Goal: Contribute content

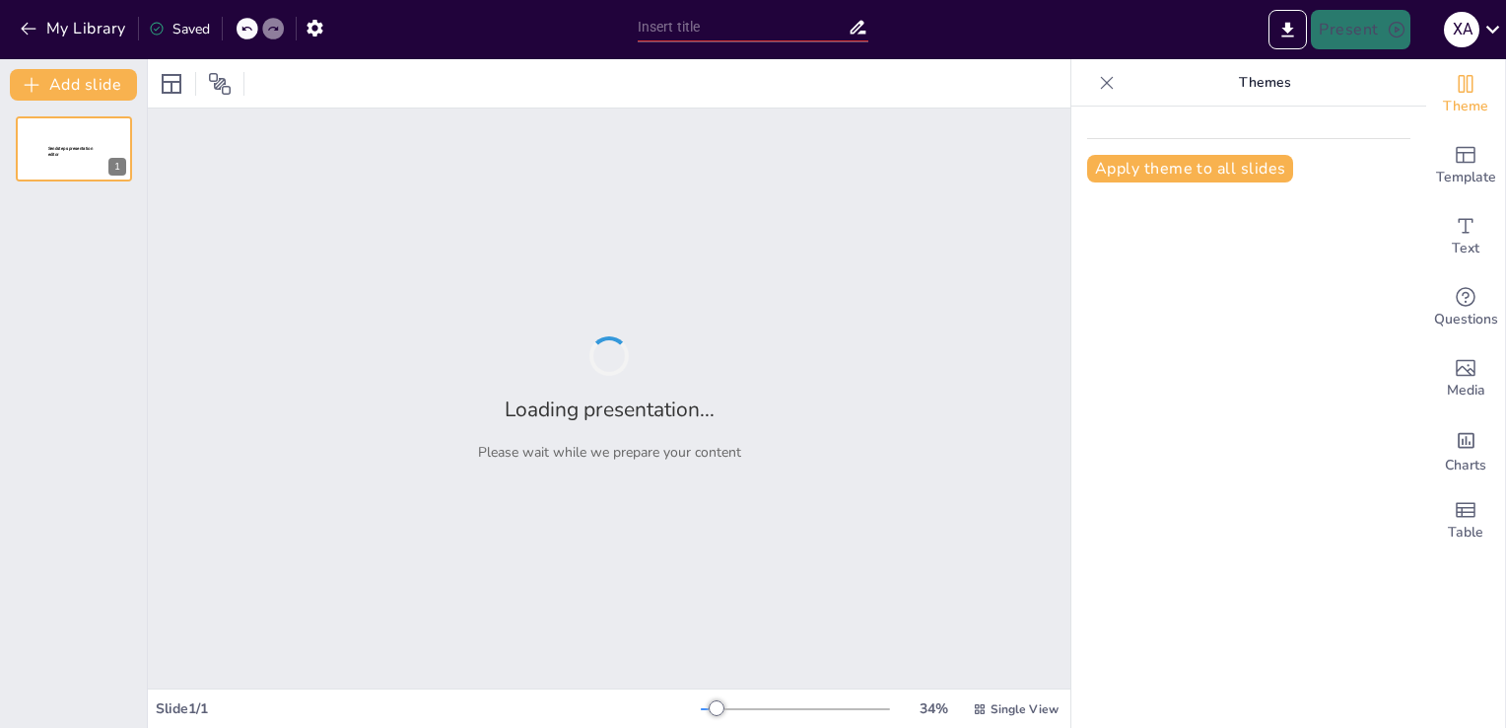
type input "Desmitificando Activos y Pasivos: ¿Qué Son y Por Qué Importan?"
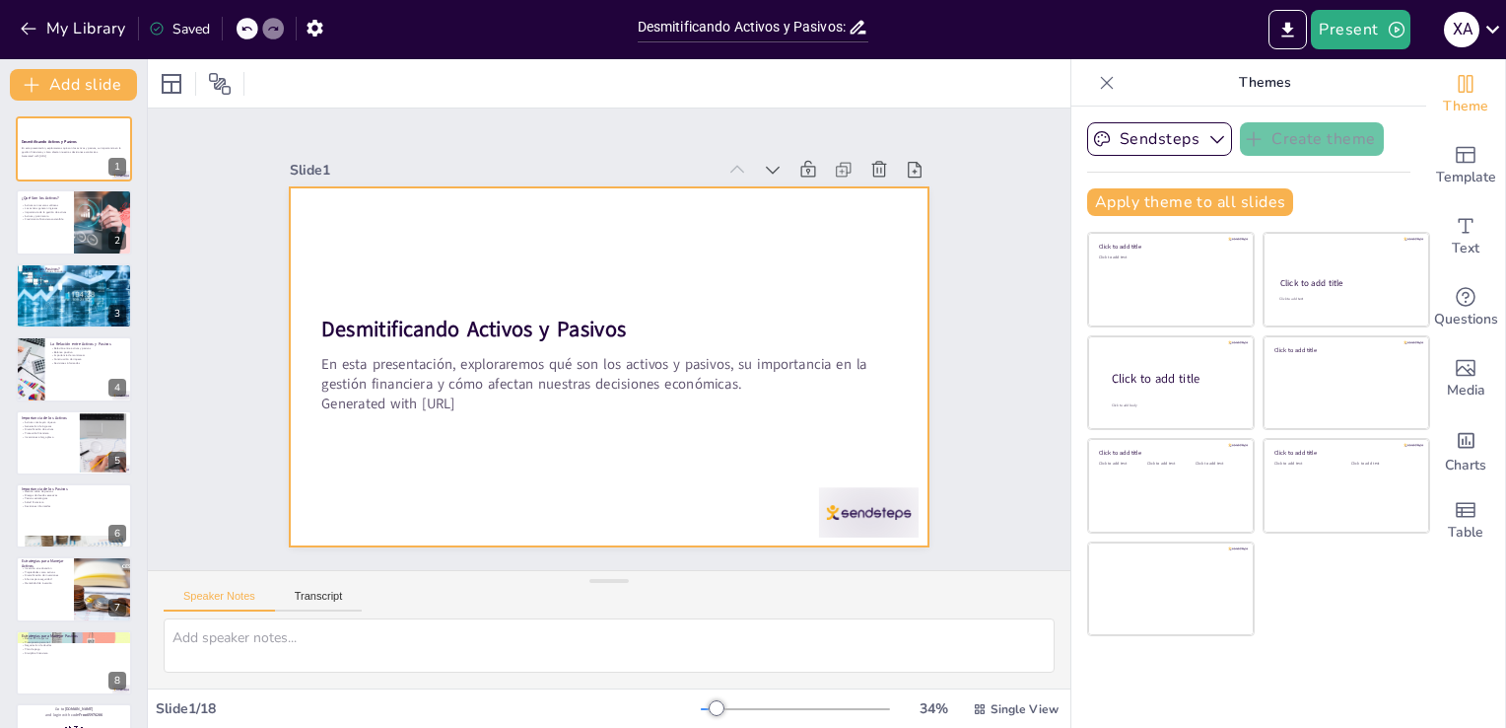
checkbox input "true"
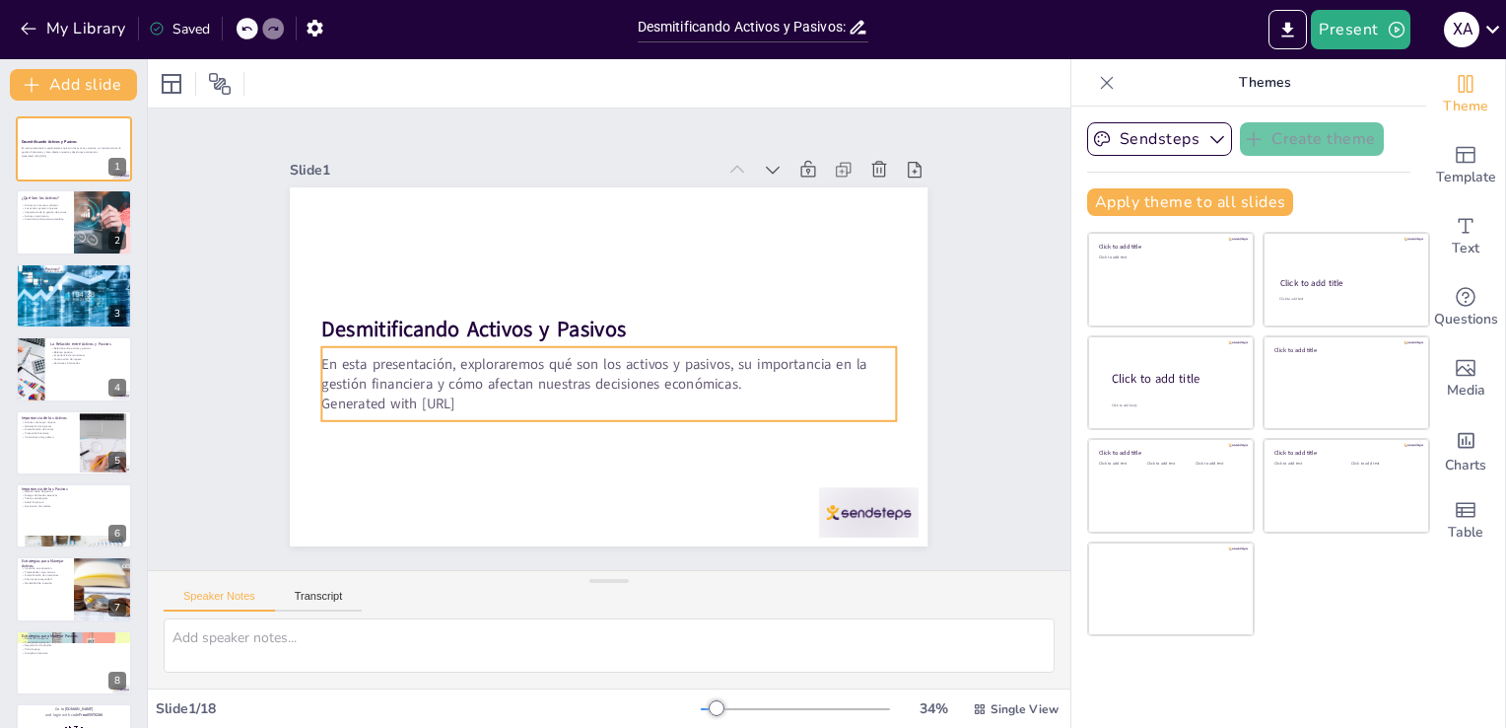
checkbox input "true"
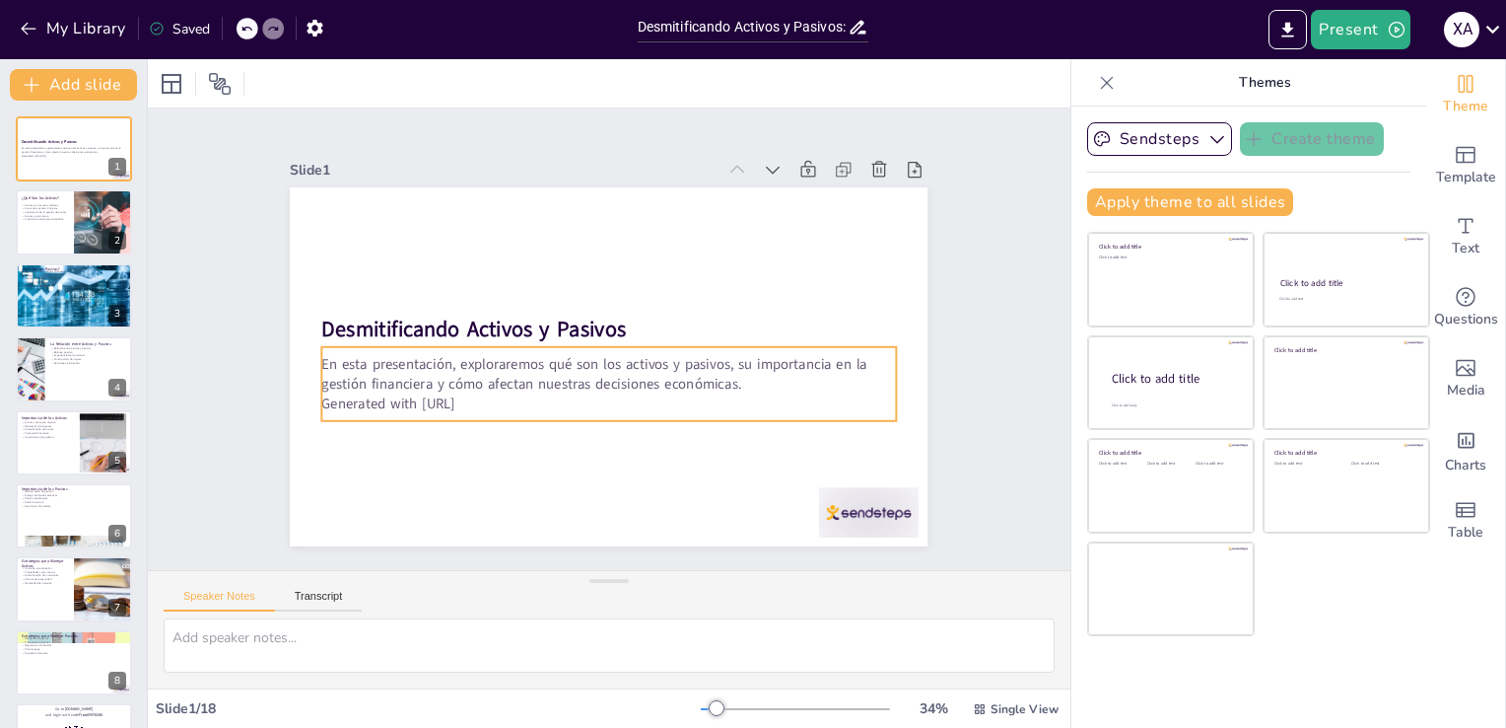
checkbox input "true"
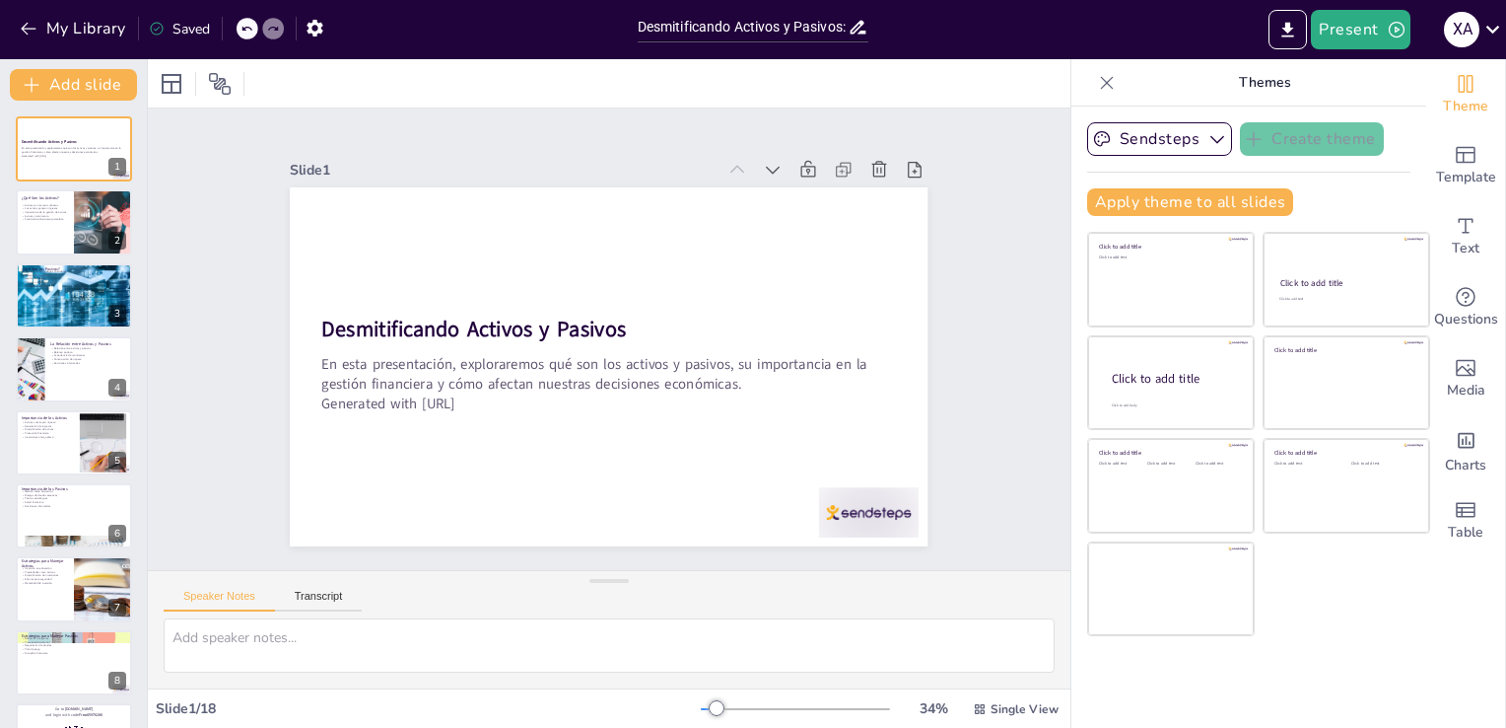
checkbox input "true"
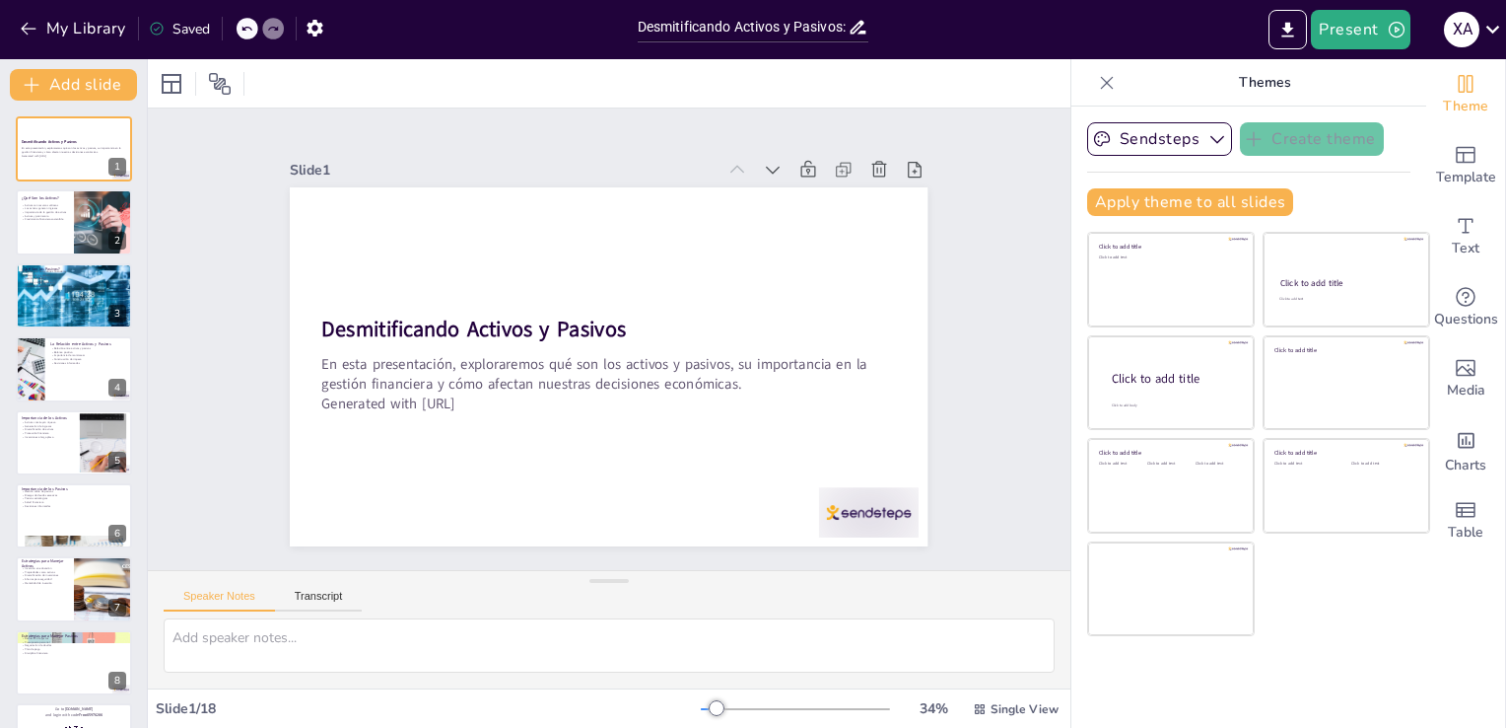
checkbox input "true"
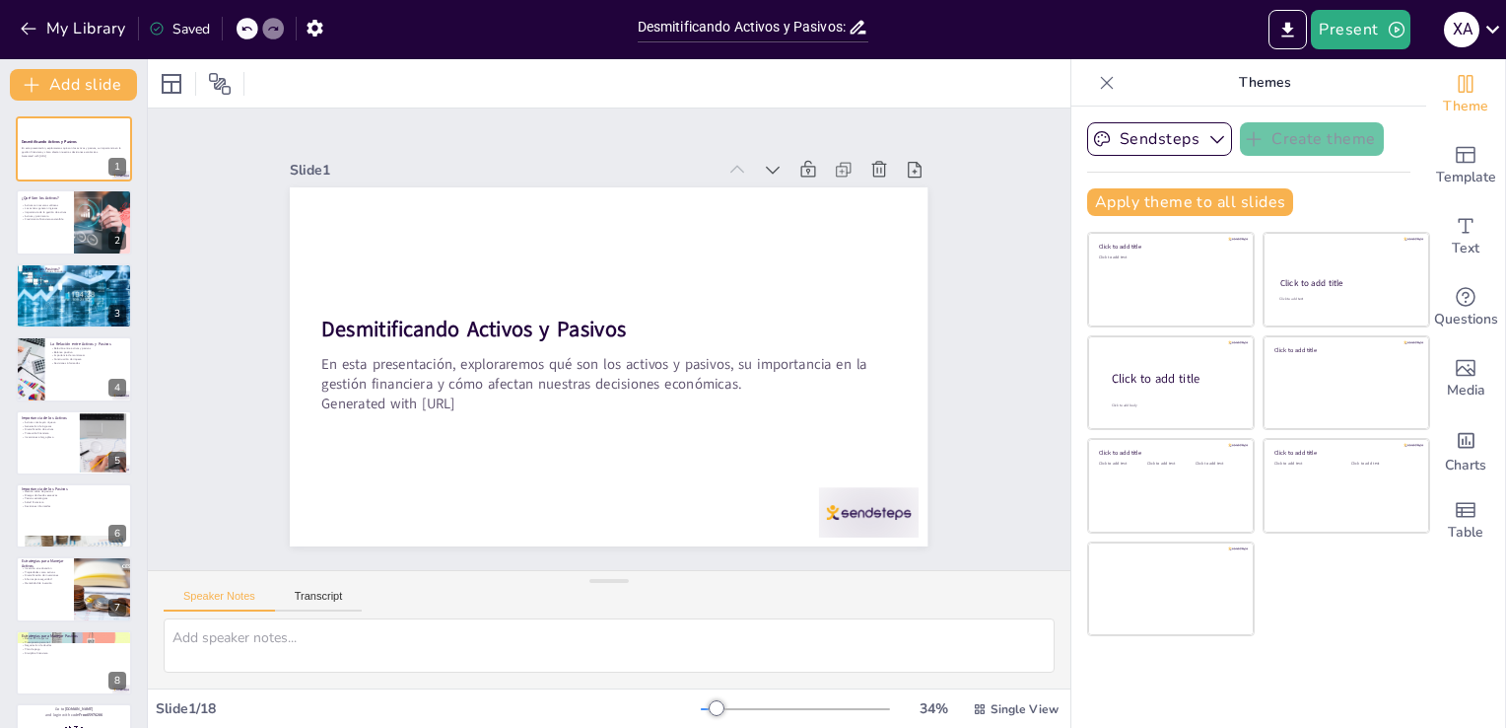
checkbox input "true"
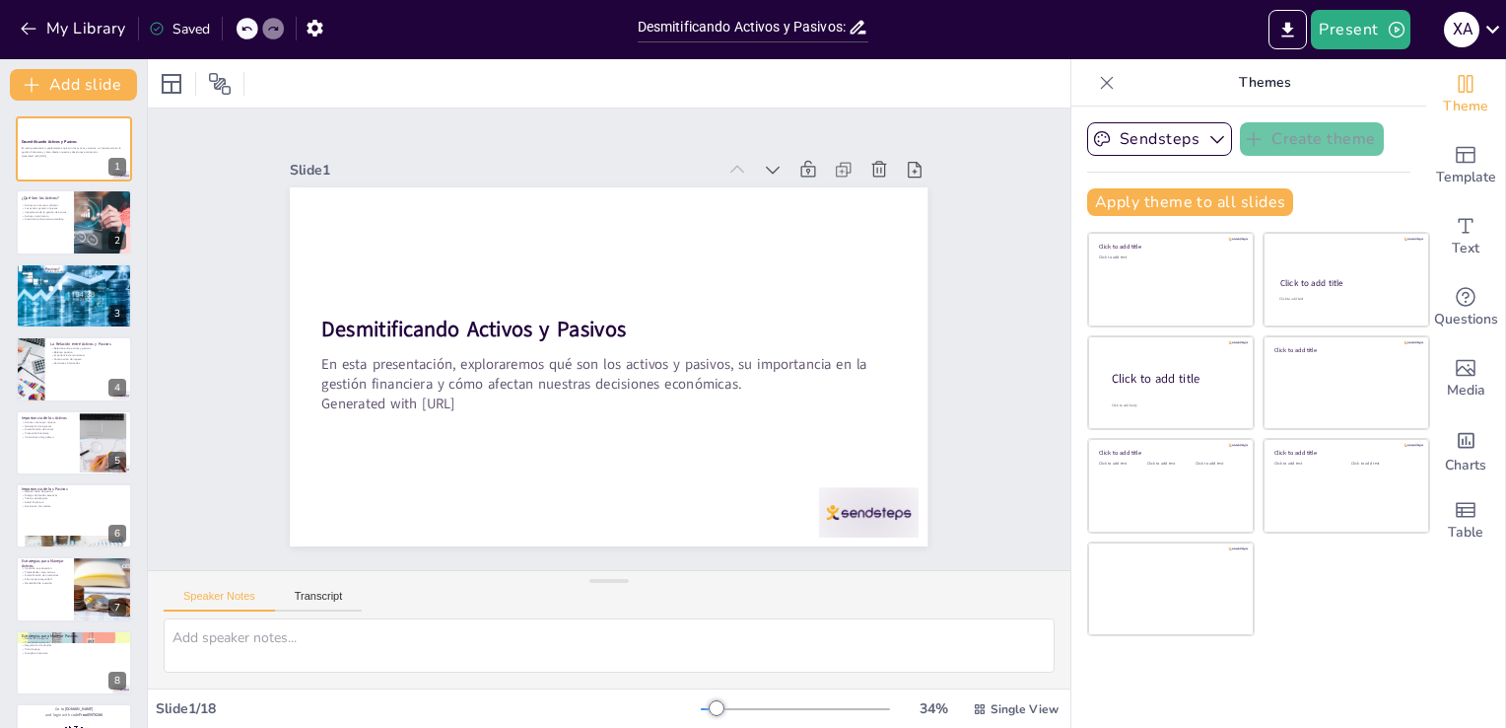
checkbox input "true"
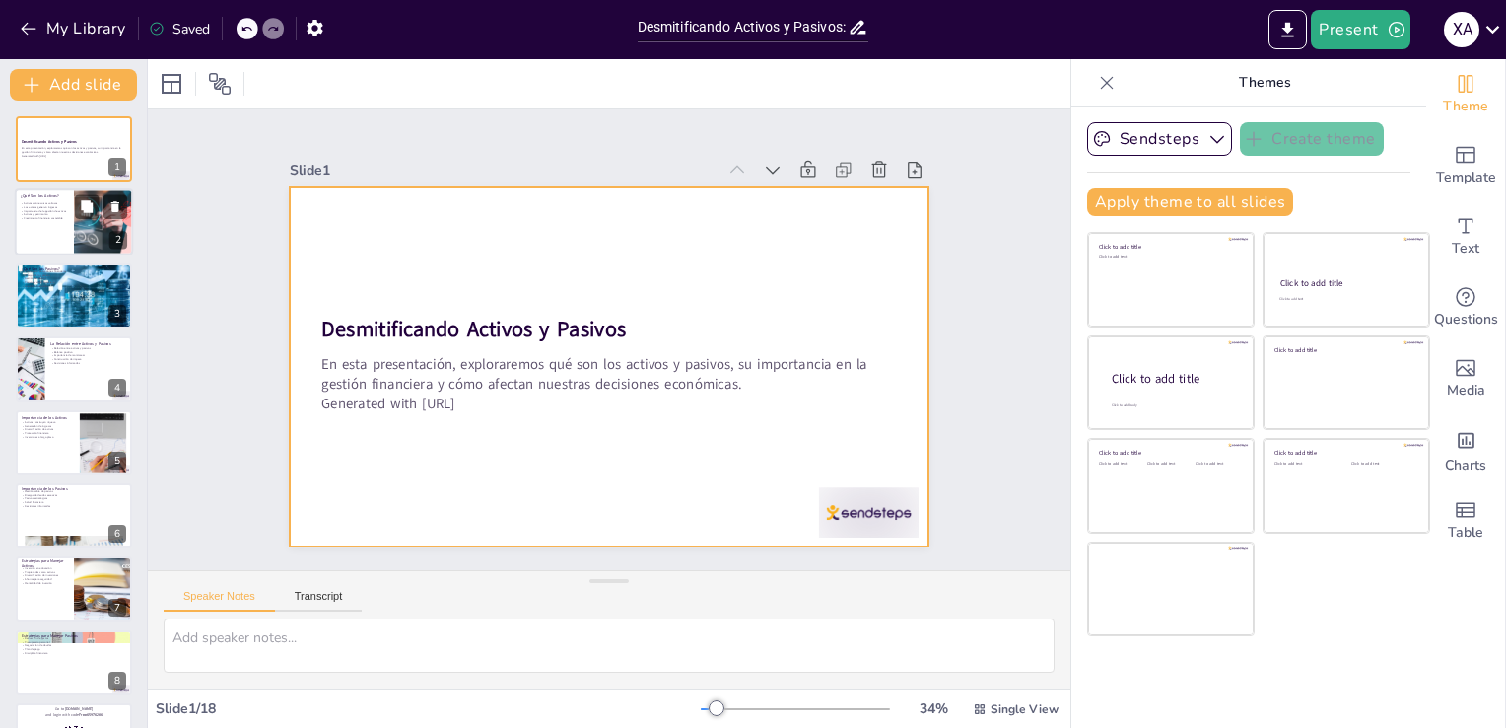
checkbox input "true"
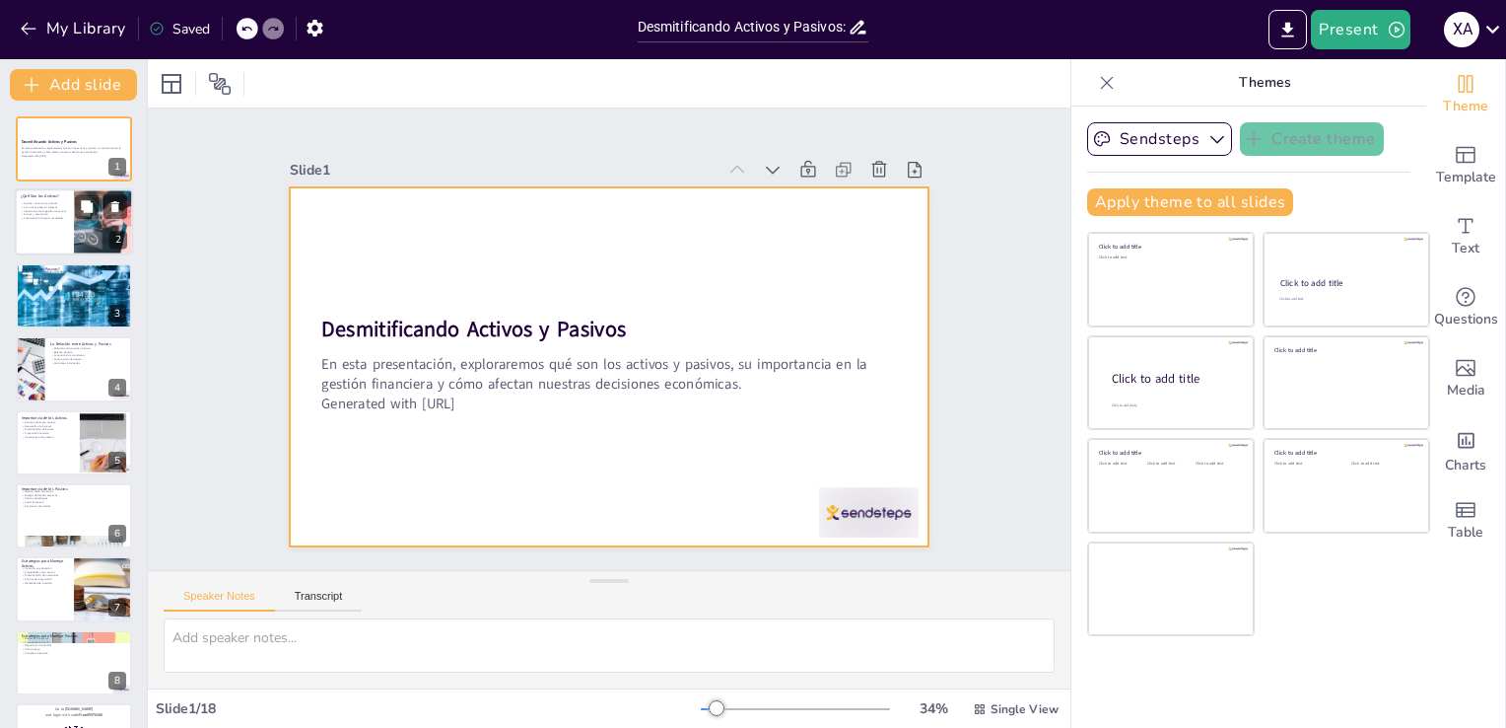
checkbox input "true"
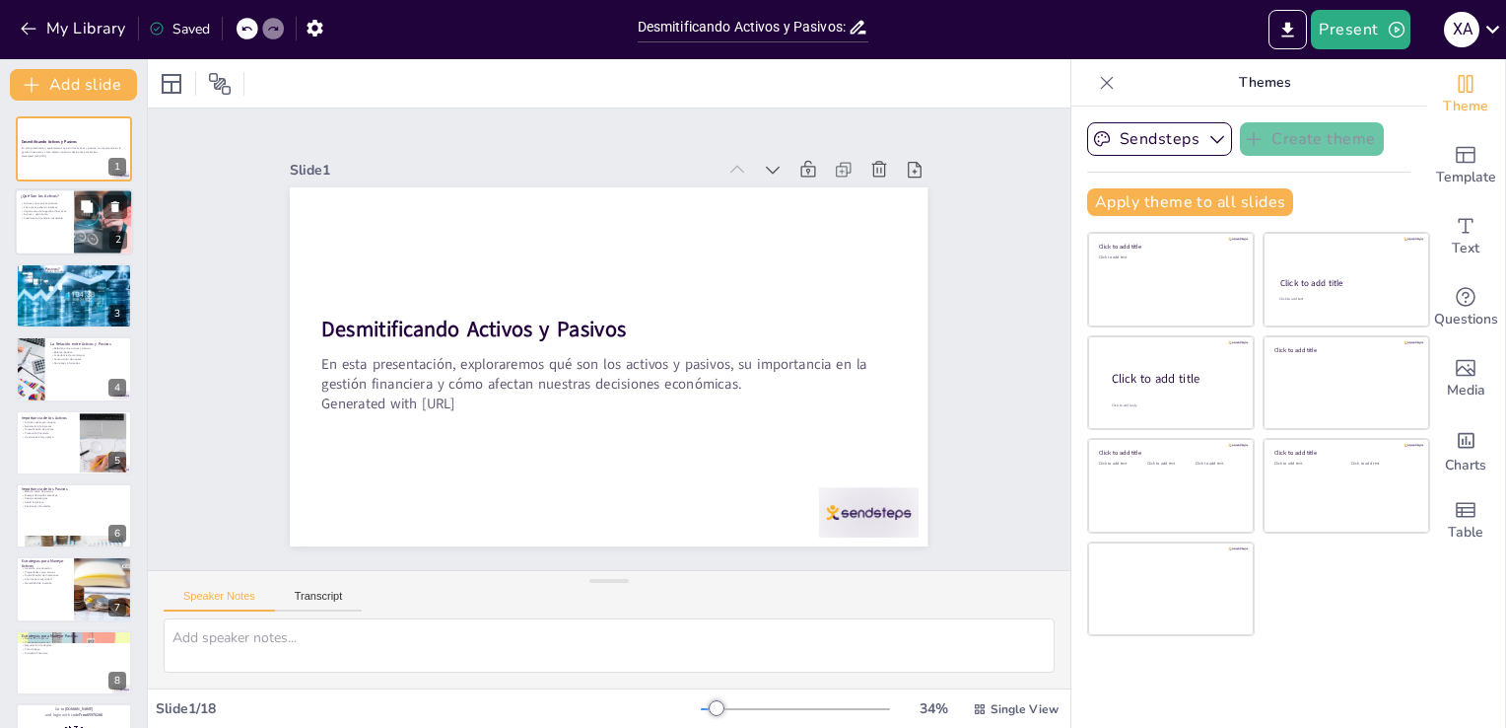
click at [105, 222] on div at bounding box center [103, 222] width 128 height 67
type textarea "Los activos son esenciales en la vida financiera de cualquier persona o entidad…"
checkbox input "true"
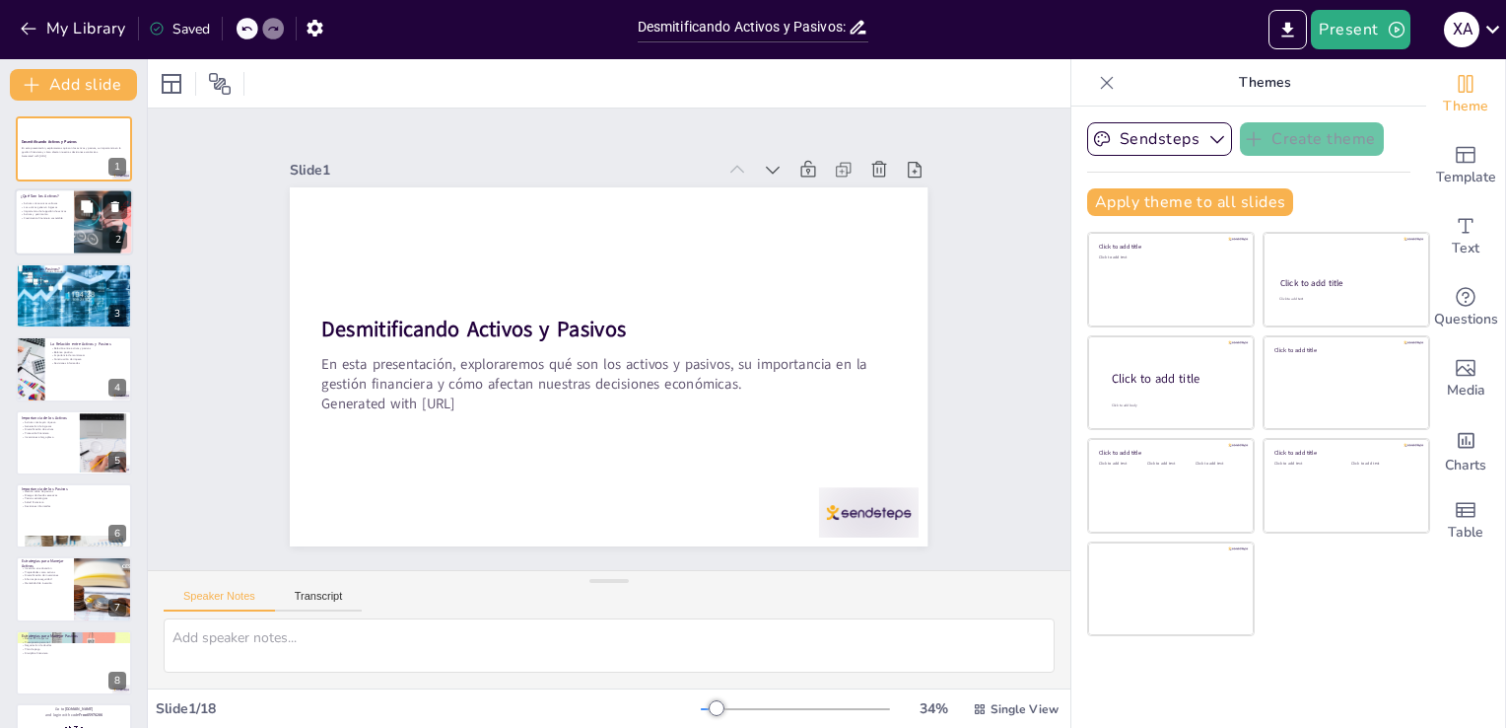
checkbox input "true"
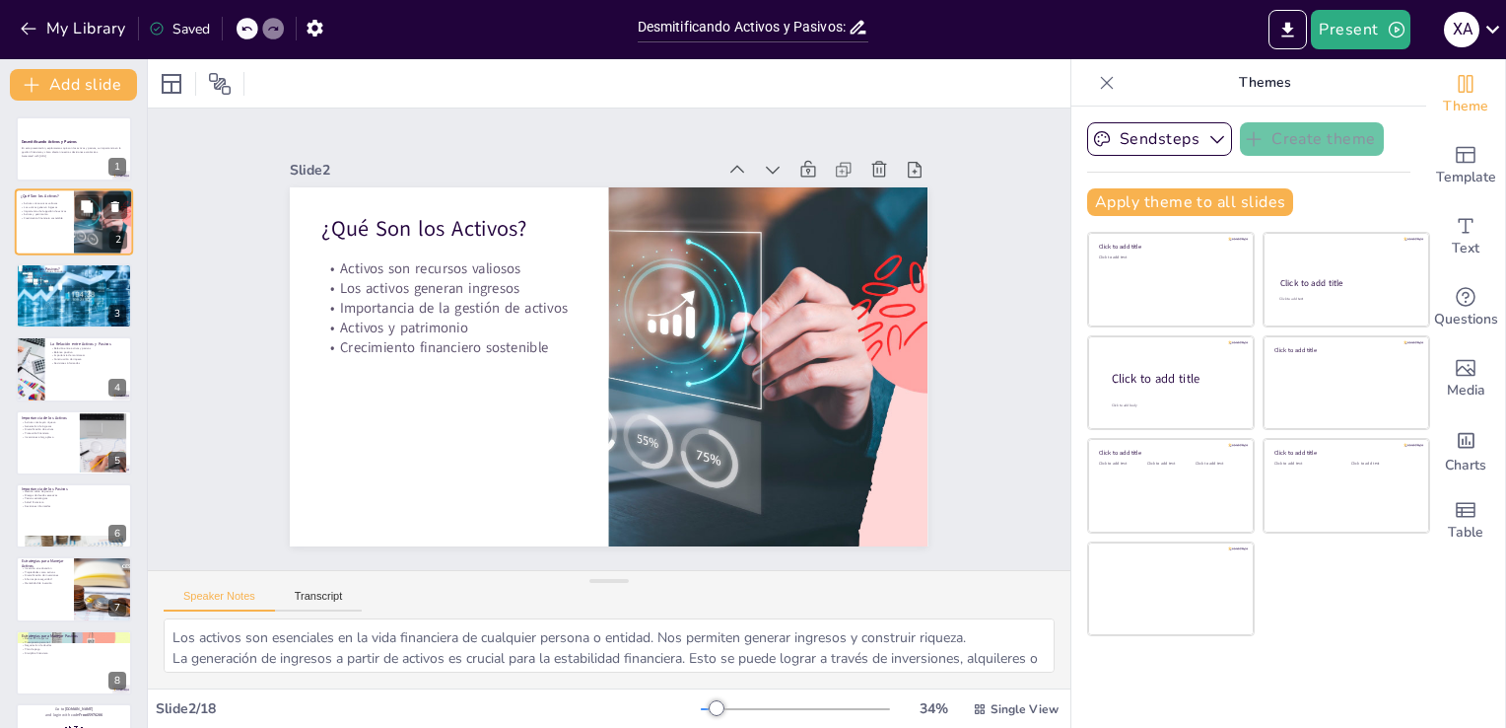
checkbox input "true"
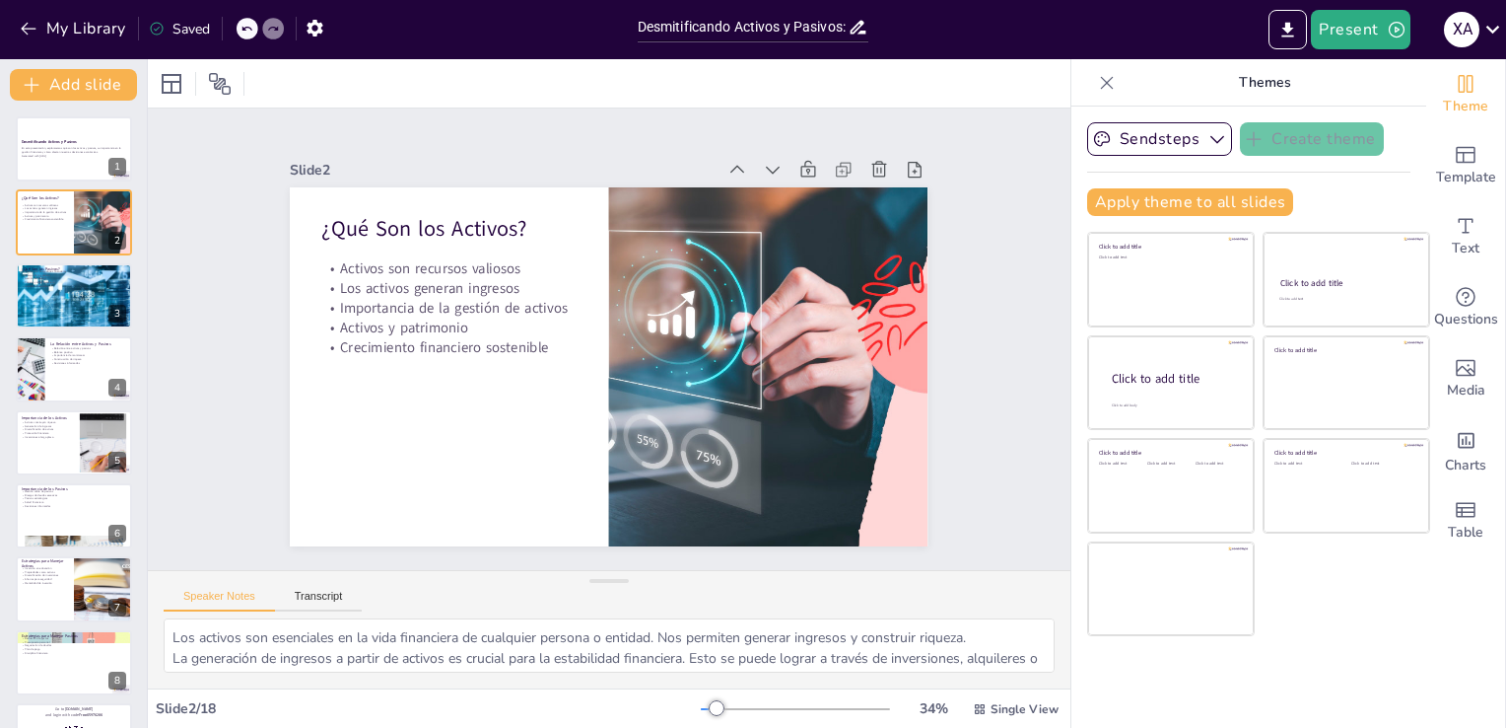
checkbox input "true"
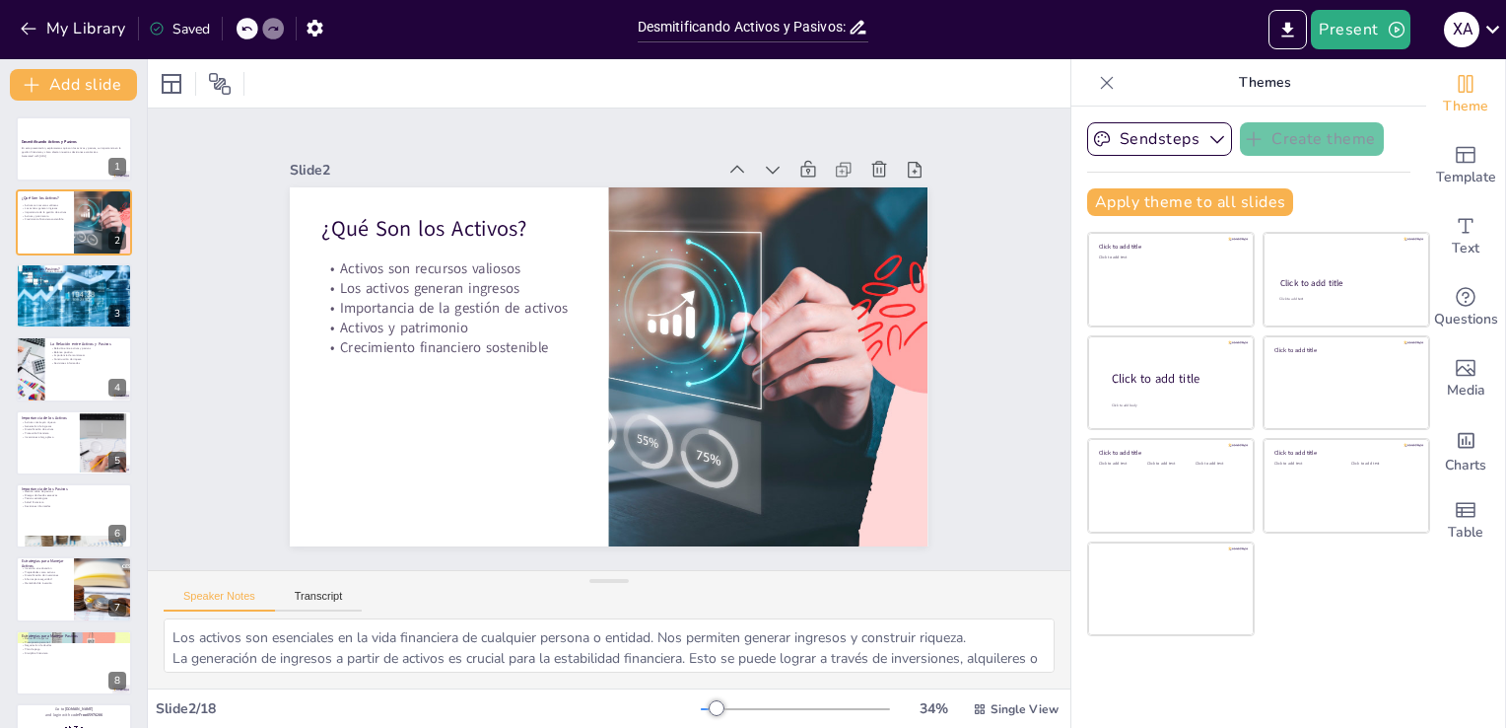
checkbox input "true"
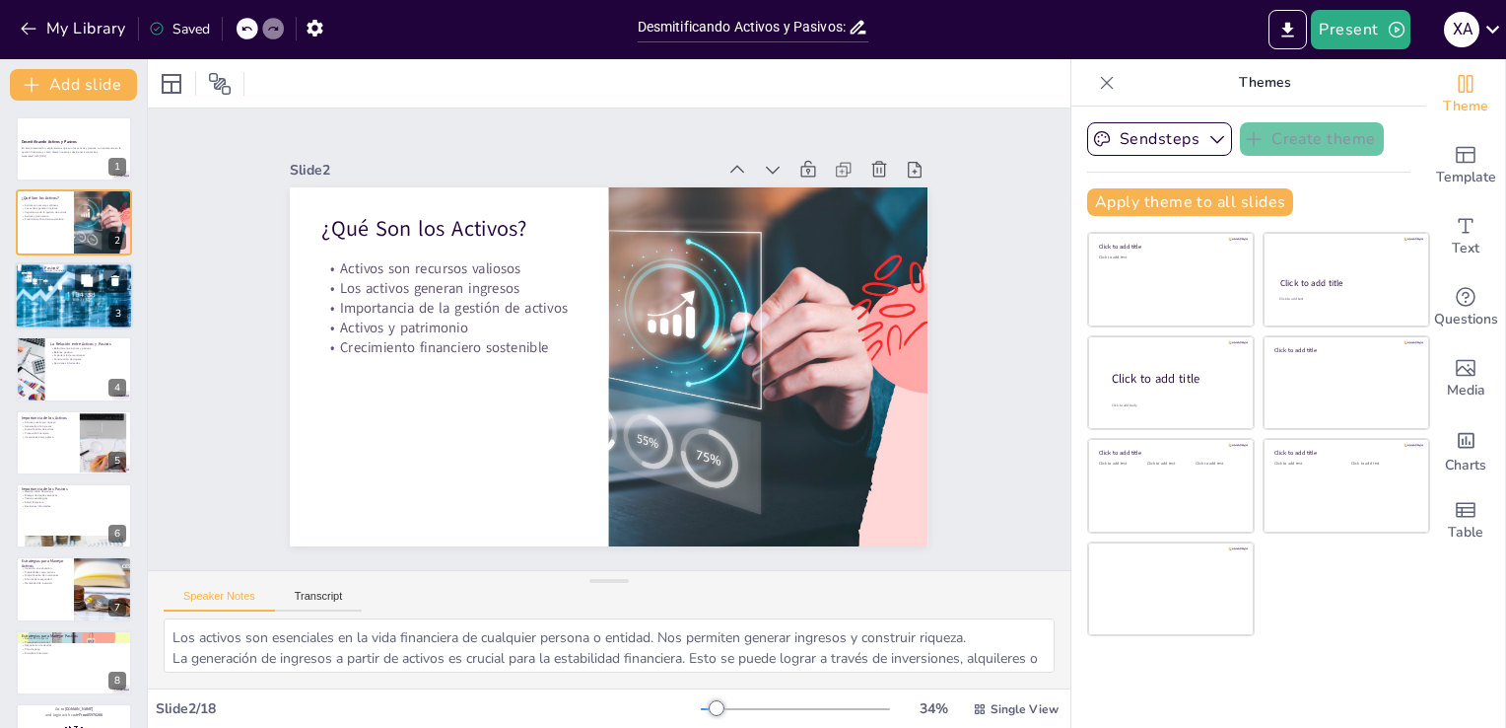
checkbox input "true"
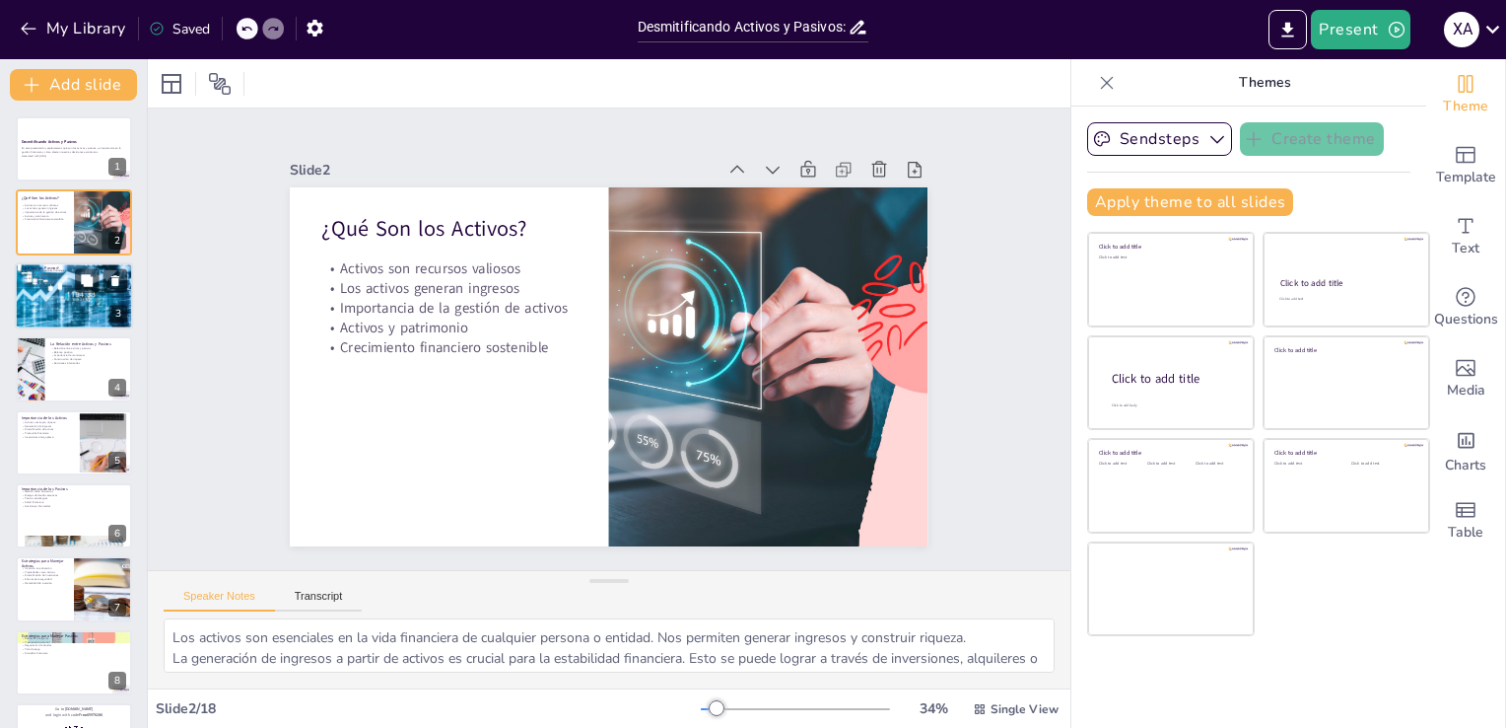
checkbox input "true"
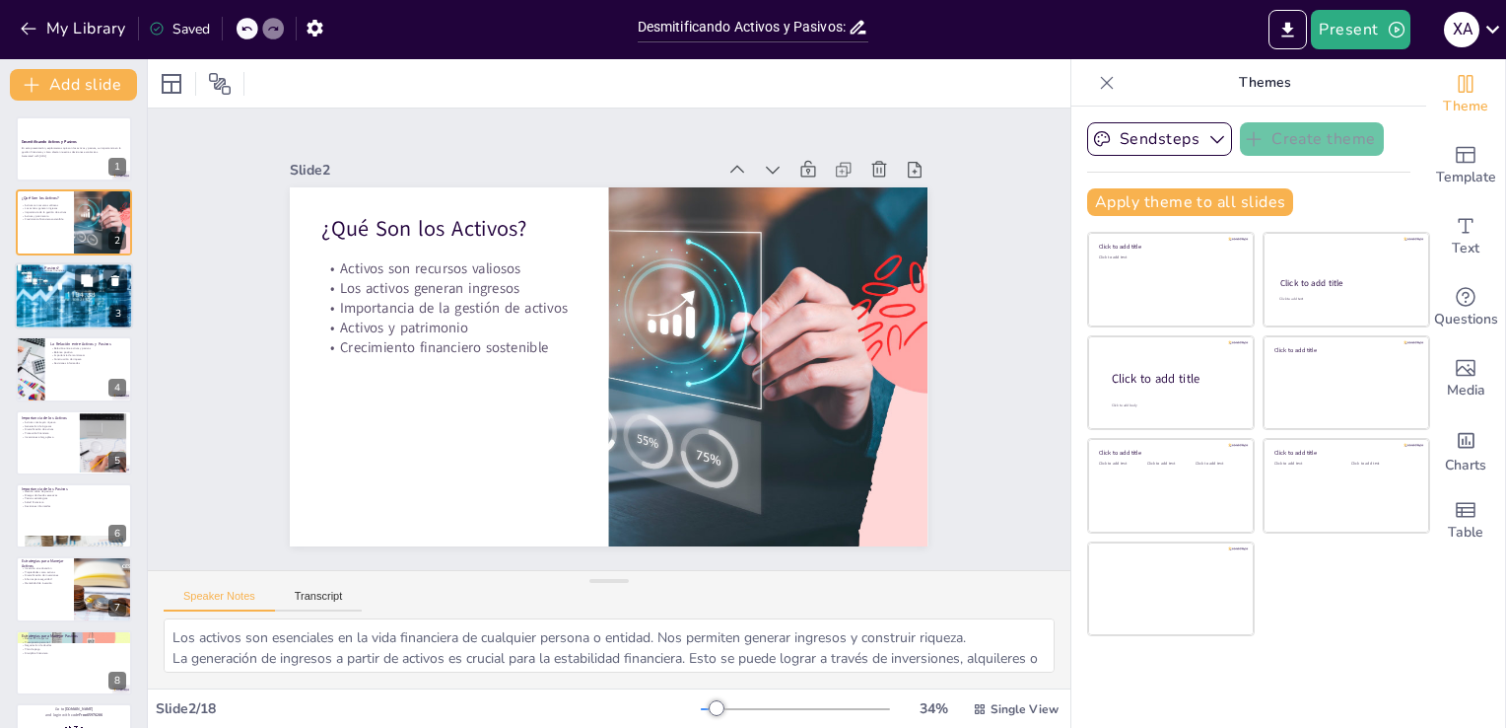
checkbox input "true"
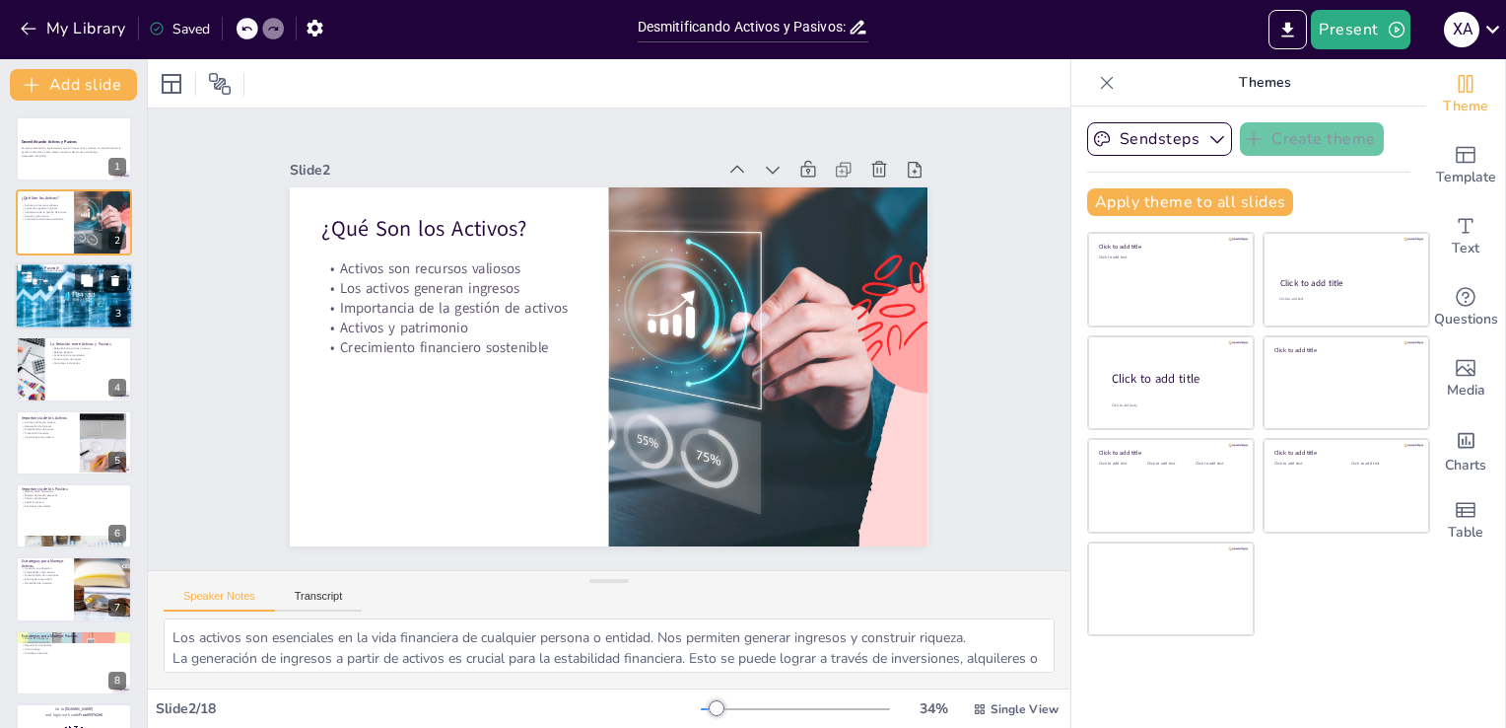
checkbox input "true"
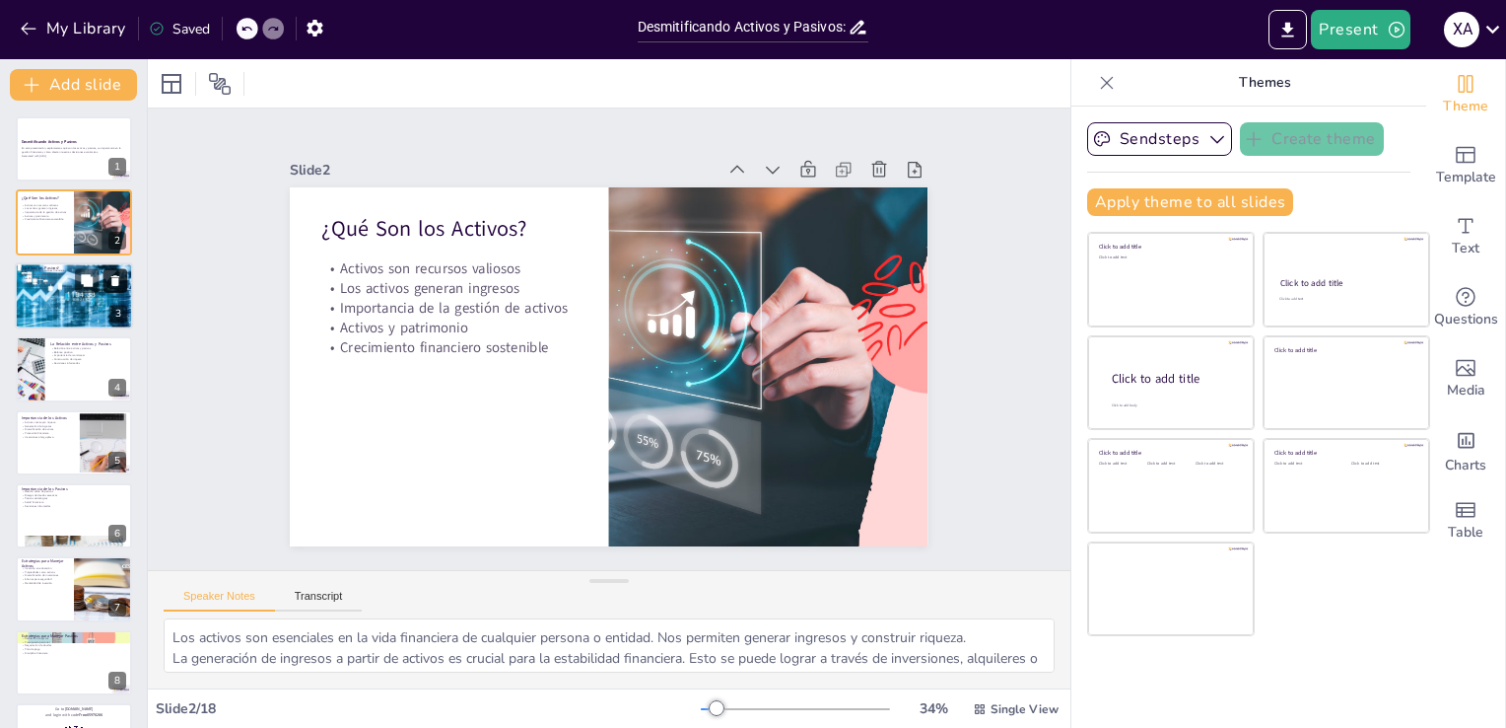
checkbox input "true"
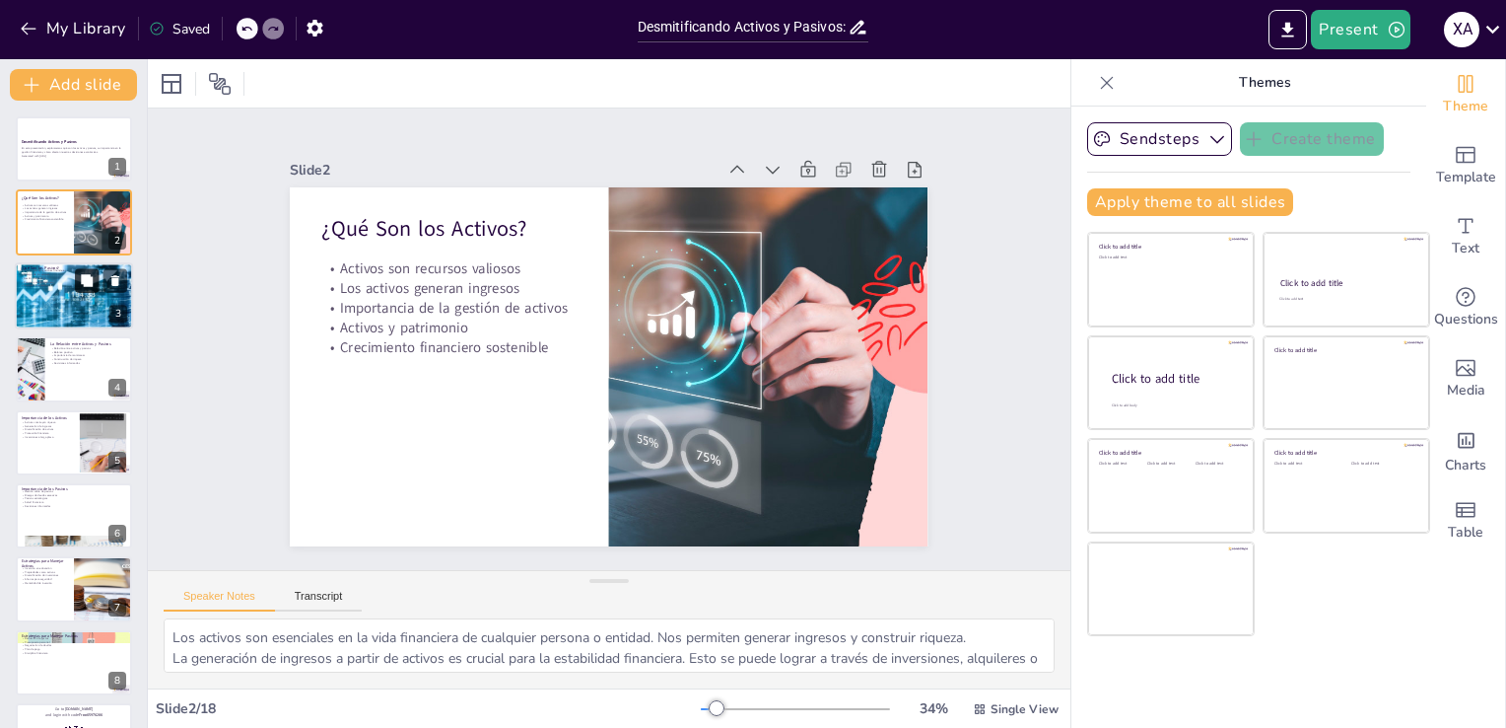
click at [94, 286] on icon at bounding box center [87, 280] width 14 height 14
type textarea "Los pasivos son compromisos que debemos cumplir, y es vital conocerlos para man…"
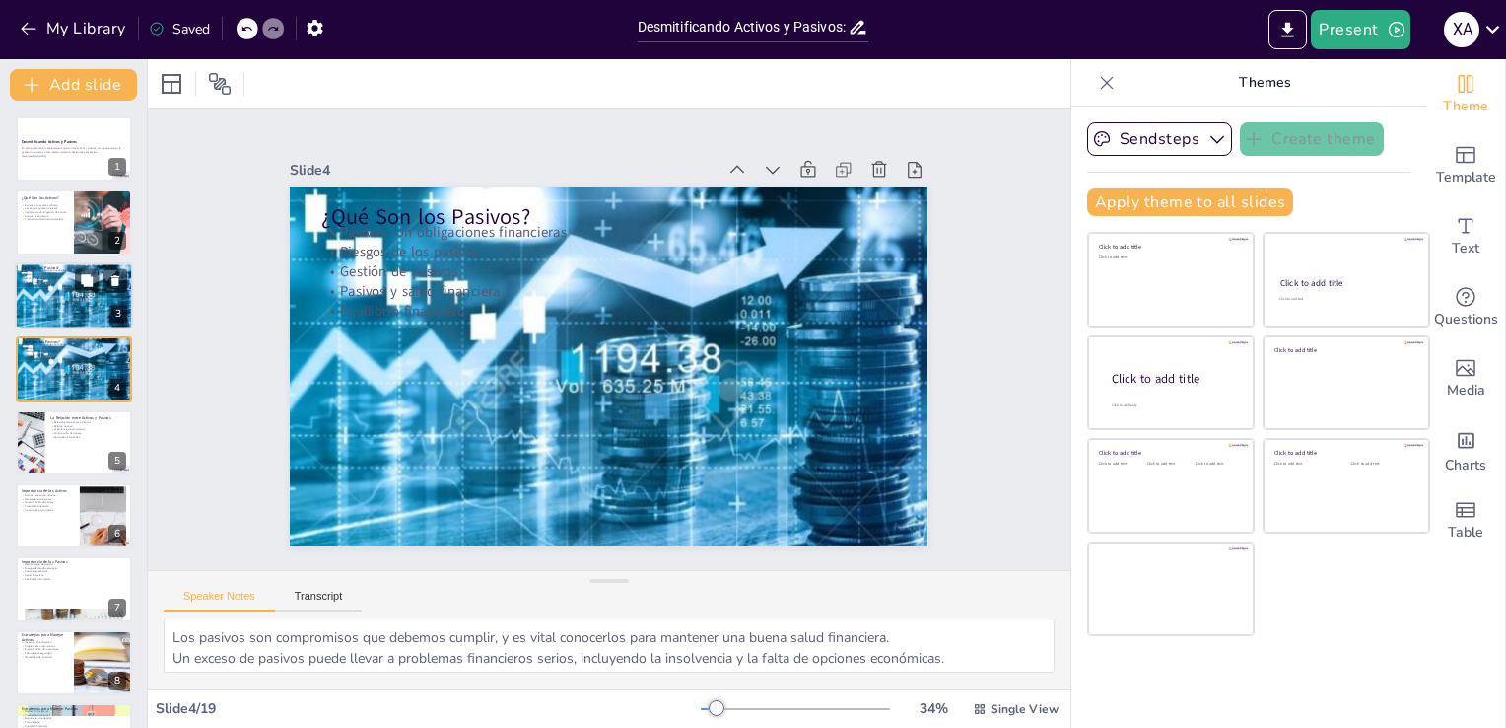
checkbox input "true"
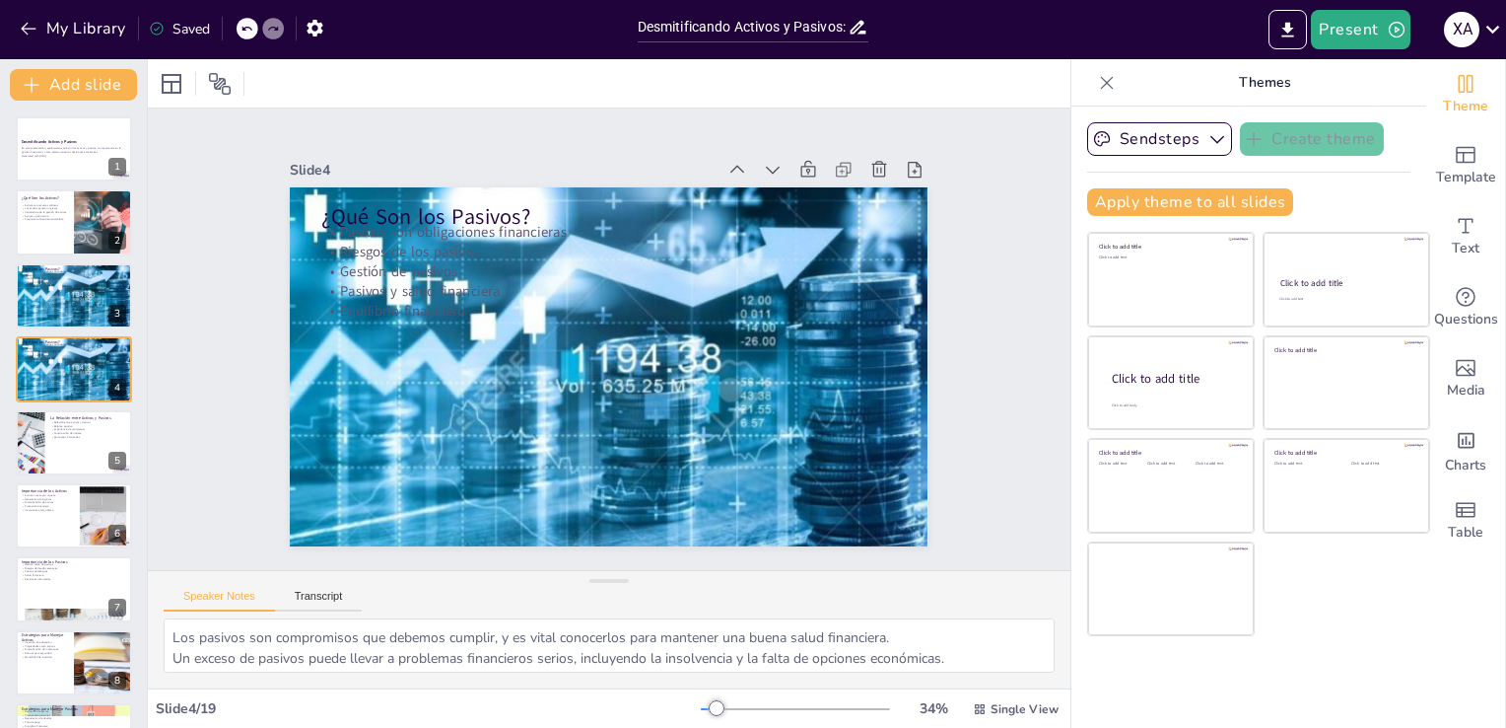
checkbox input "true"
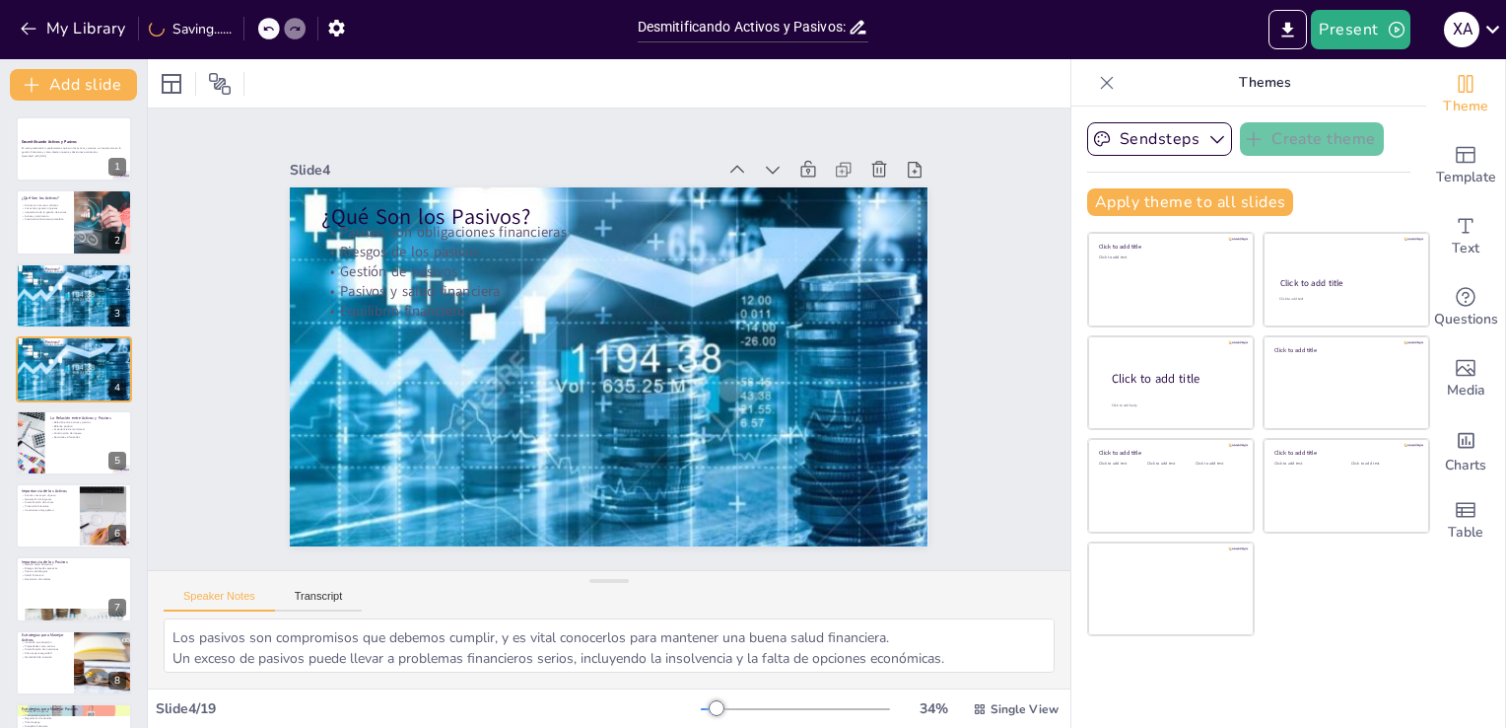
checkbox input "true"
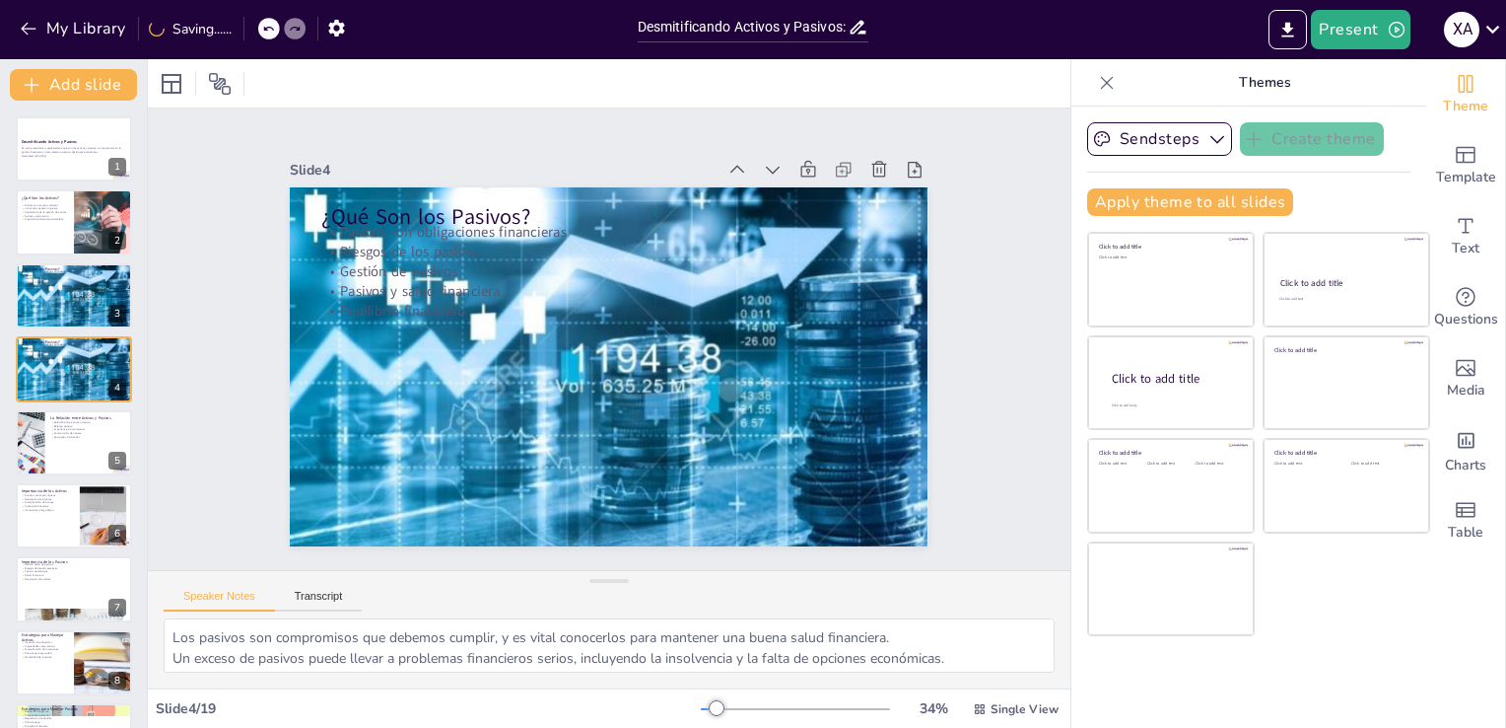
checkbox input "true"
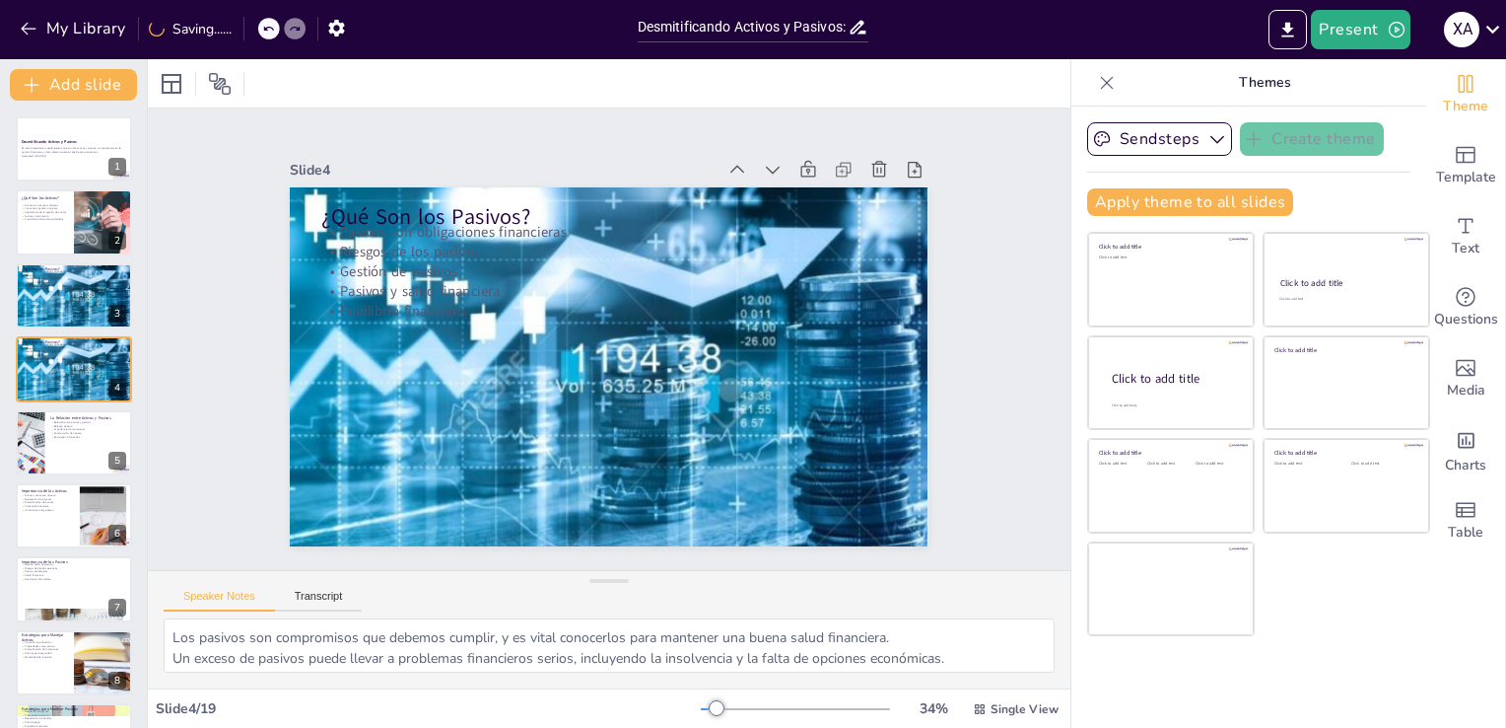
checkbox input "true"
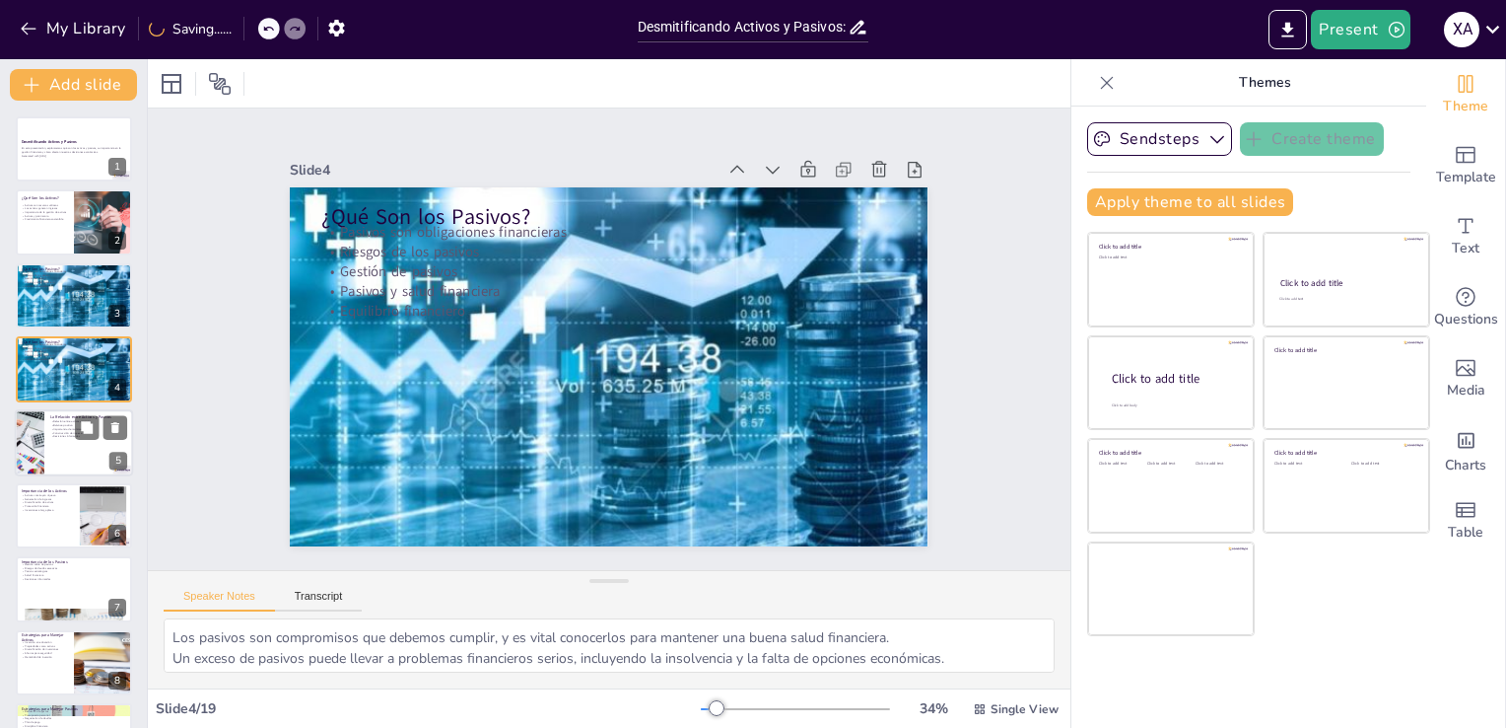
checkbox input "true"
click at [75, 443] on div at bounding box center [74, 442] width 118 height 67
type textarea "La relación entre activos y pasivos es un indicador clave de nuestra salud fina…"
checkbox input "true"
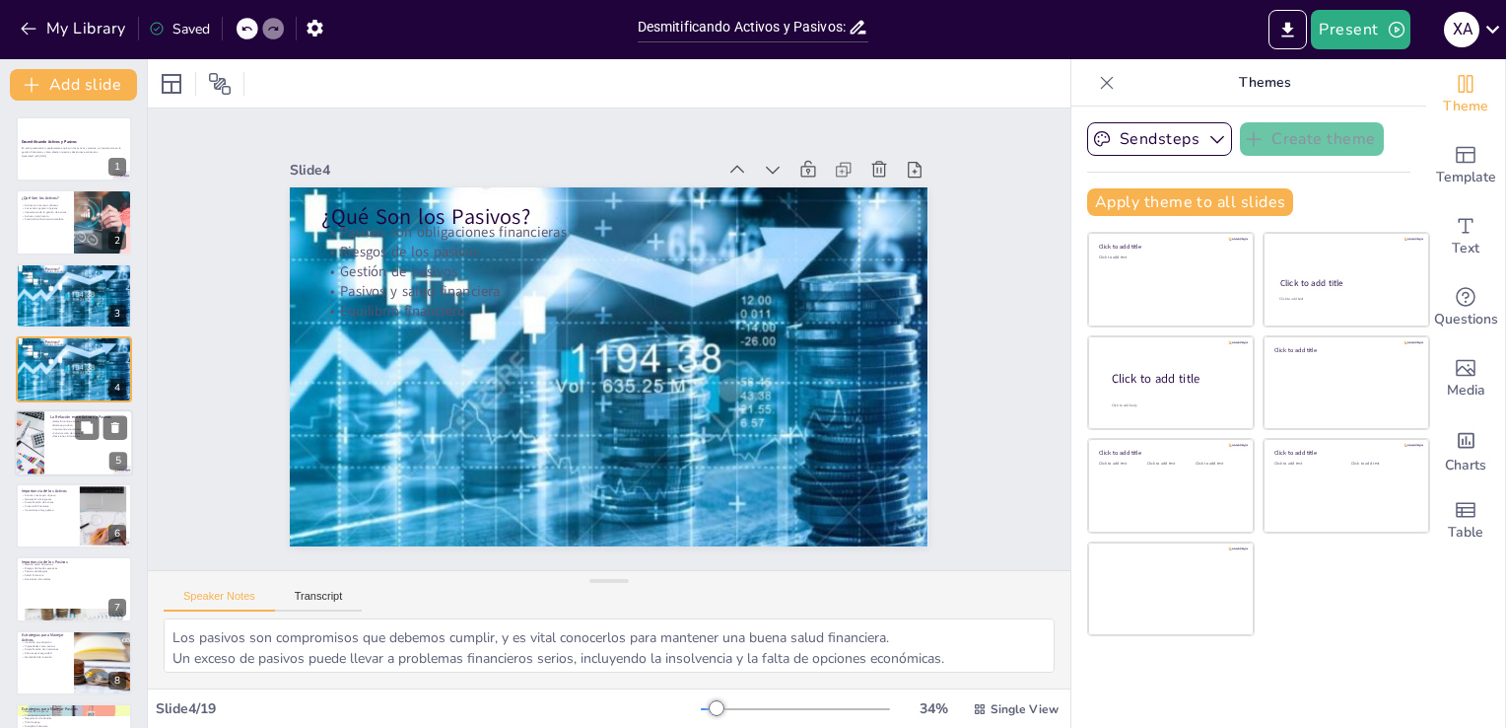
checkbox input "true"
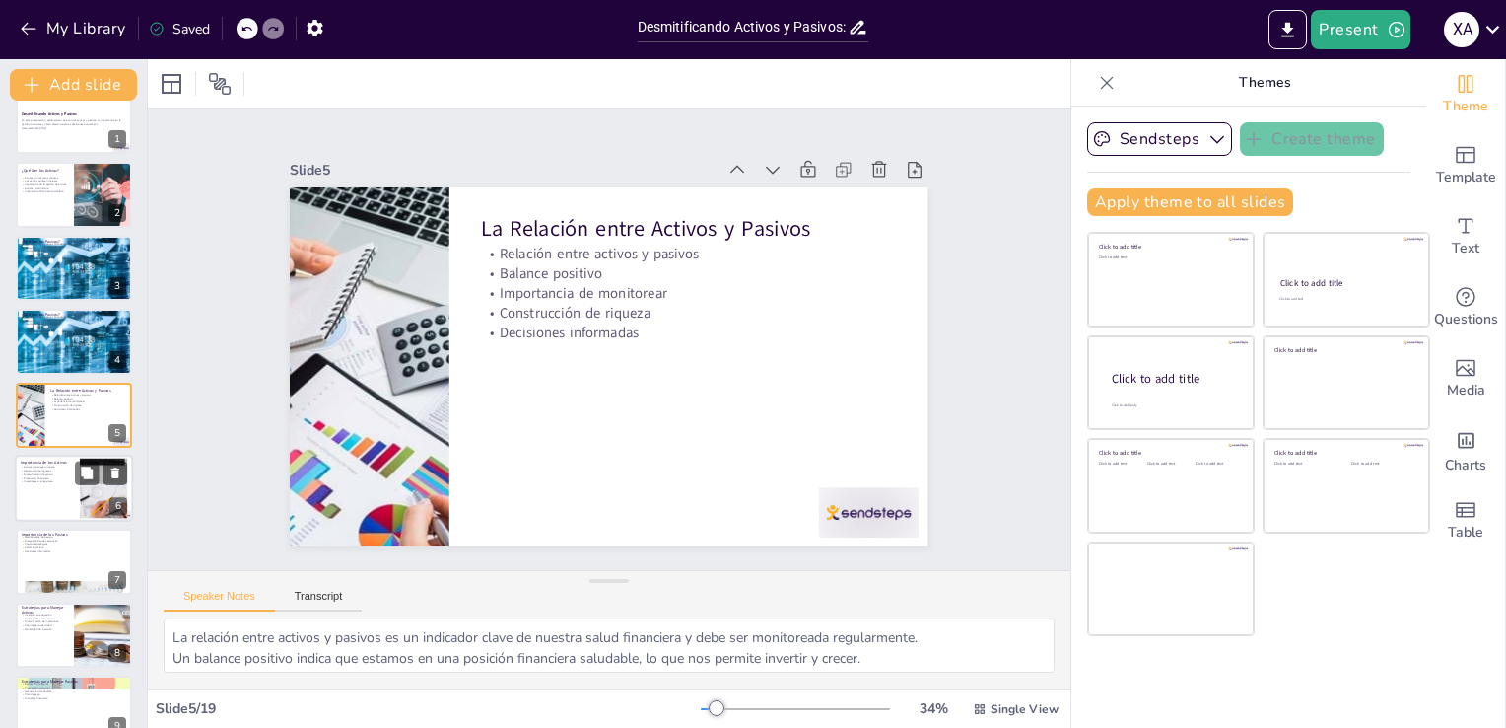
checkbox input "true"
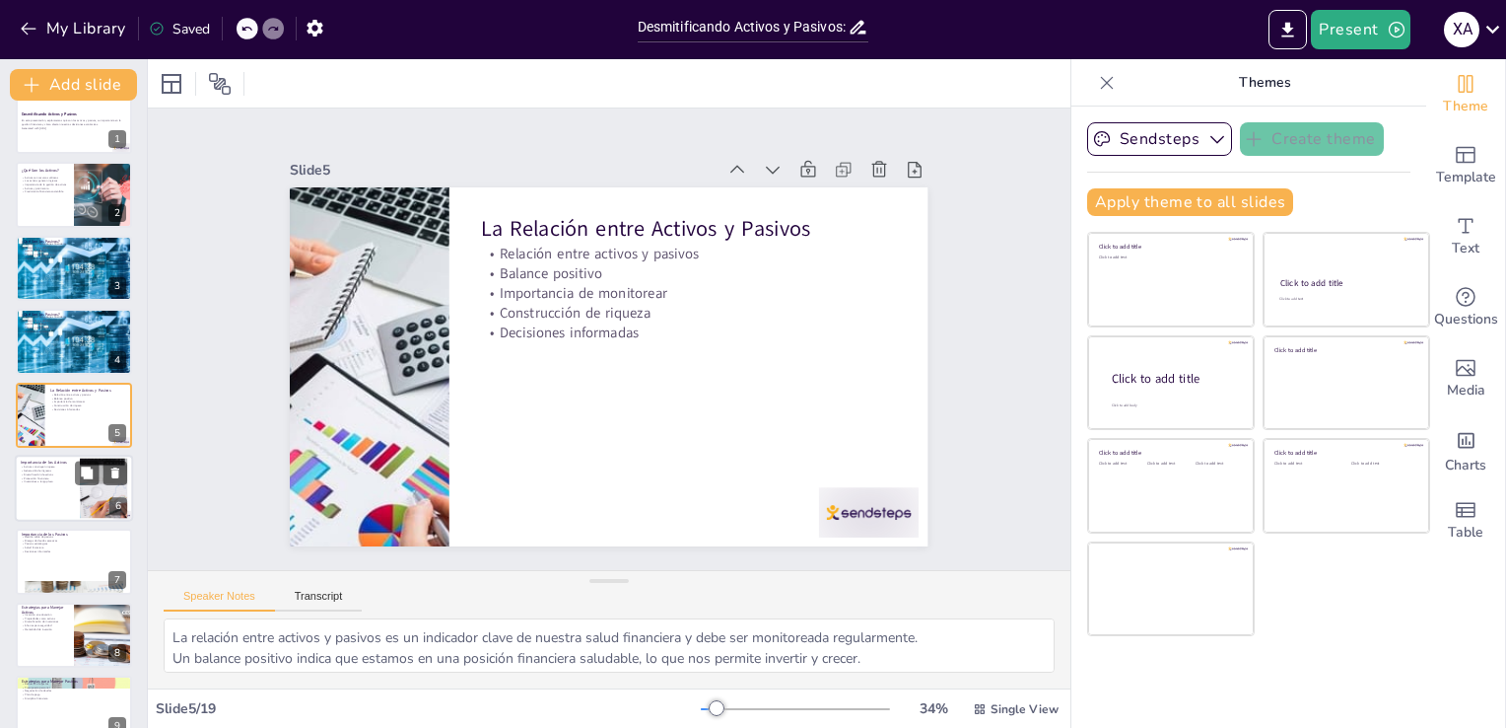
checkbox input "true"
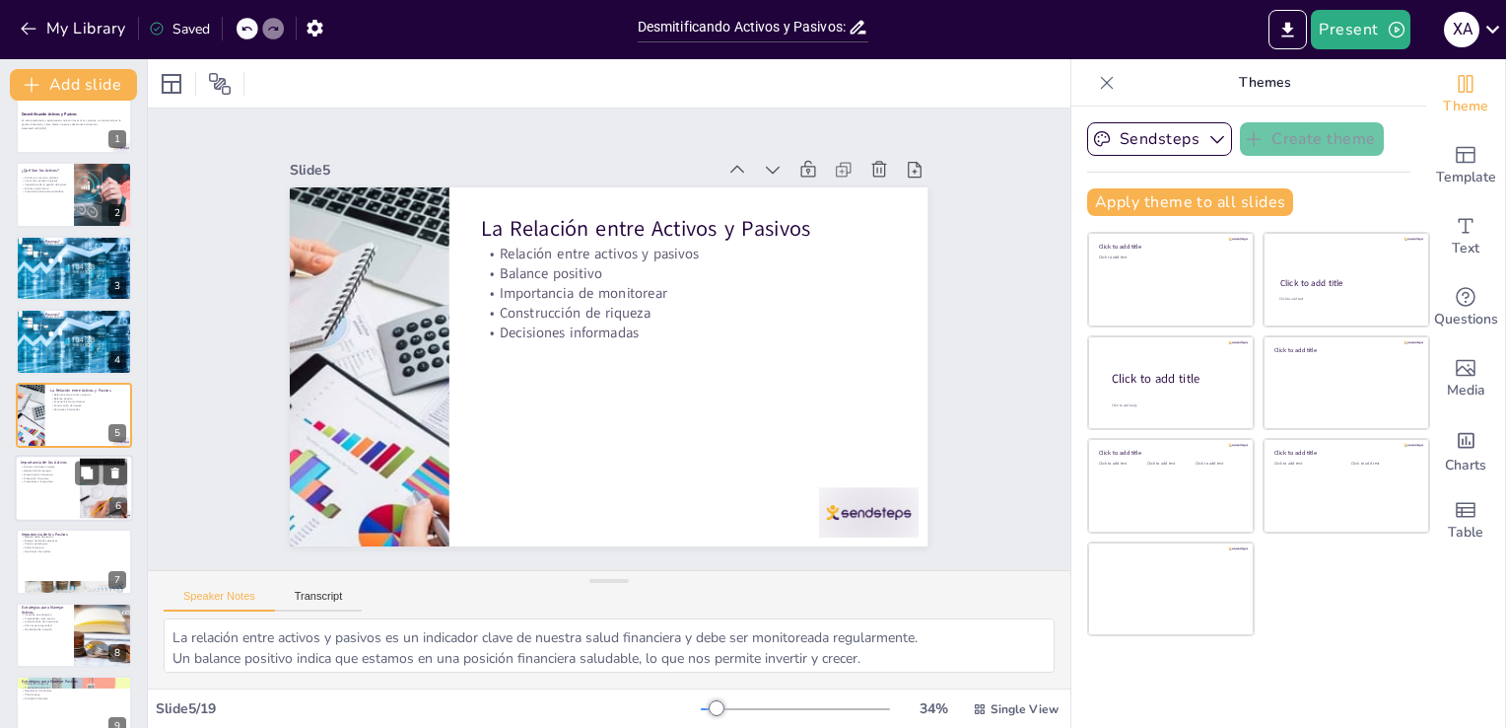
checkbox input "true"
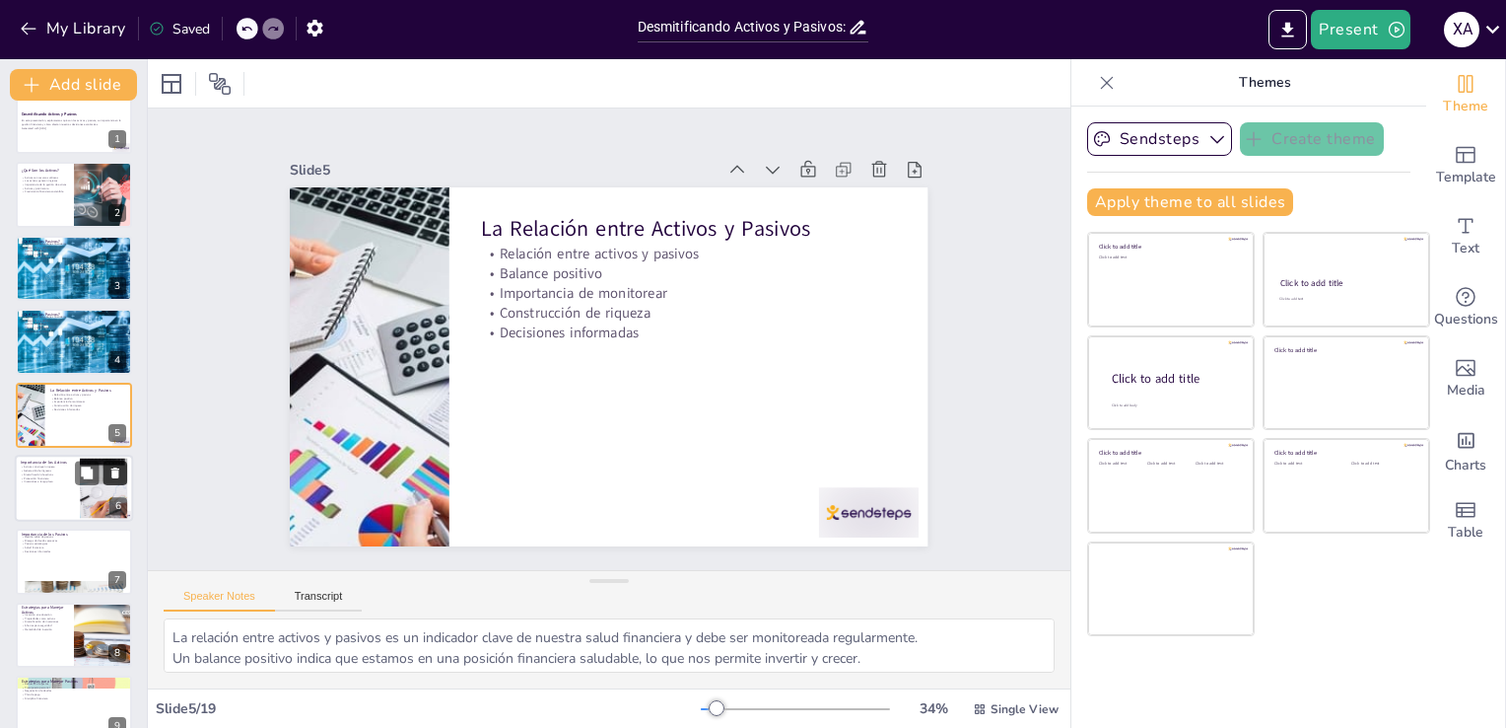
checkbox input "true"
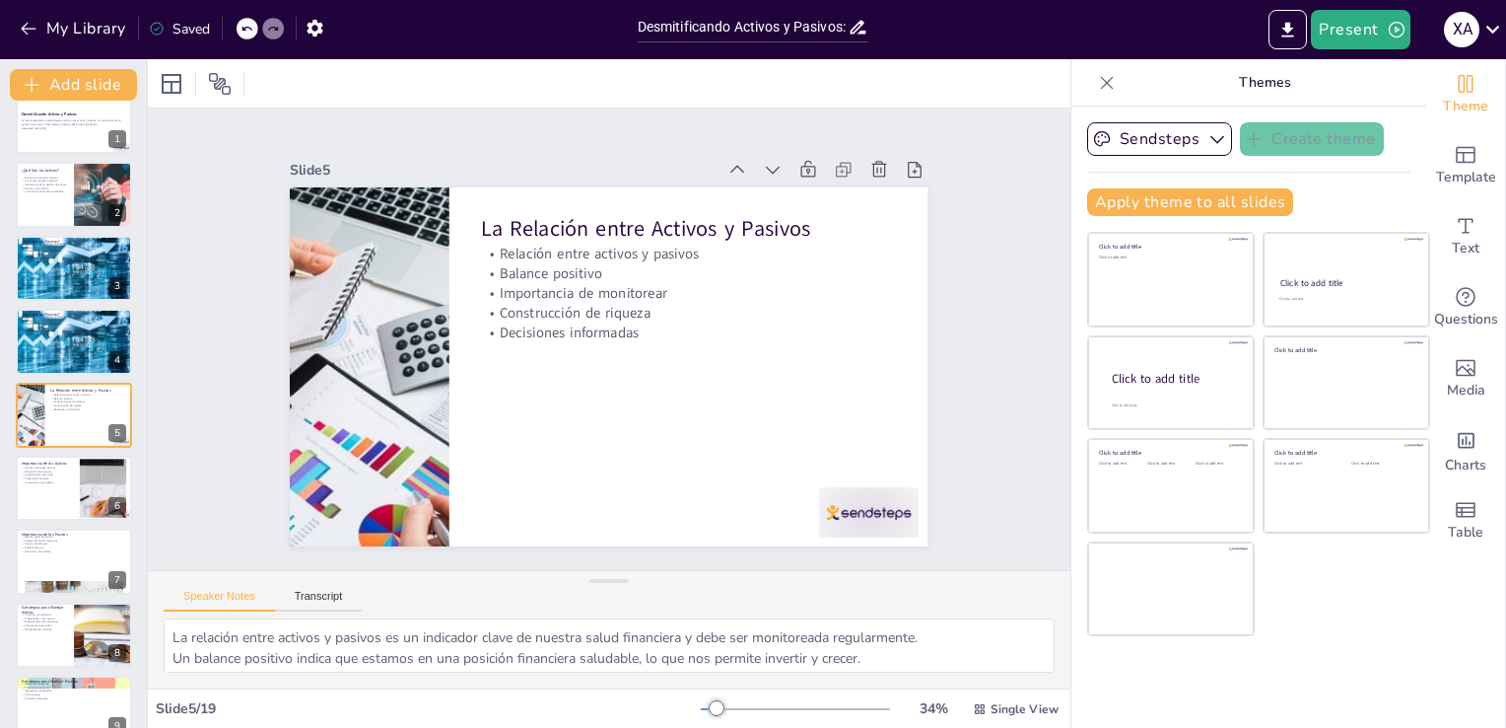
checkbox input "true"
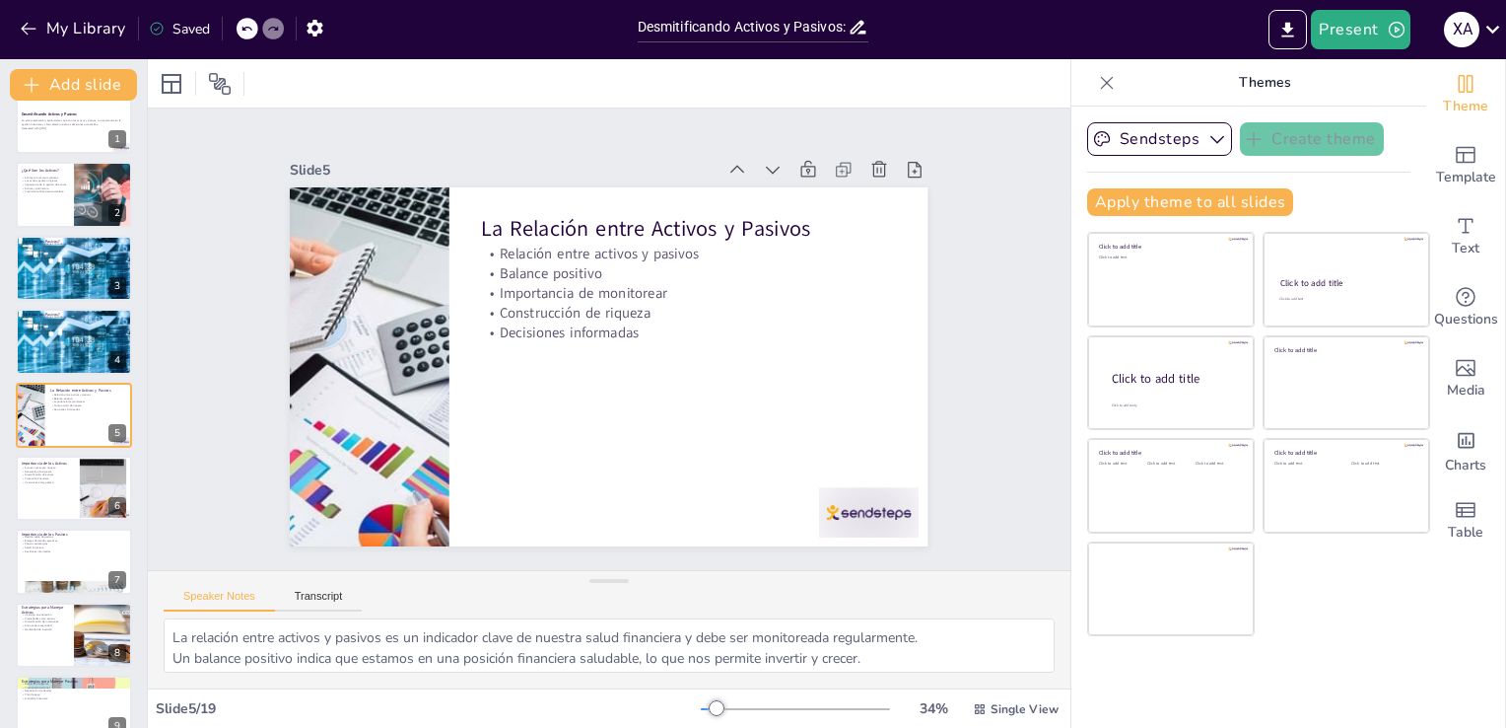
checkbox input "true"
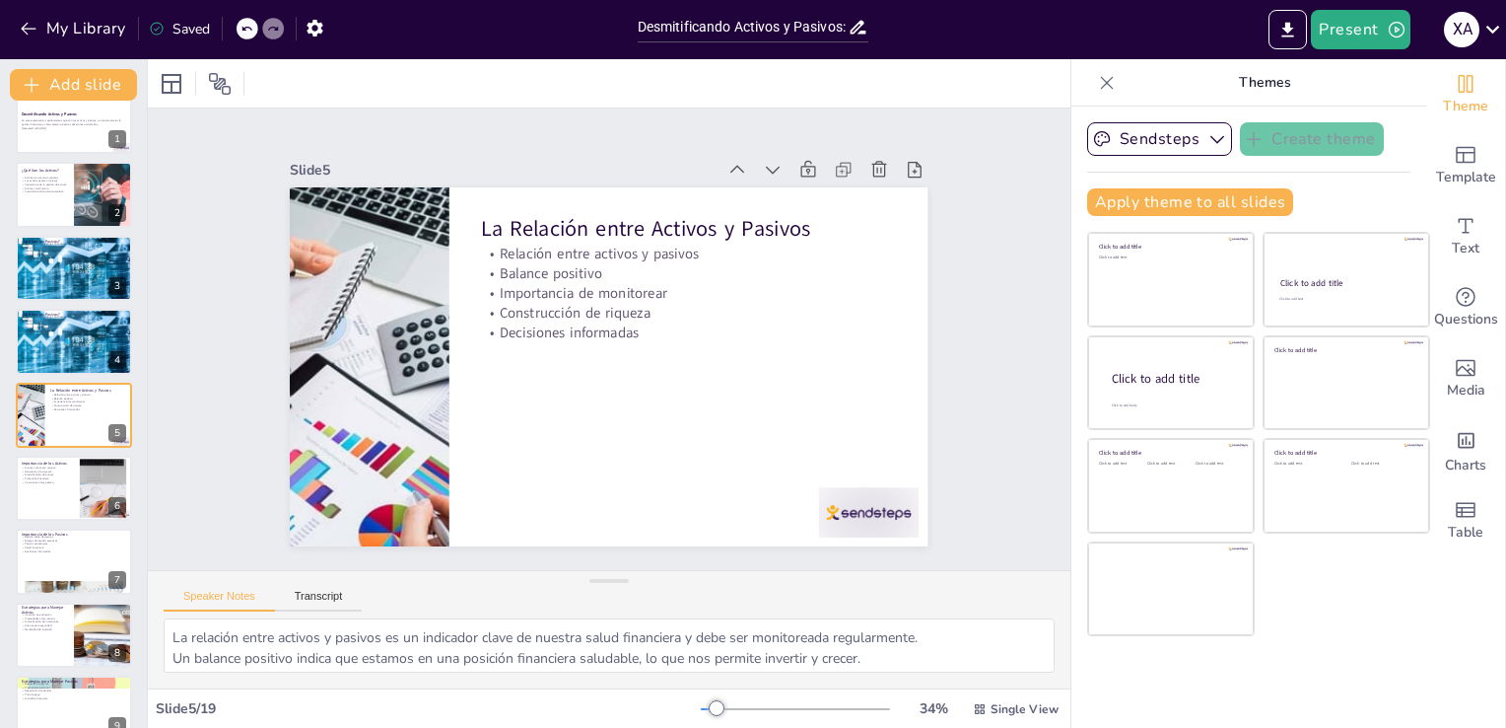
checkbox input "true"
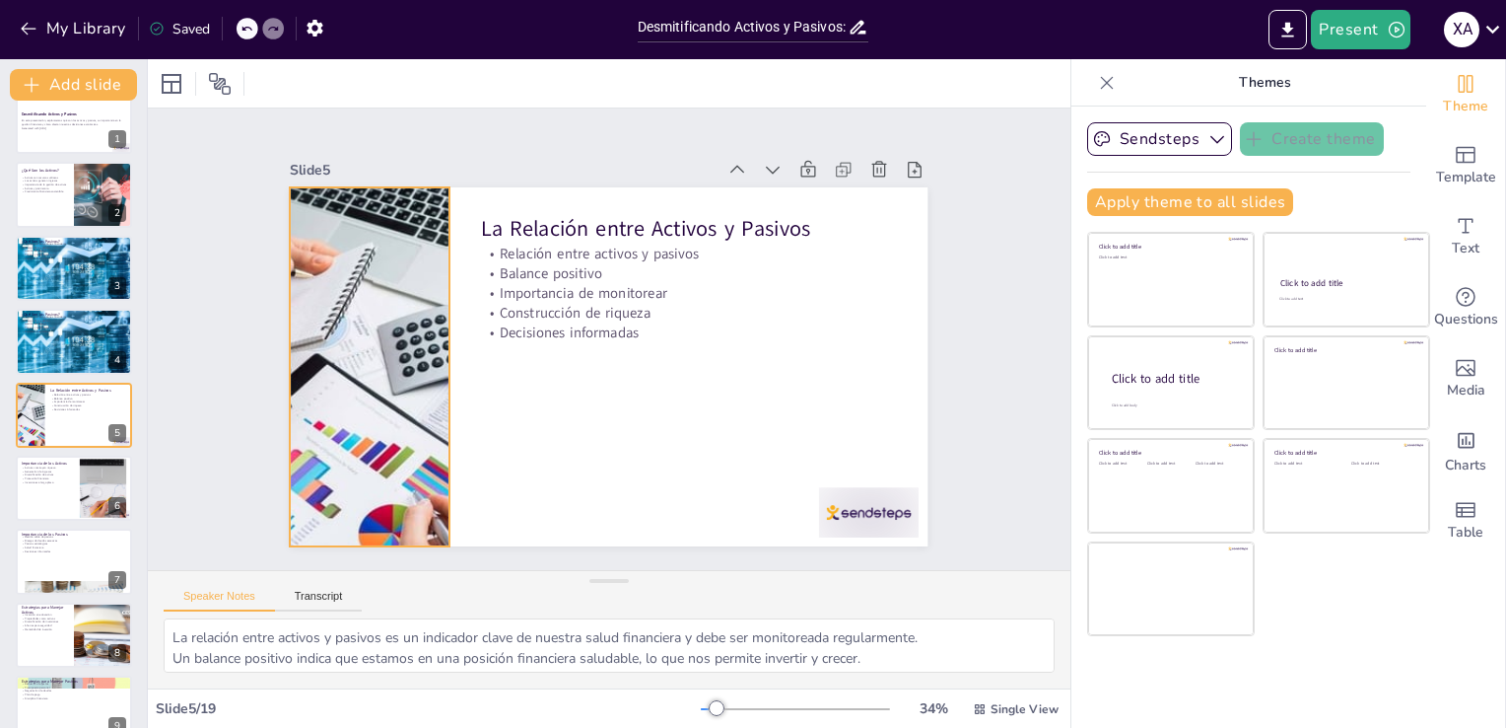
checkbox input "true"
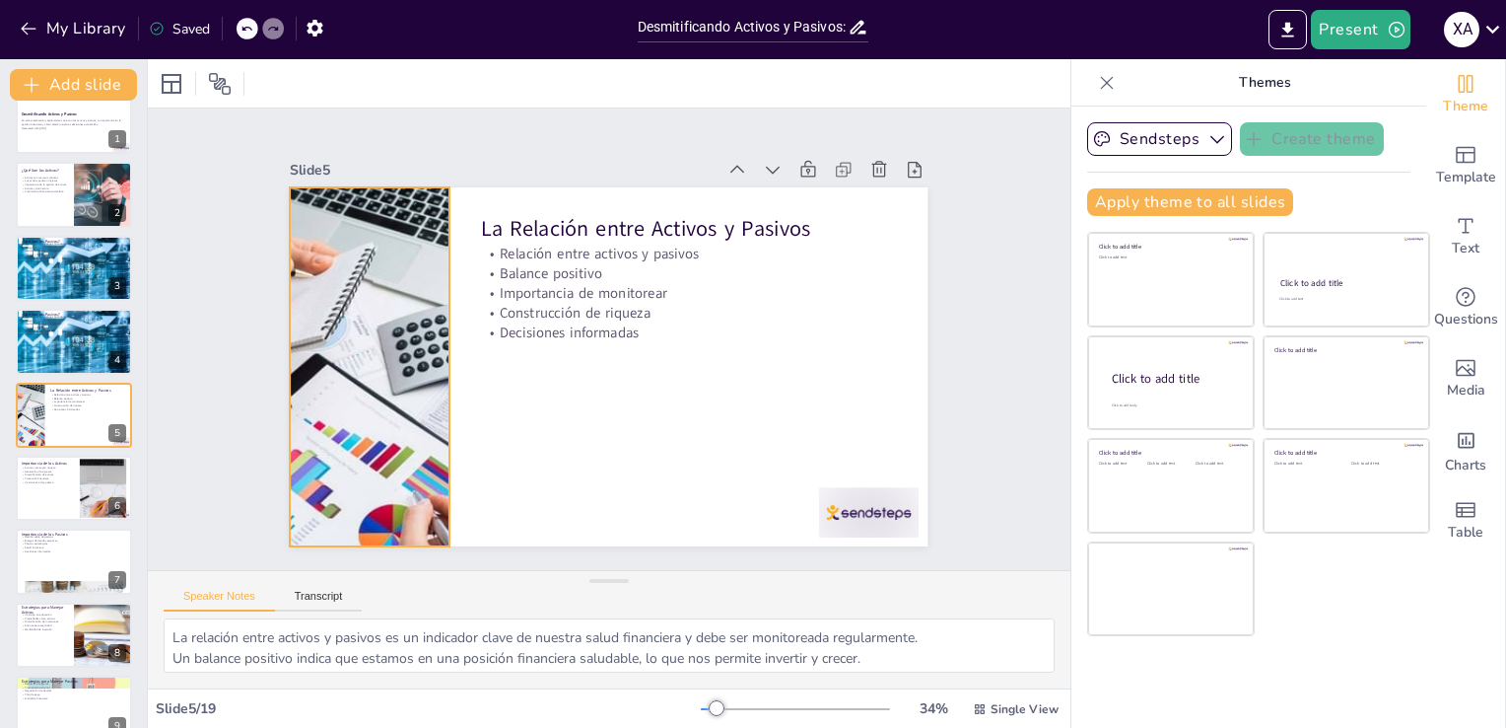
checkbox input "true"
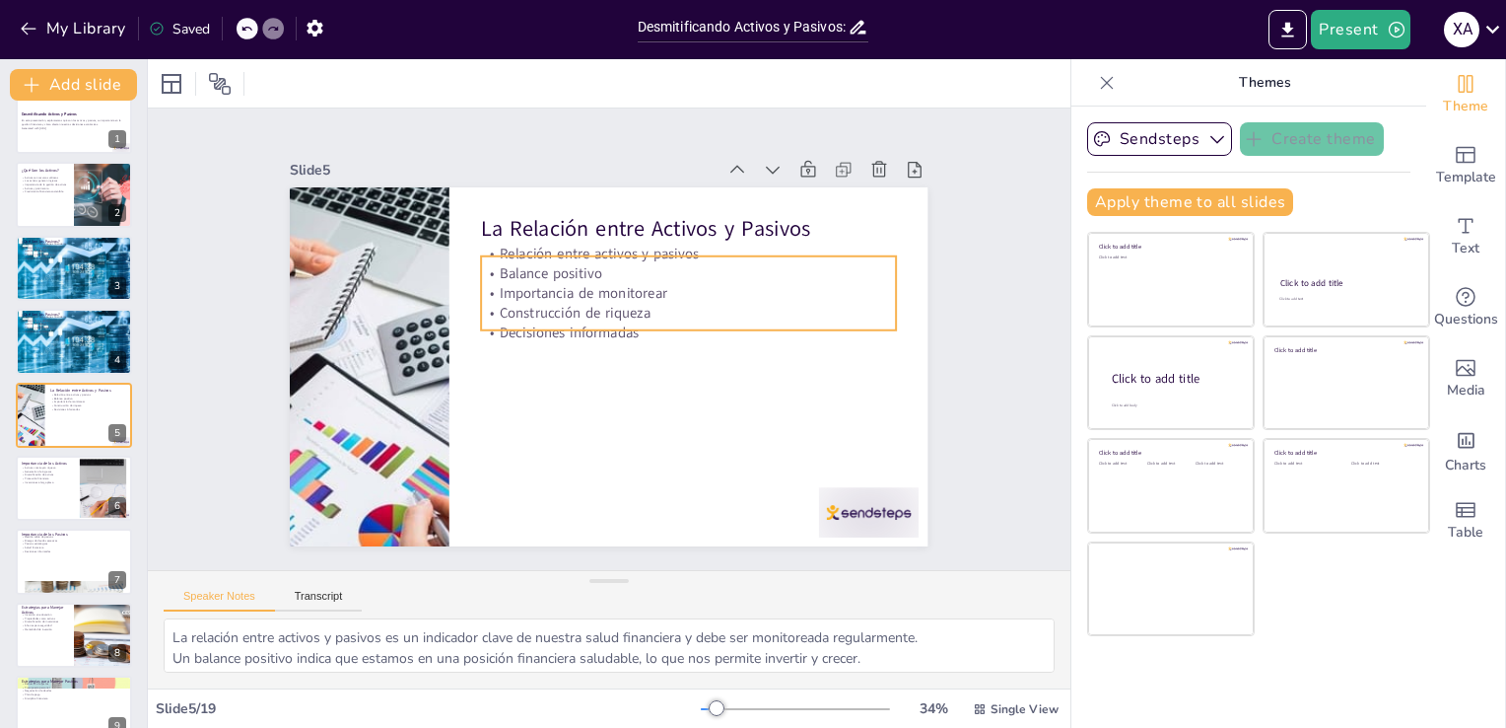
checkbox input "true"
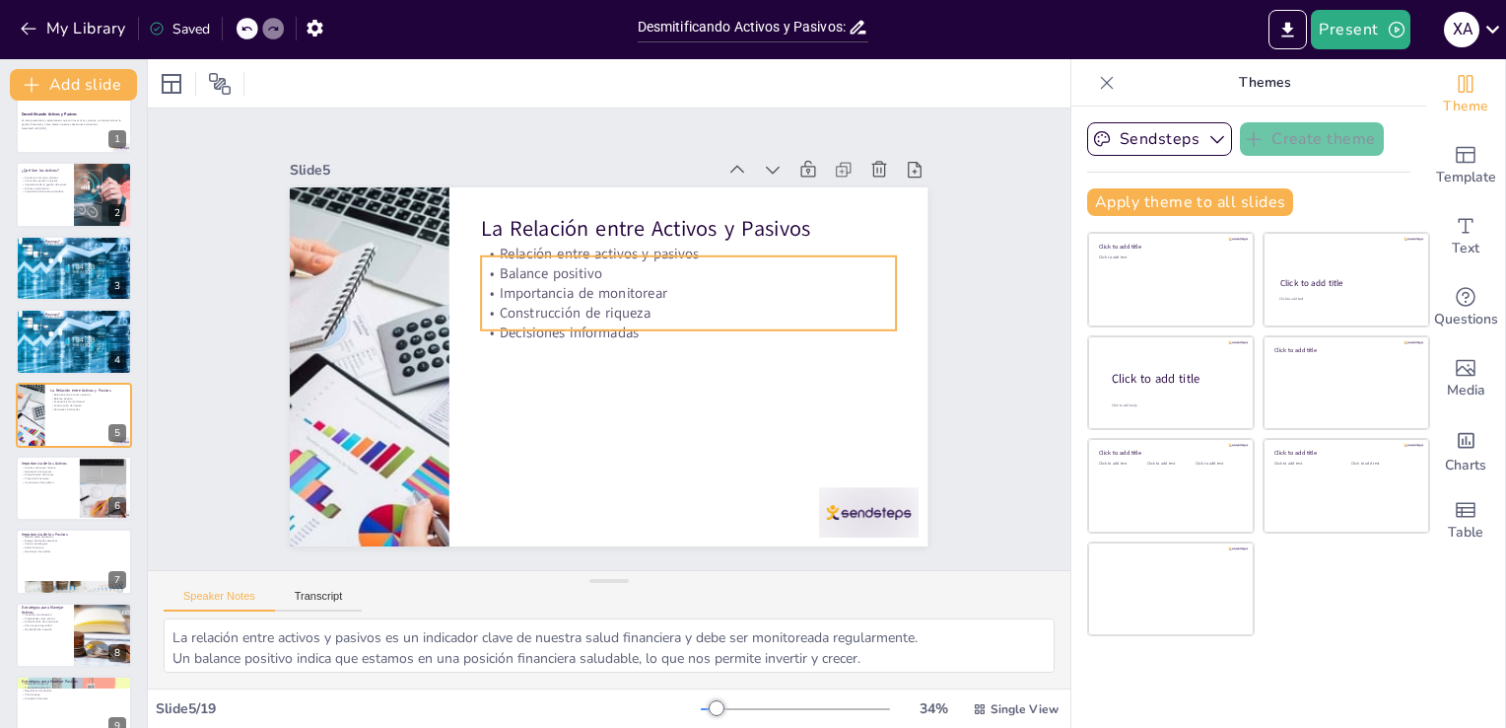
checkbox input "true"
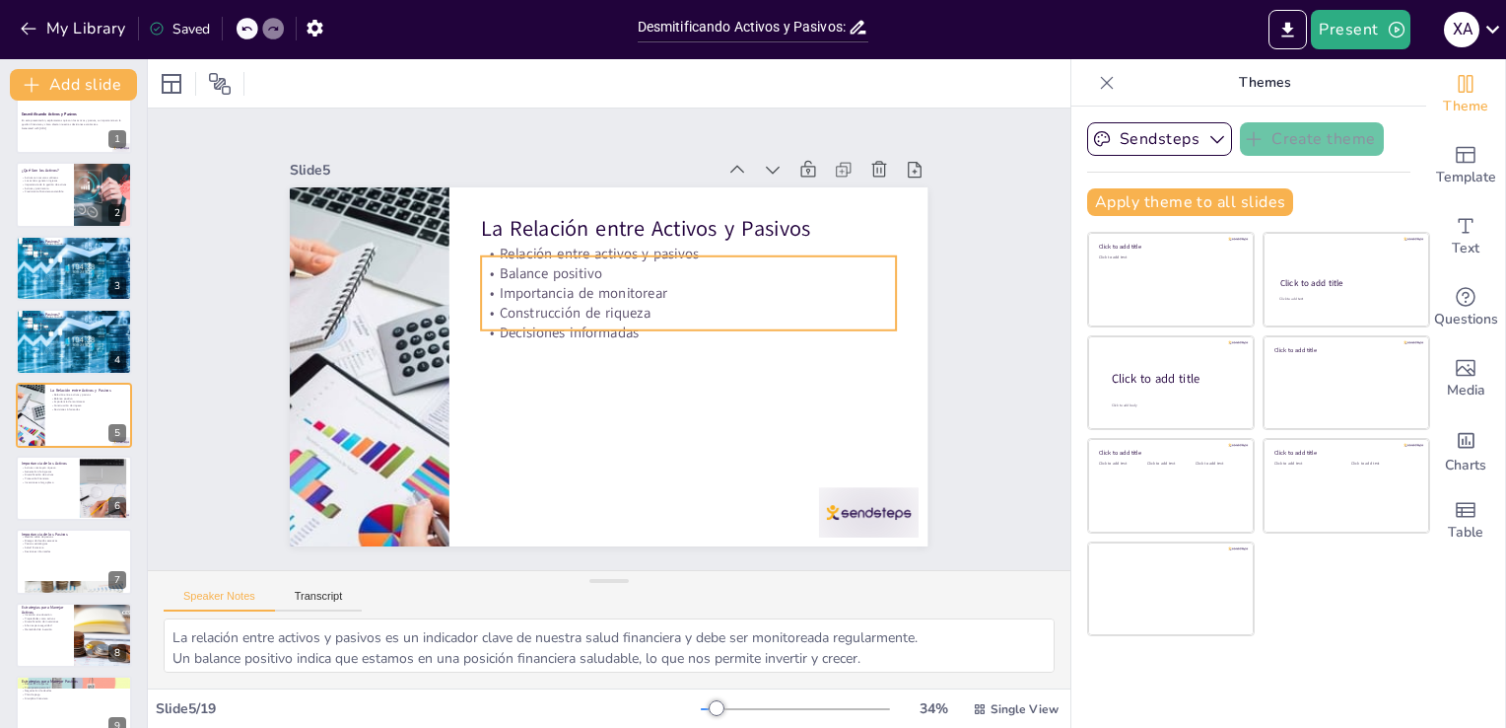
checkbox input "true"
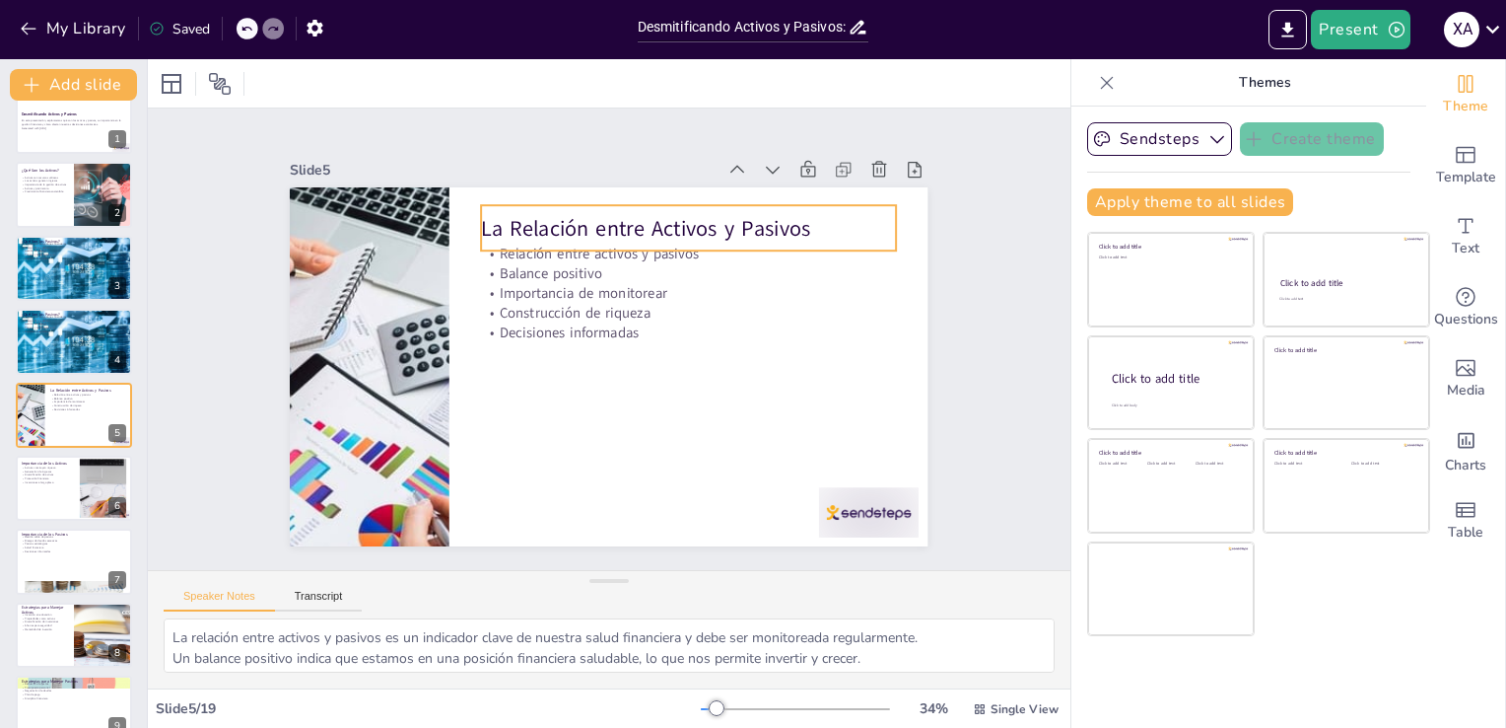
checkbox input "true"
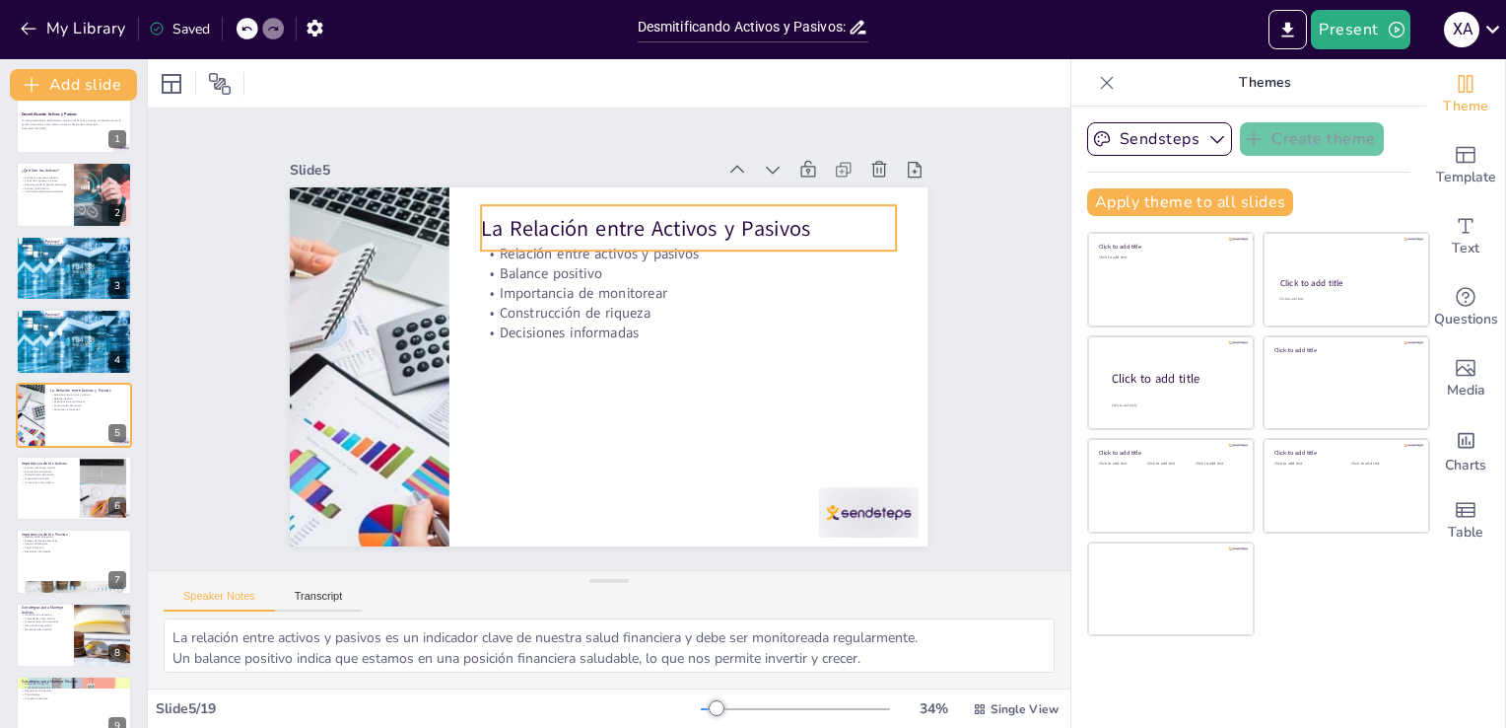
checkbox input "true"
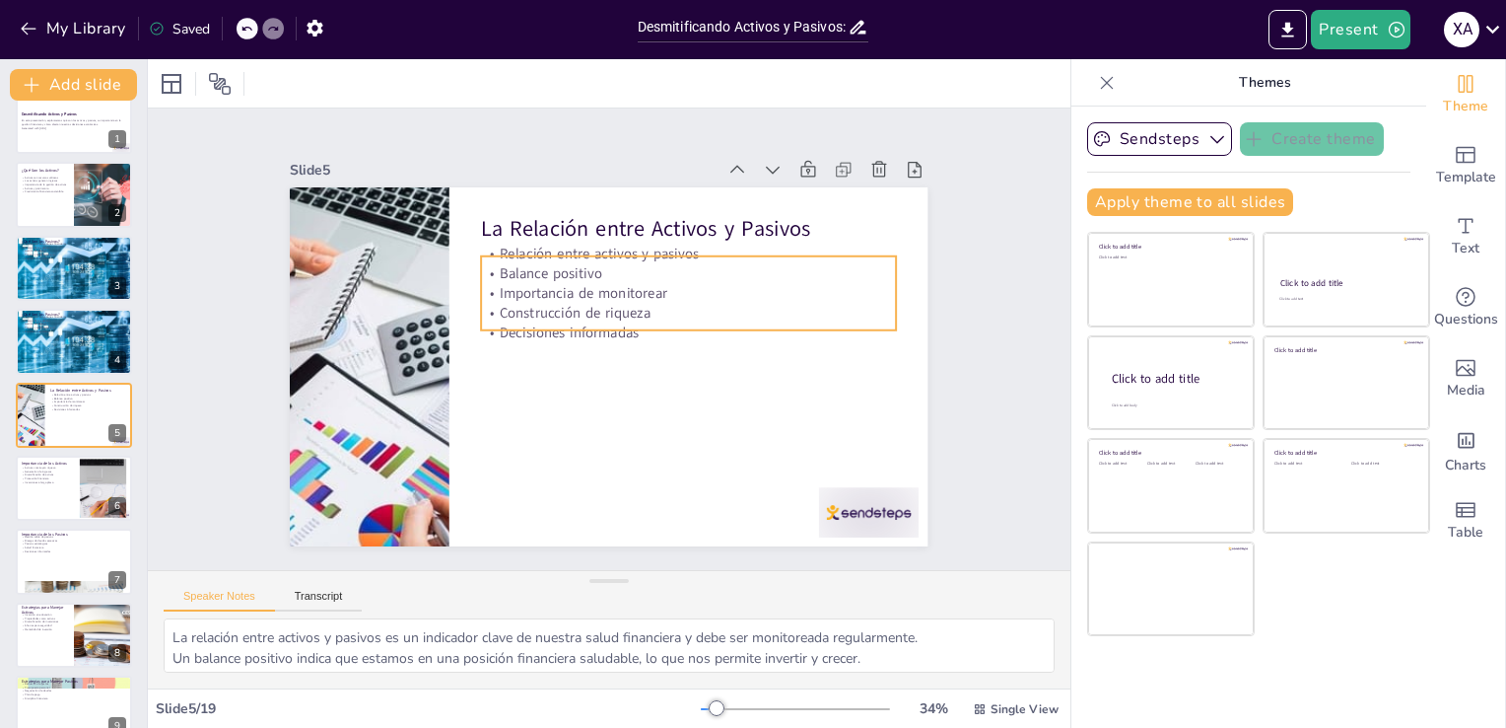
checkbox input "true"
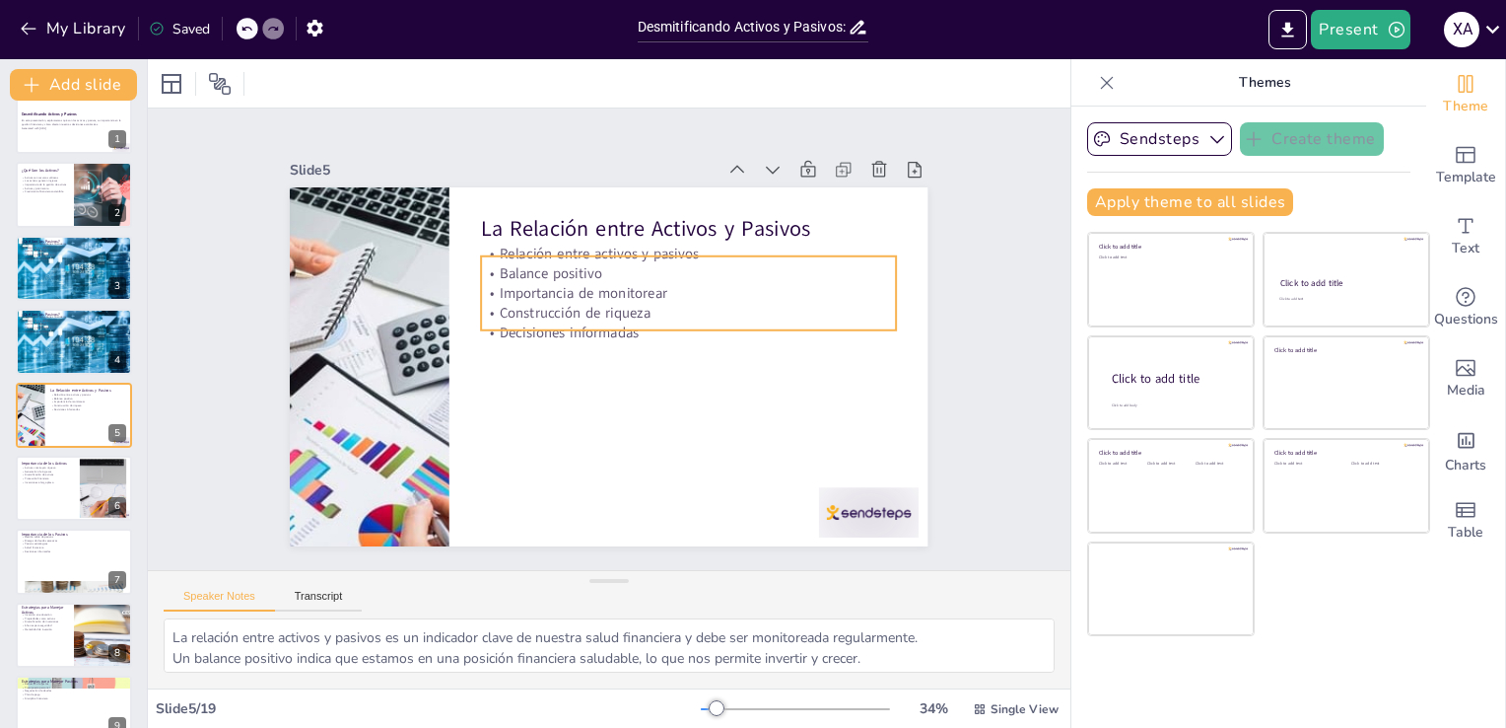
checkbox input "true"
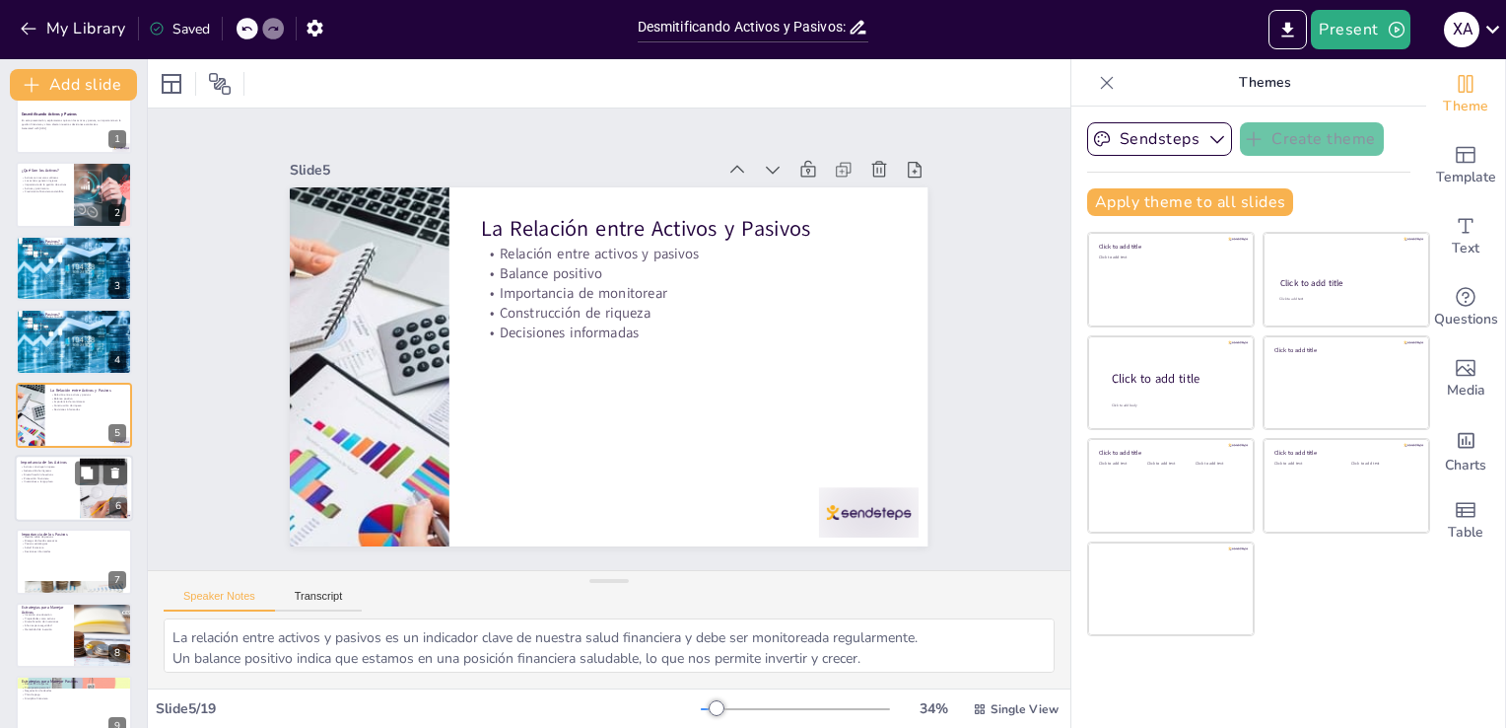
click at [61, 472] on p "Diversificación de activos" at bounding box center [47, 474] width 53 height 4
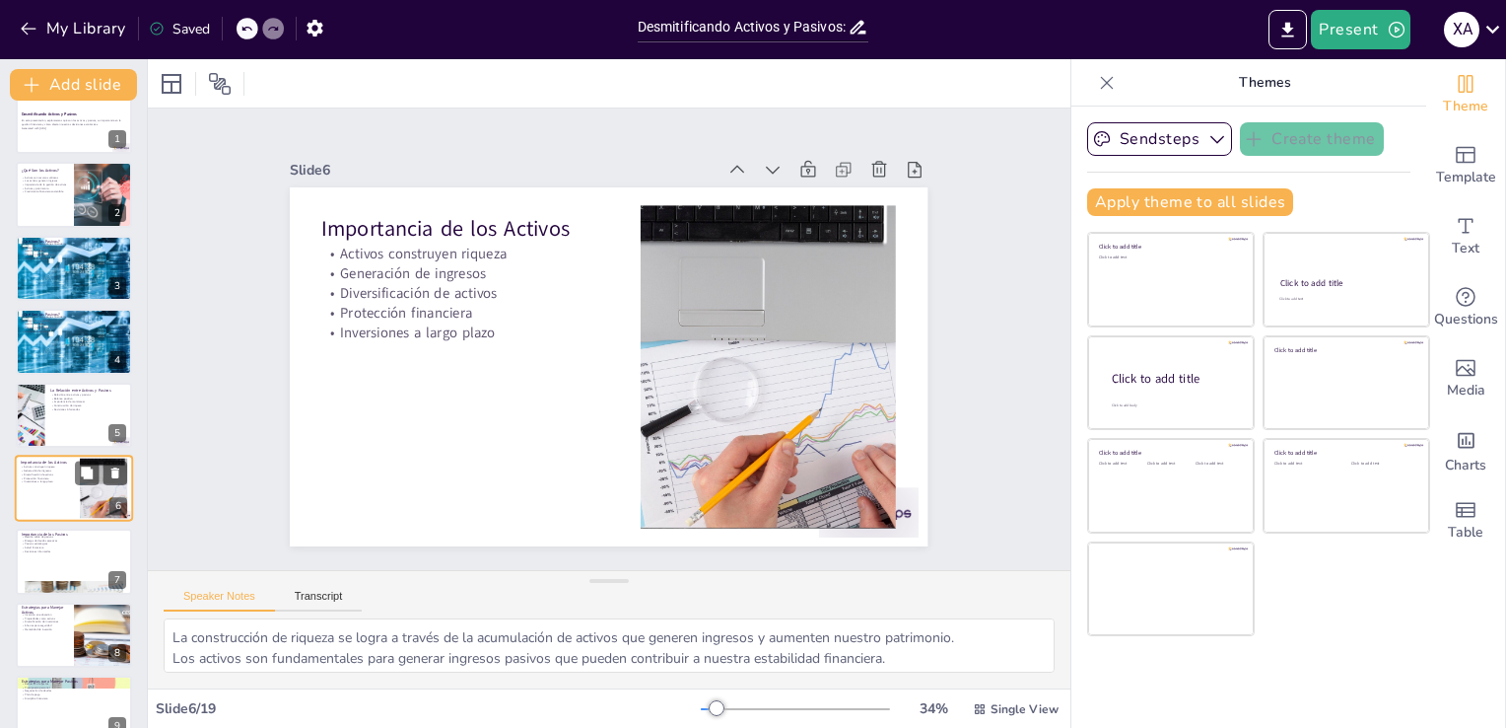
scroll to position [102, 0]
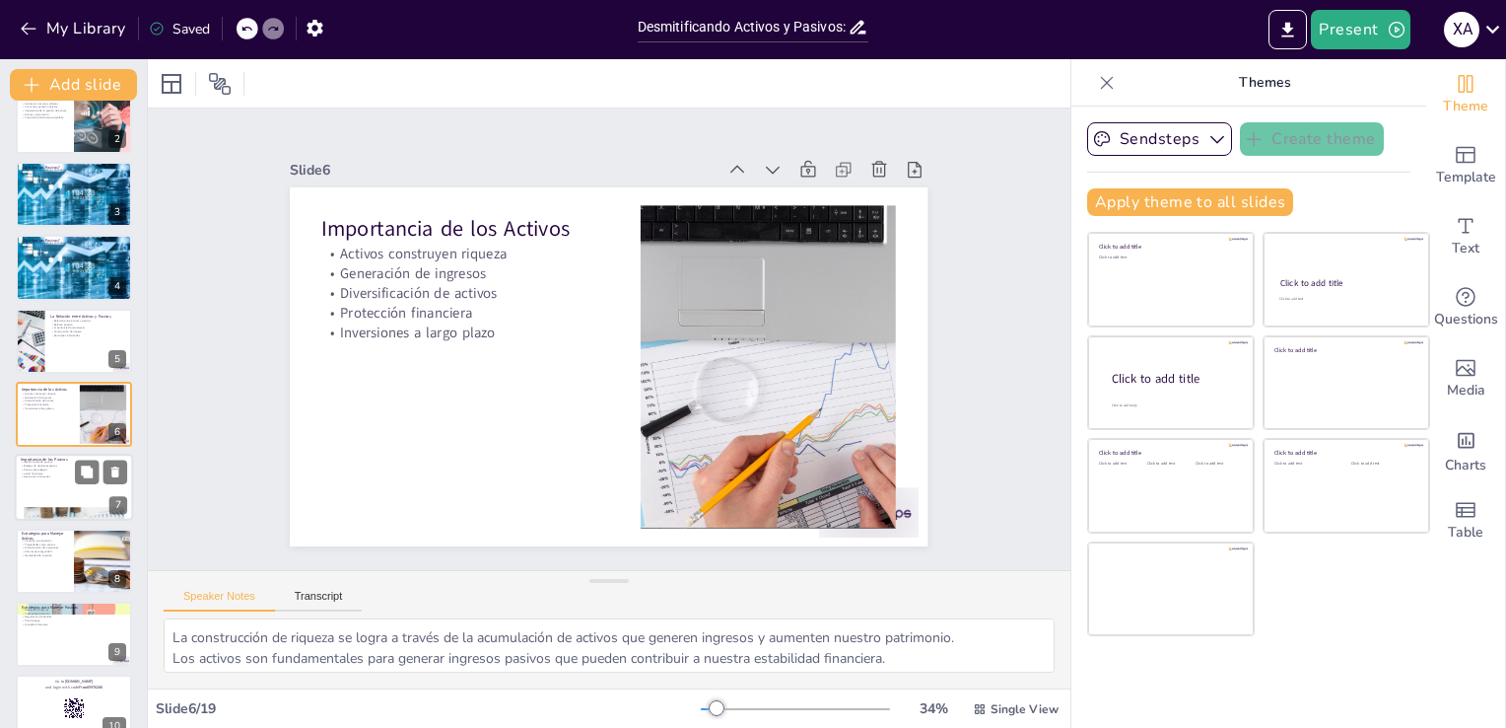
click at [51, 503] on div at bounding box center [74, 487] width 118 height 67
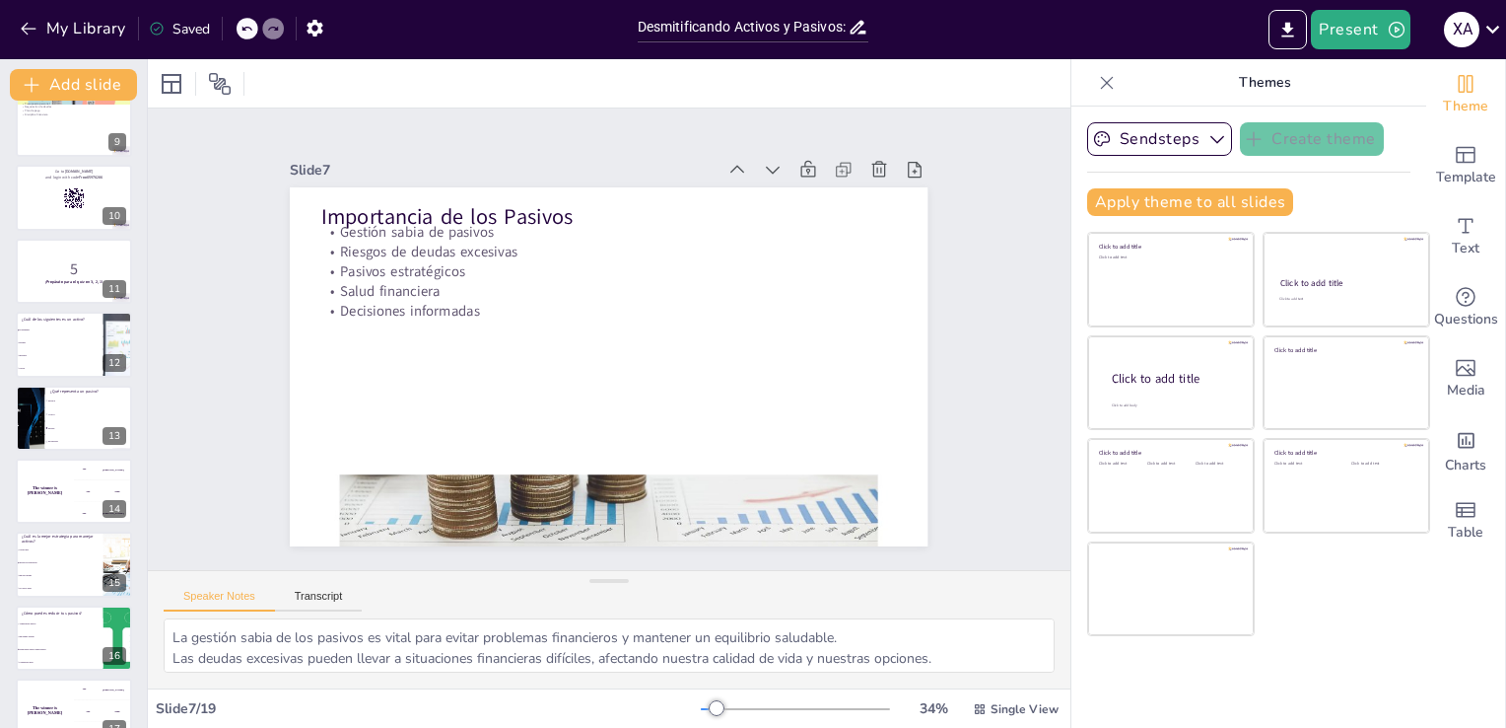
scroll to position [789, 0]
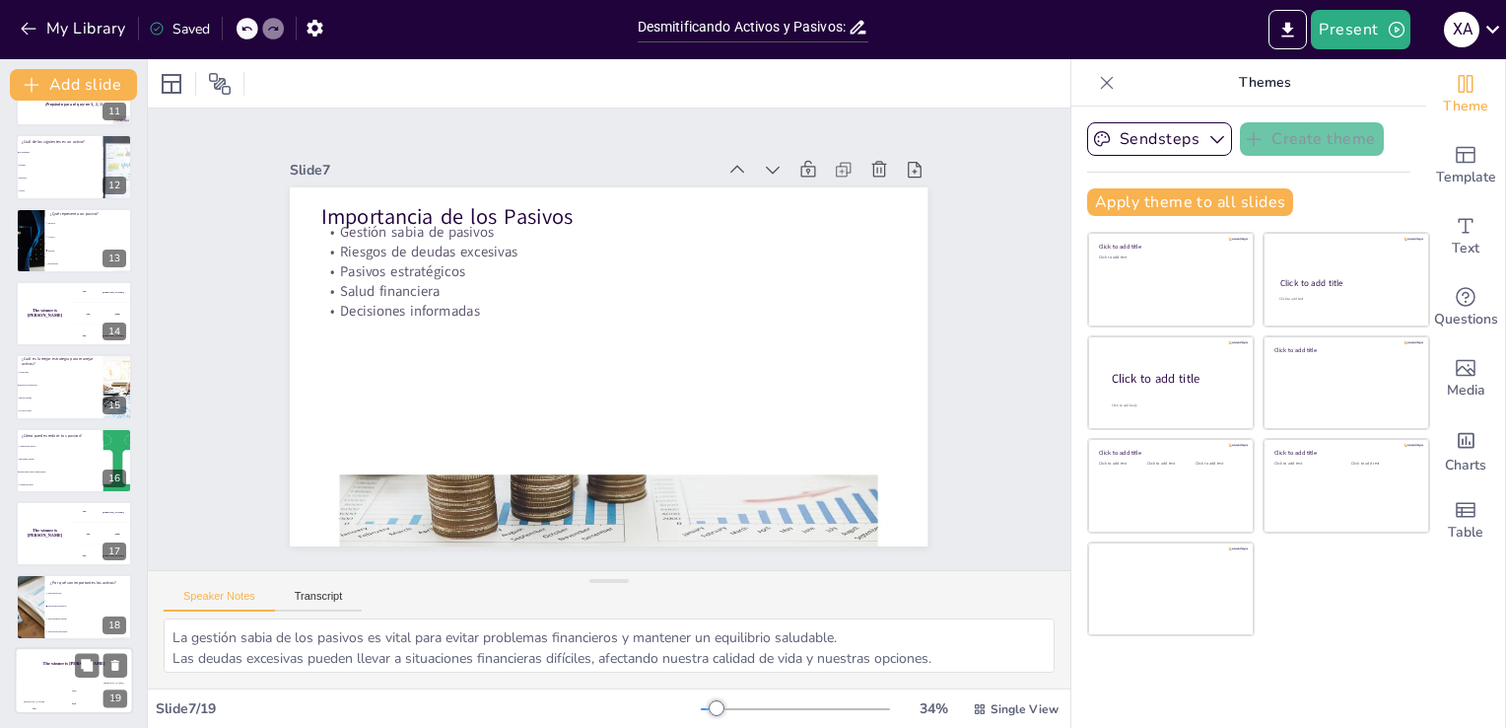
click at [88, 680] on div "Jaap 200" at bounding box center [73, 697] width 39 height 34
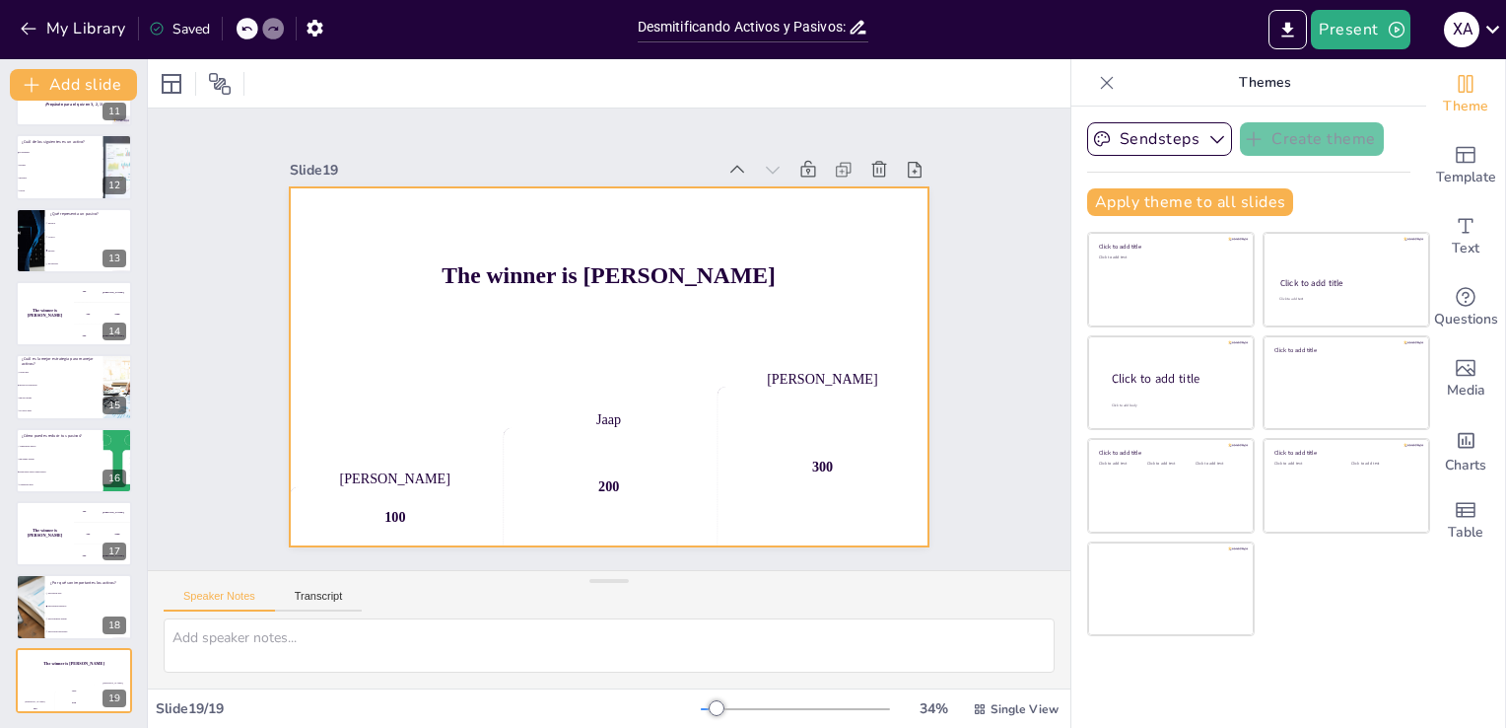
click at [488, 451] on div "[PERSON_NAME] 100 Jaap 200 [PERSON_NAME] 300" at bounding box center [585, 454] width 662 height 307
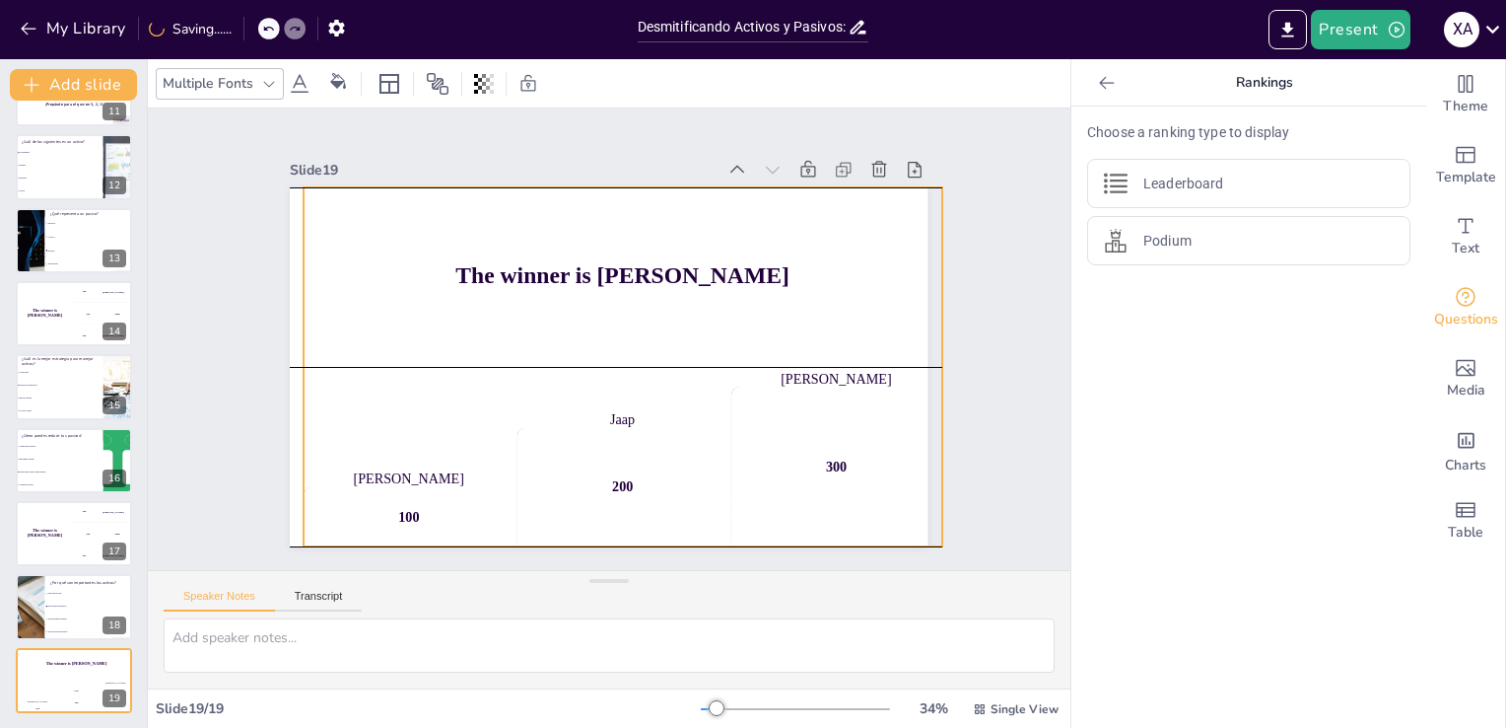
drag, startPoint x: 678, startPoint y: 434, endPoint x: 692, endPoint y: 434, distance: 13.8
click at [692, 434] on div "200" at bounding box center [592, 486] width 231 height 160
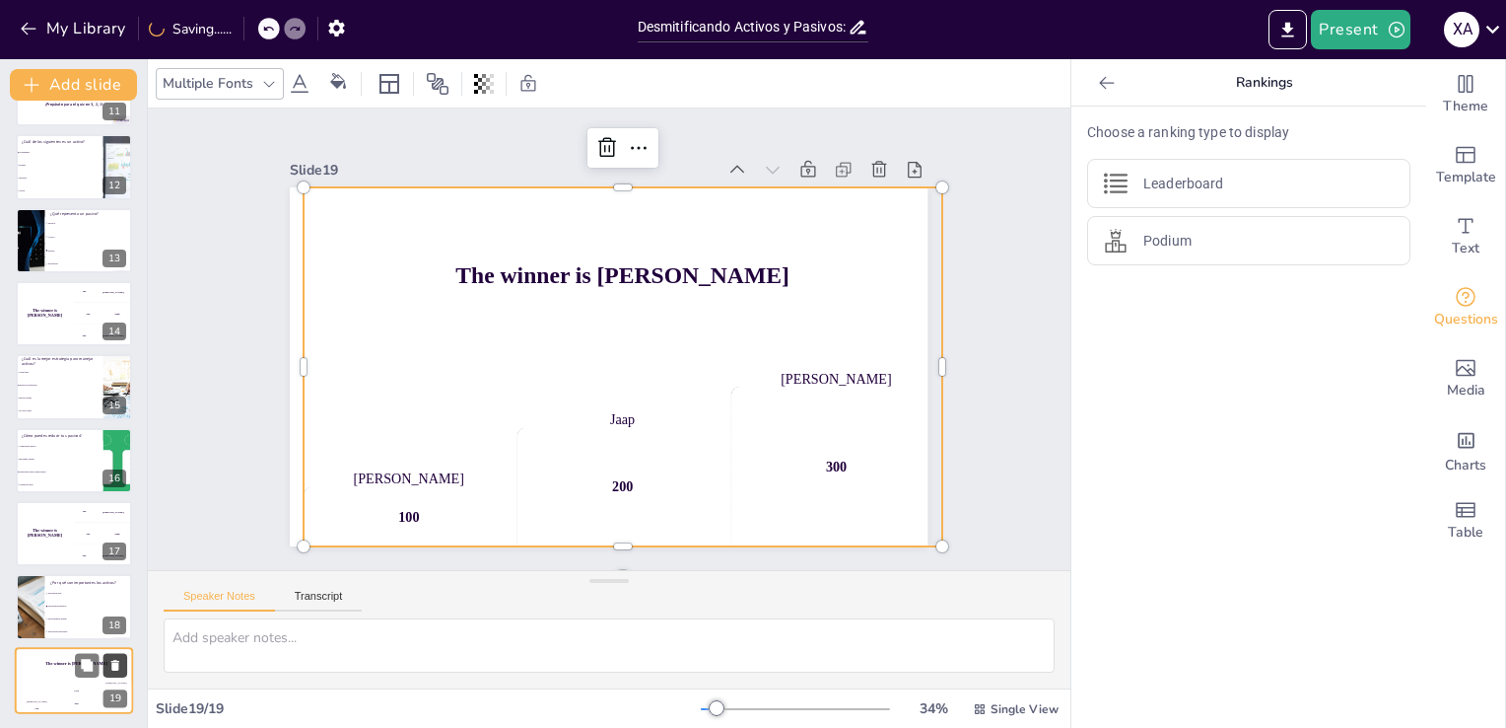
click at [114, 661] on icon at bounding box center [115, 665] width 14 height 14
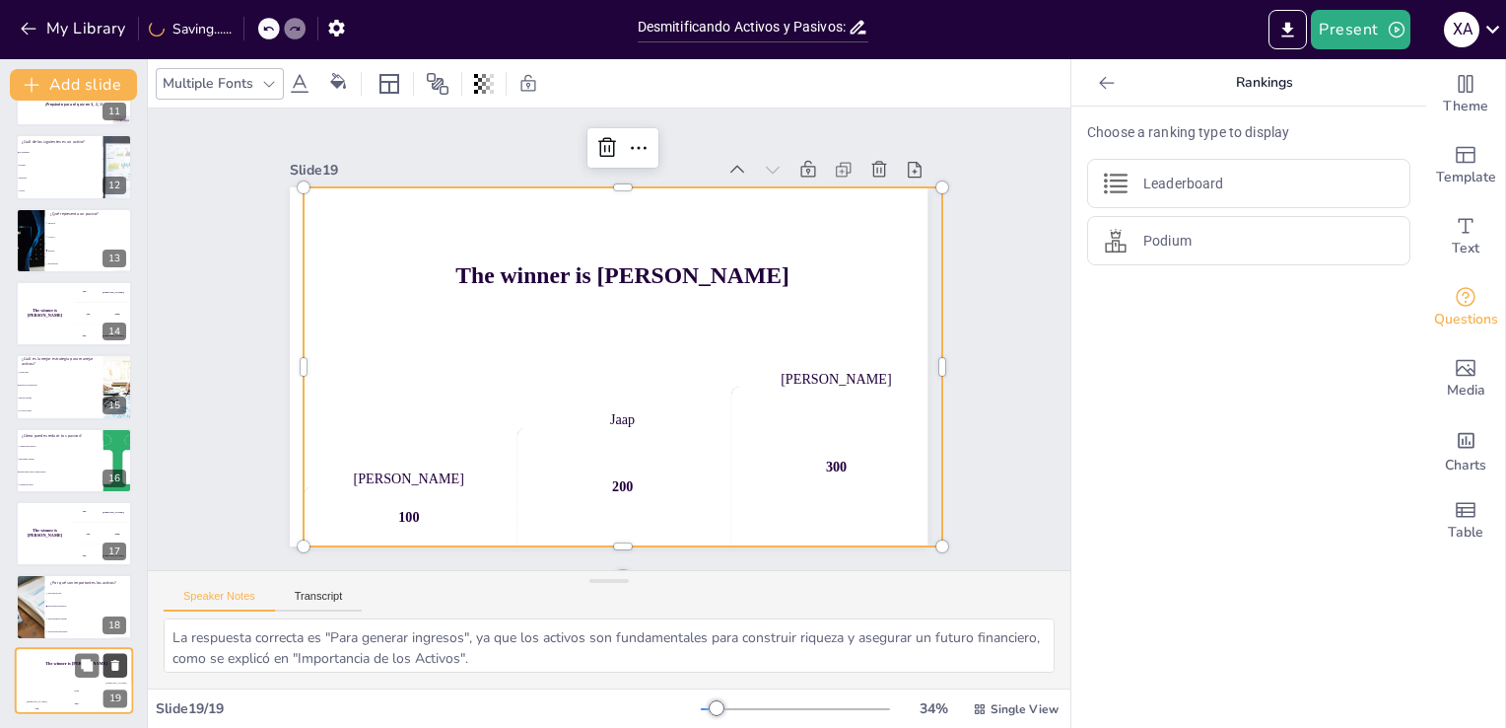
scroll to position [716, 0]
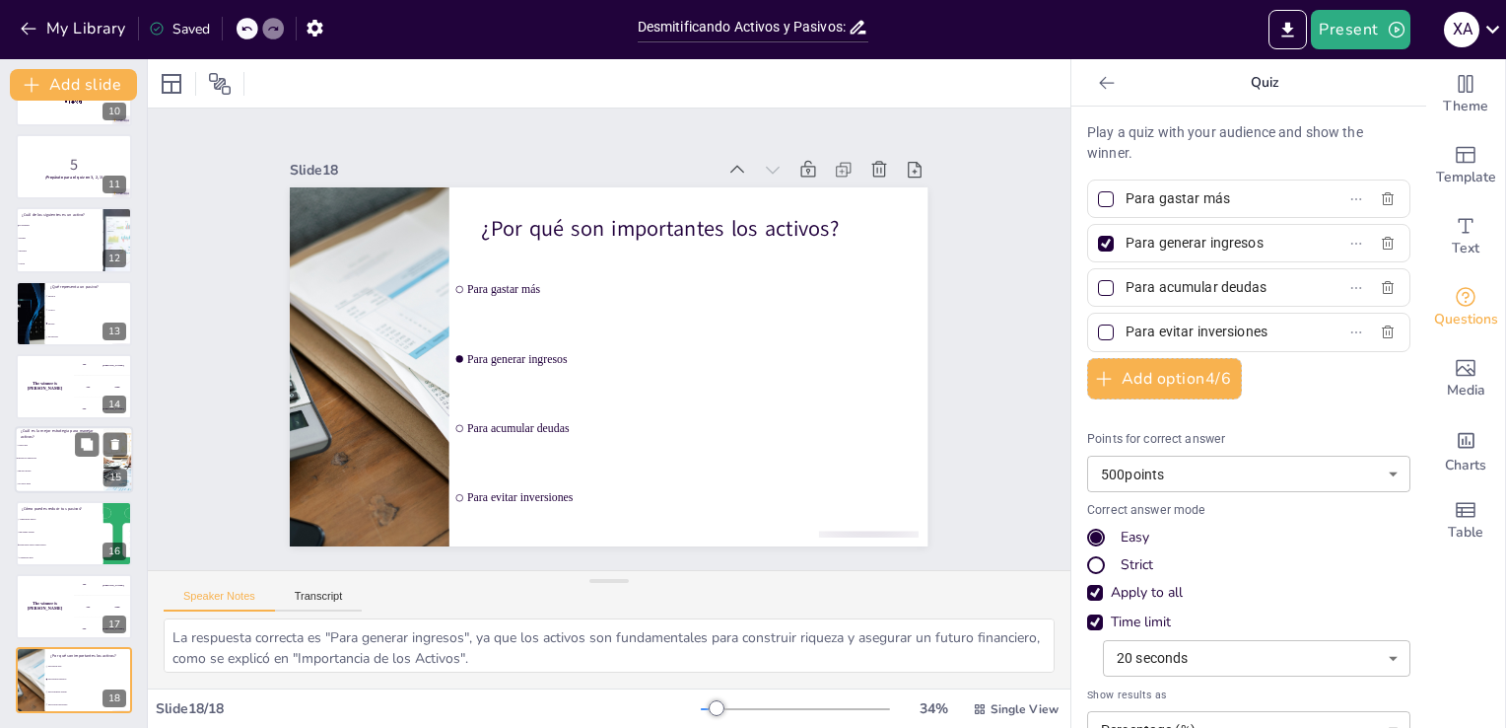
click at [75, 470] on span "Ignorar deudas" at bounding box center [60, 471] width 85 height 3
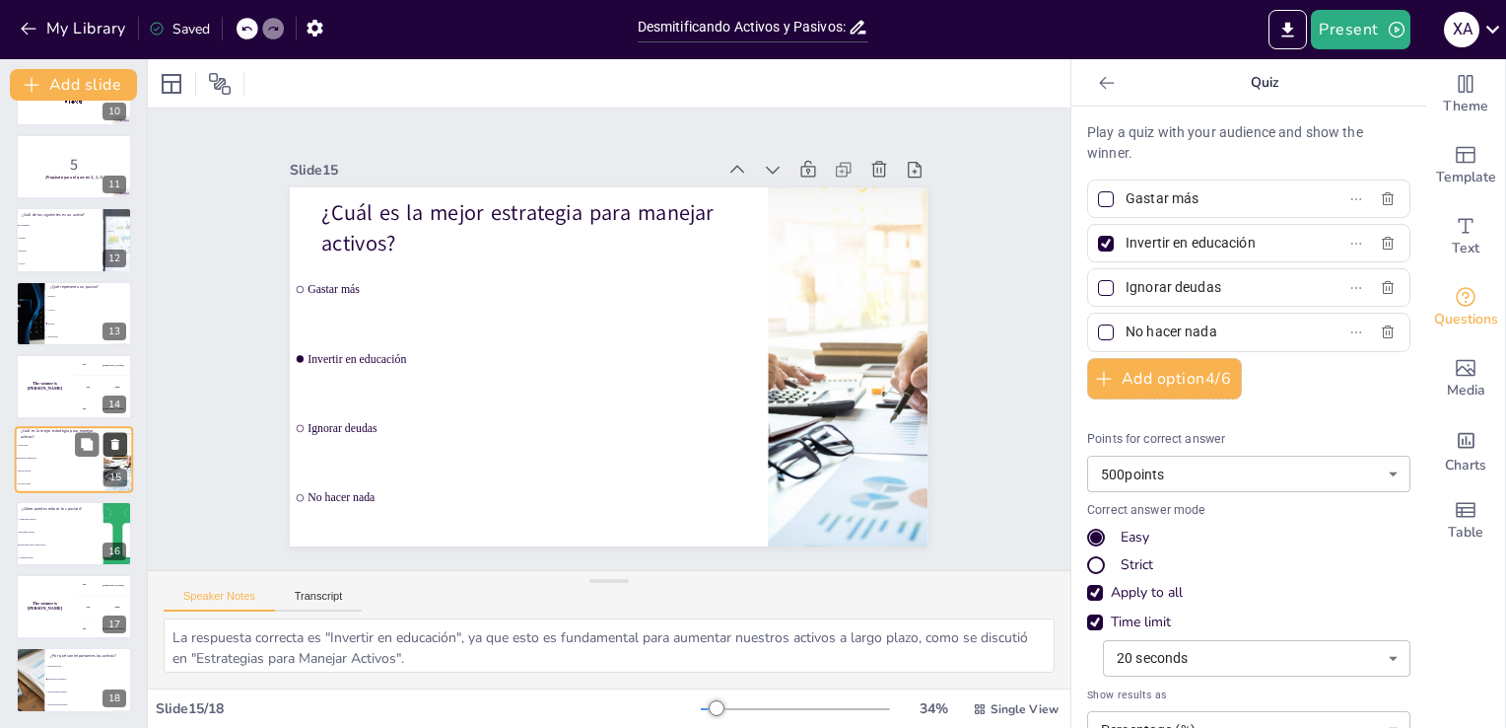
click at [112, 438] on icon at bounding box center [115, 445] width 14 height 14
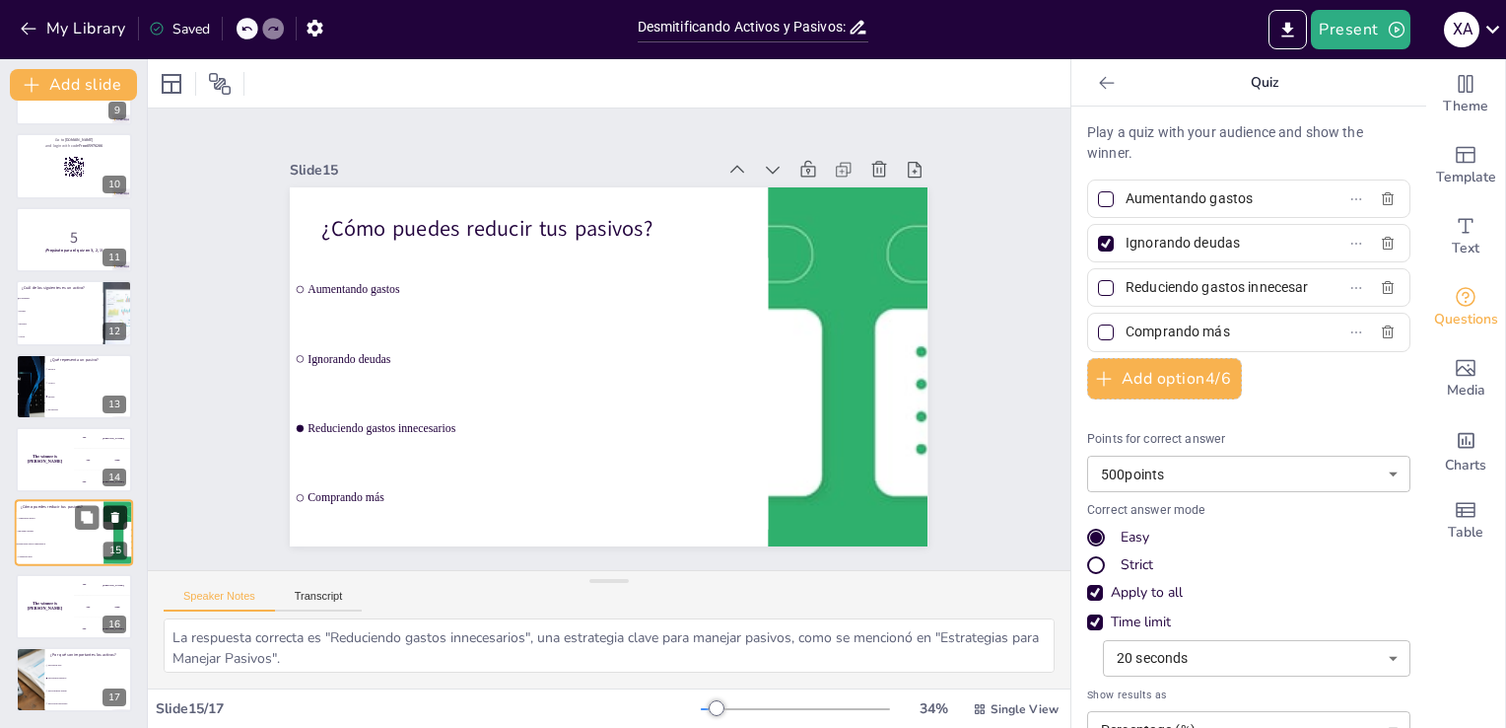
scroll to position [643, 0]
click at [118, 448] on icon at bounding box center [115, 444] width 8 height 11
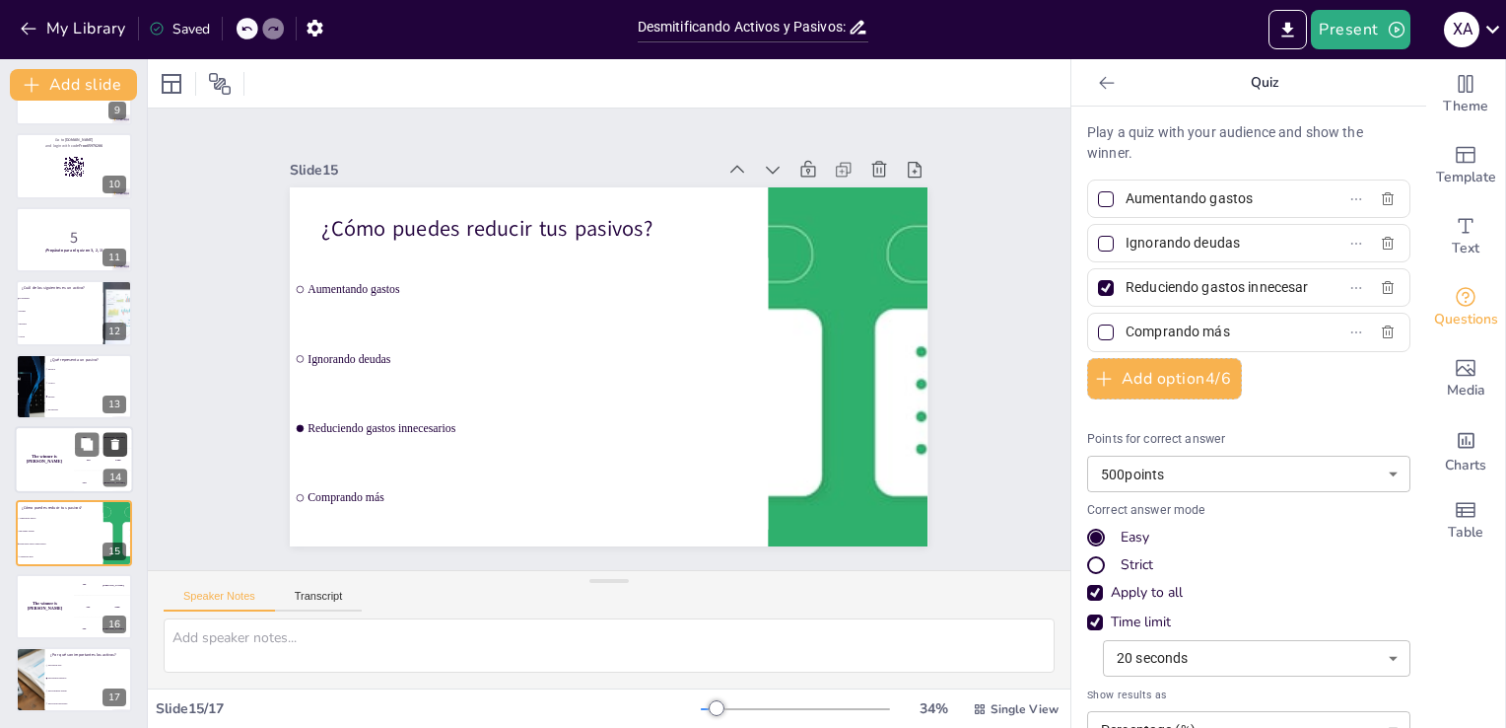
scroll to position [570, 0]
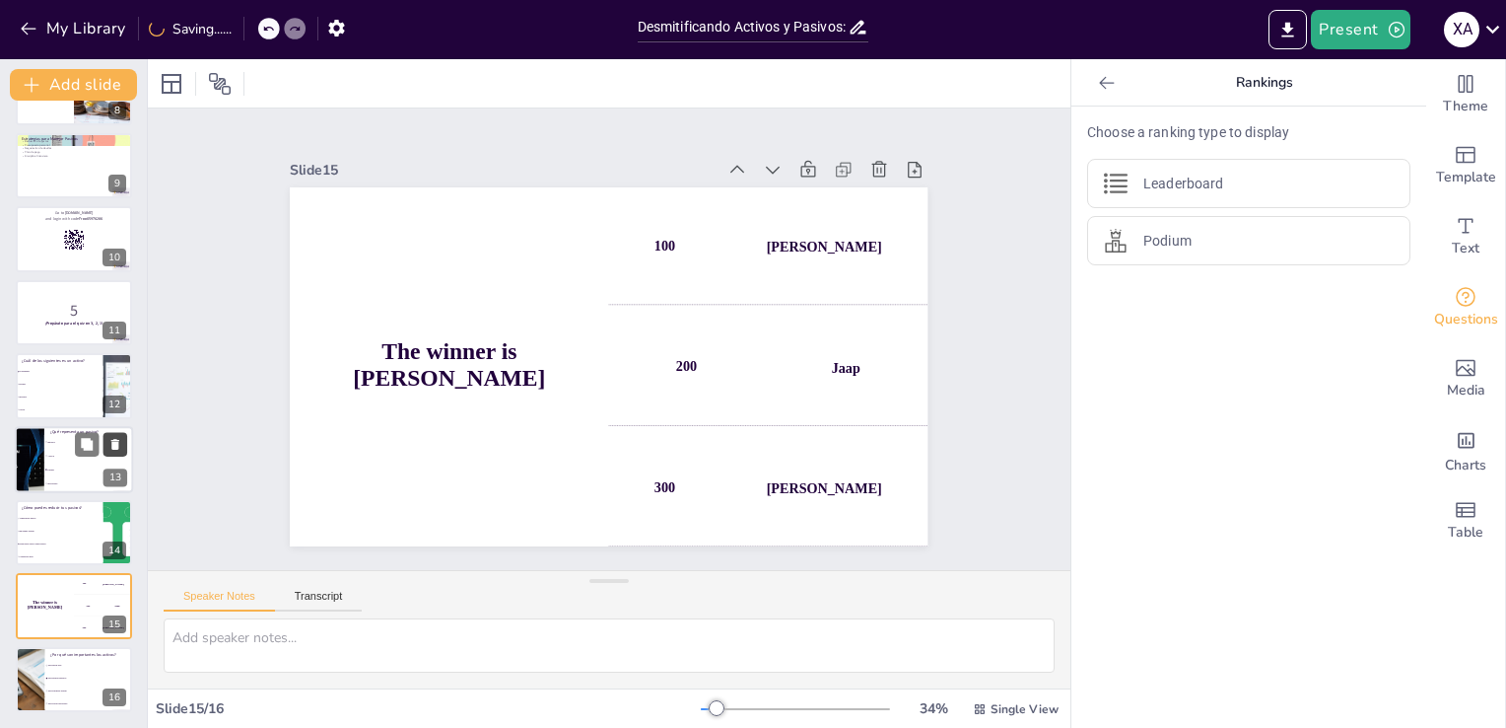
click at [117, 443] on icon at bounding box center [115, 444] width 8 height 11
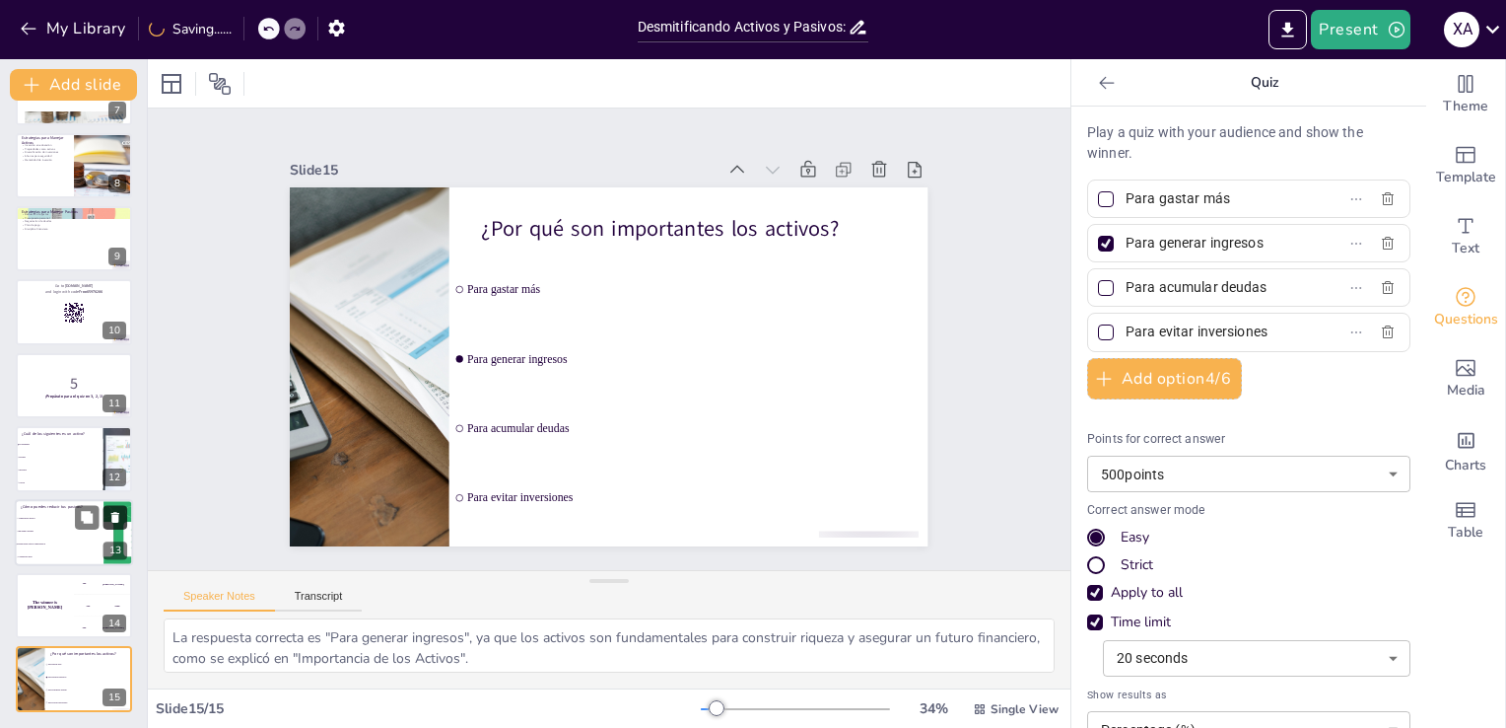
scroll to position [497, 0]
click at [117, 443] on icon at bounding box center [114, 444] width 8 height 11
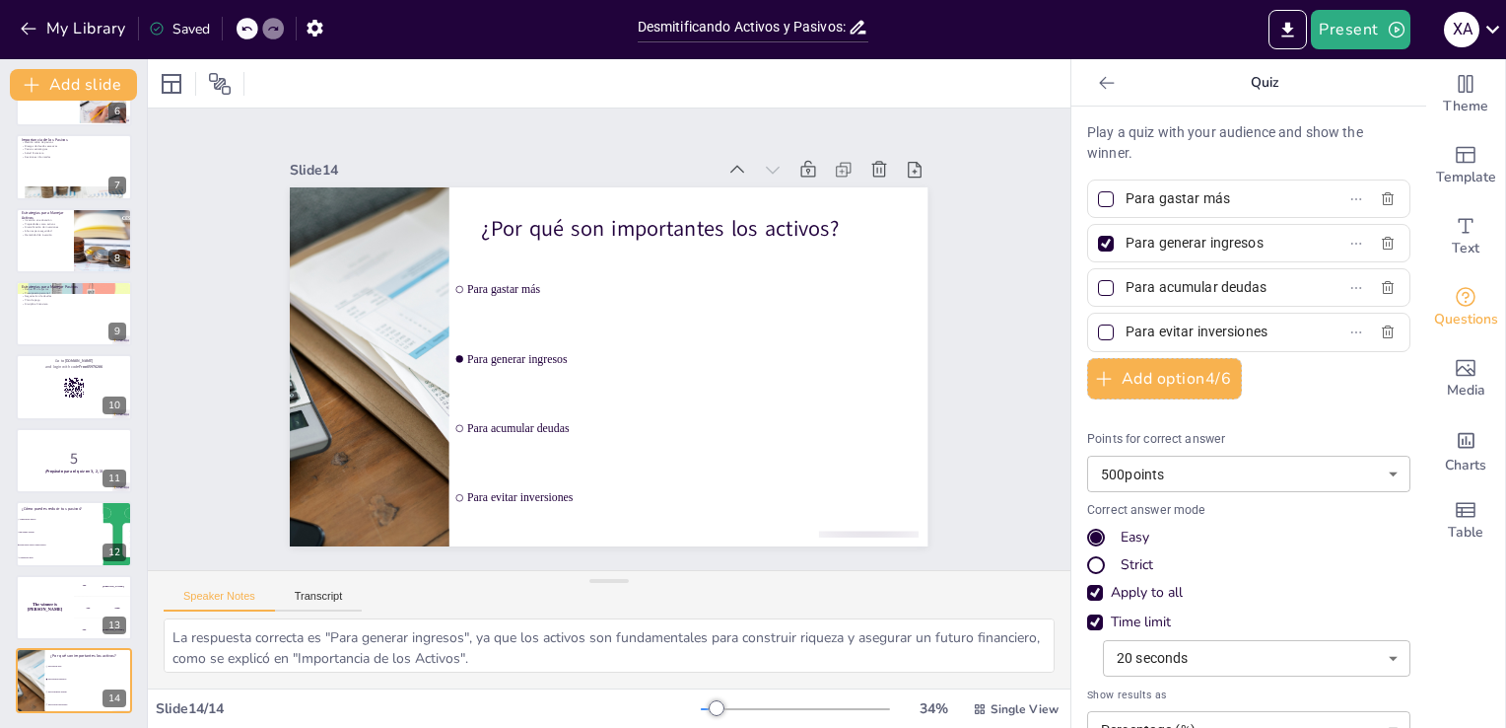
scroll to position [0, 0]
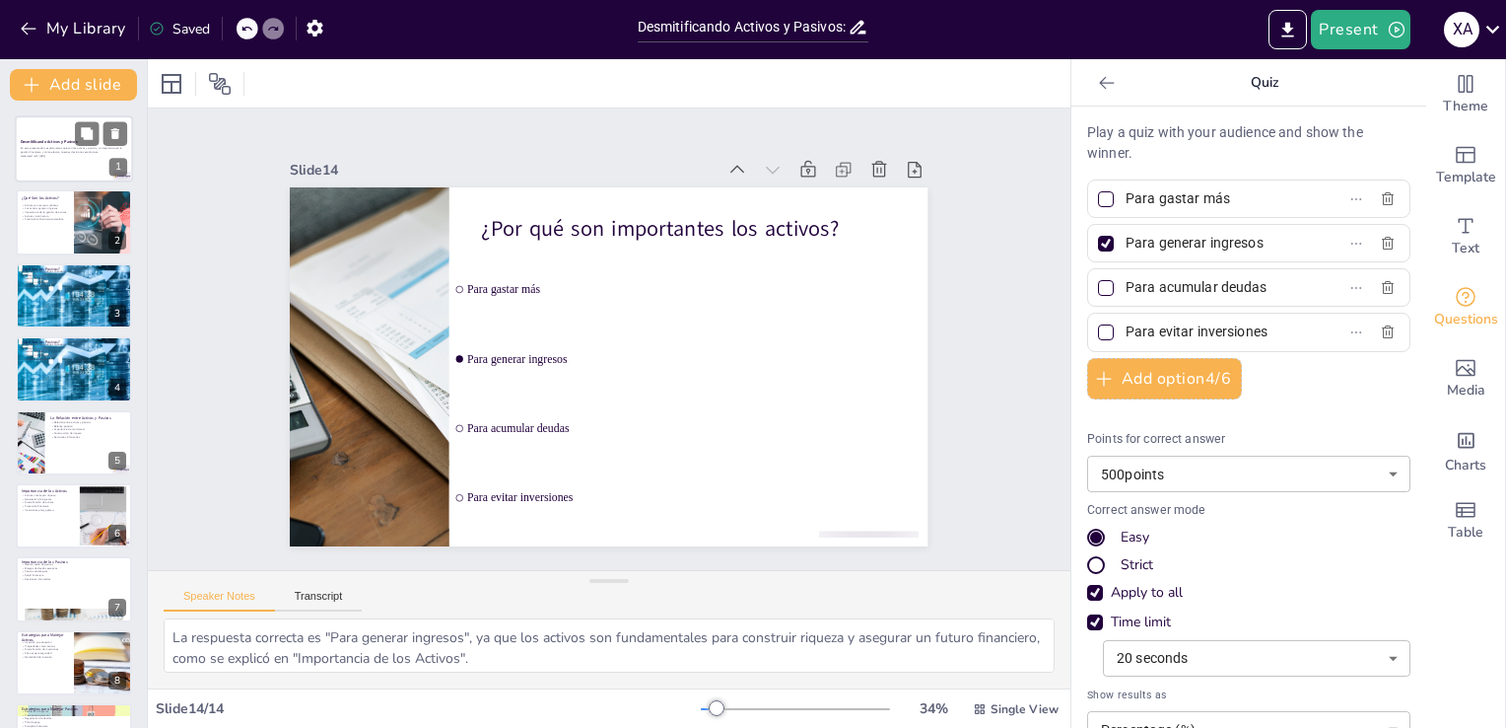
click at [61, 148] on p "En esta presentación, exploraremos qué son los activos y pasivos, su importanci…" at bounding box center [74, 150] width 106 height 7
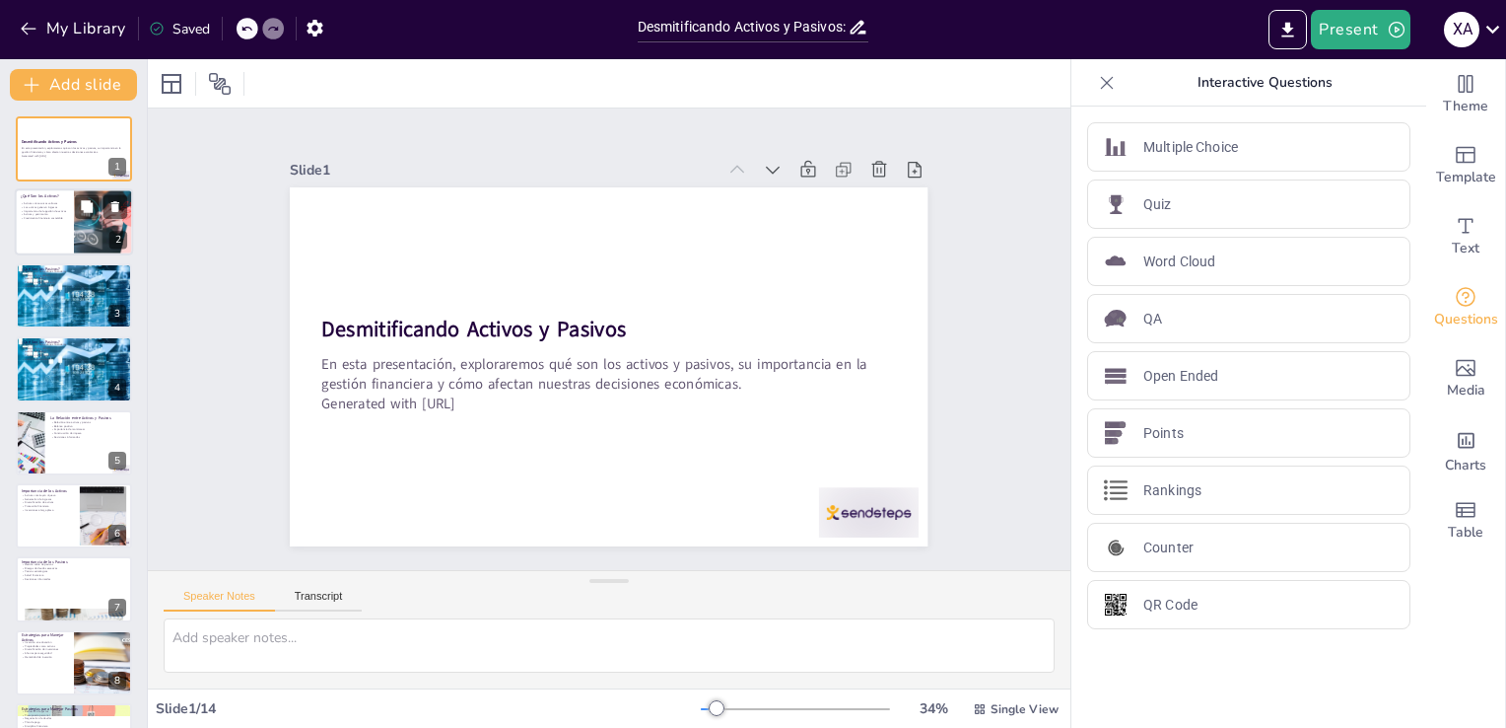
click at [75, 232] on div at bounding box center [103, 222] width 128 height 67
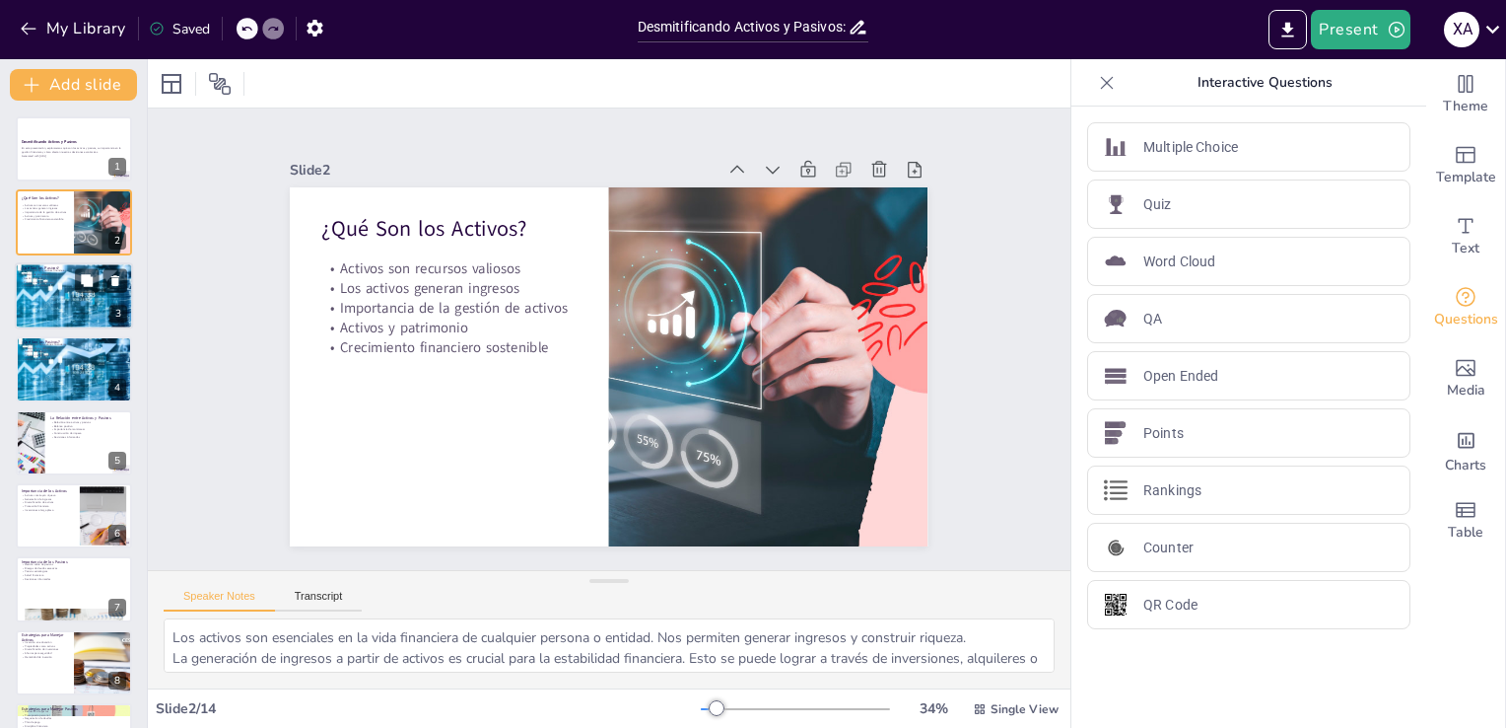
click at [66, 287] on div at bounding box center [74, 295] width 118 height 79
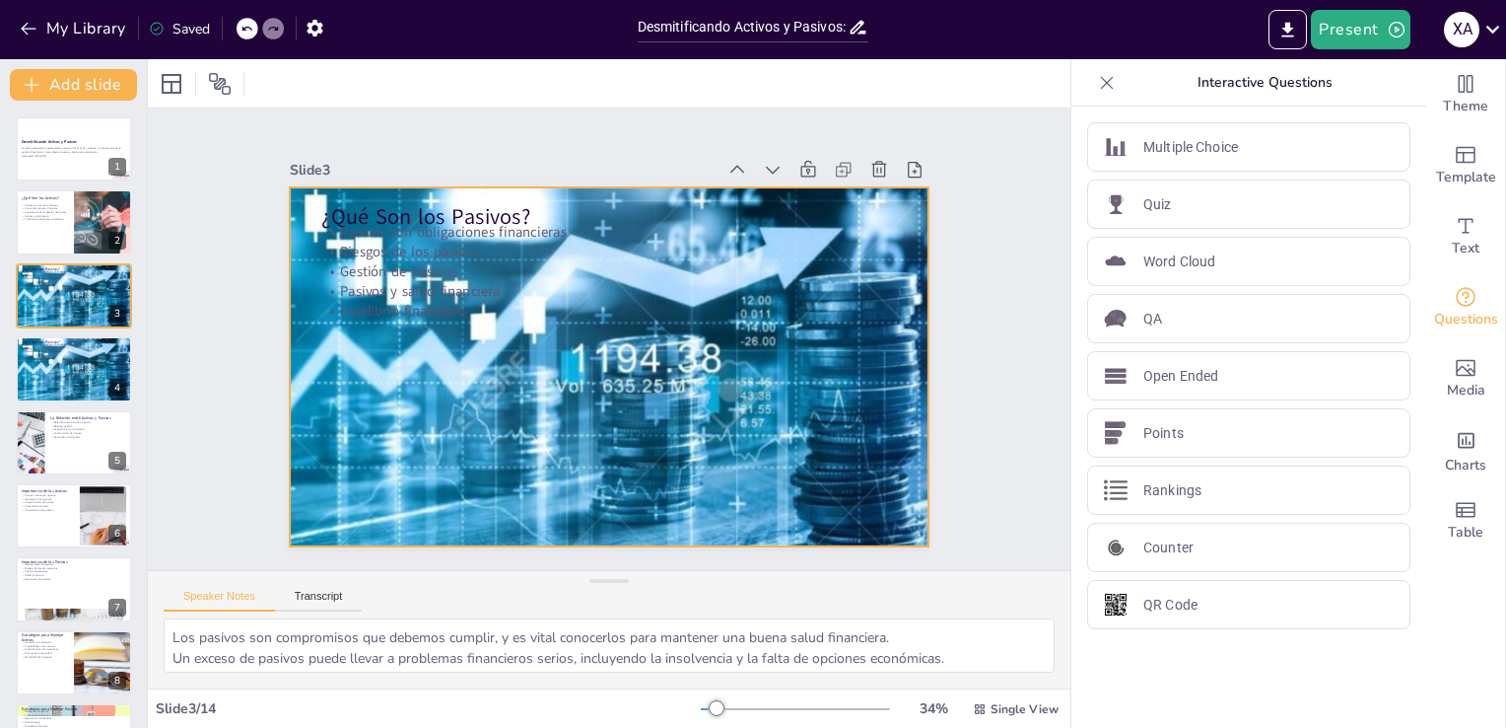
click at [450, 364] on div at bounding box center [603, 366] width 713 height 549
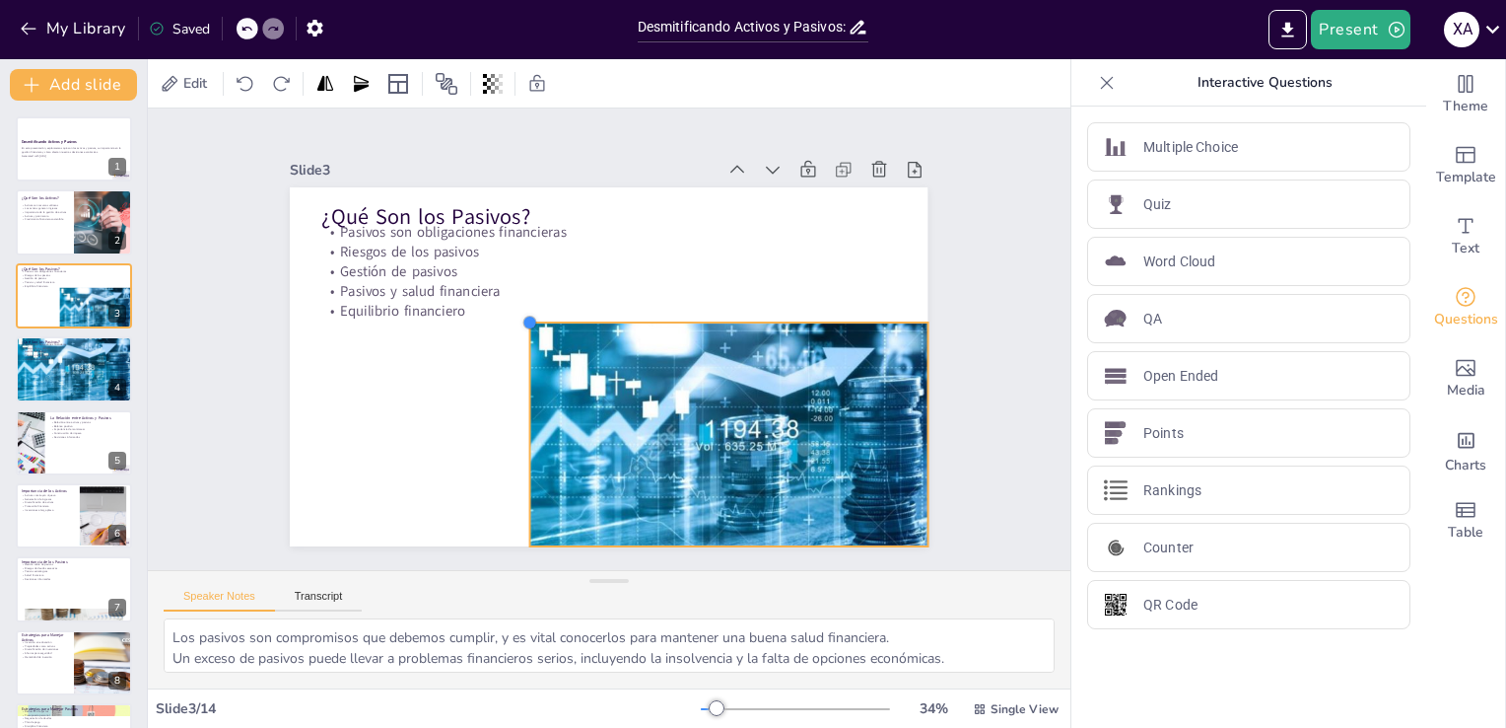
drag, startPoint x: 272, startPoint y: 178, endPoint x: 595, endPoint y: 315, distance: 350.8
click at [595, 315] on div "¿Qué Son los Pasivos? Pasivos son obligaciones financieras Riesgos de los pasiv…" at bounding box center [603, 365] width 699 height 483
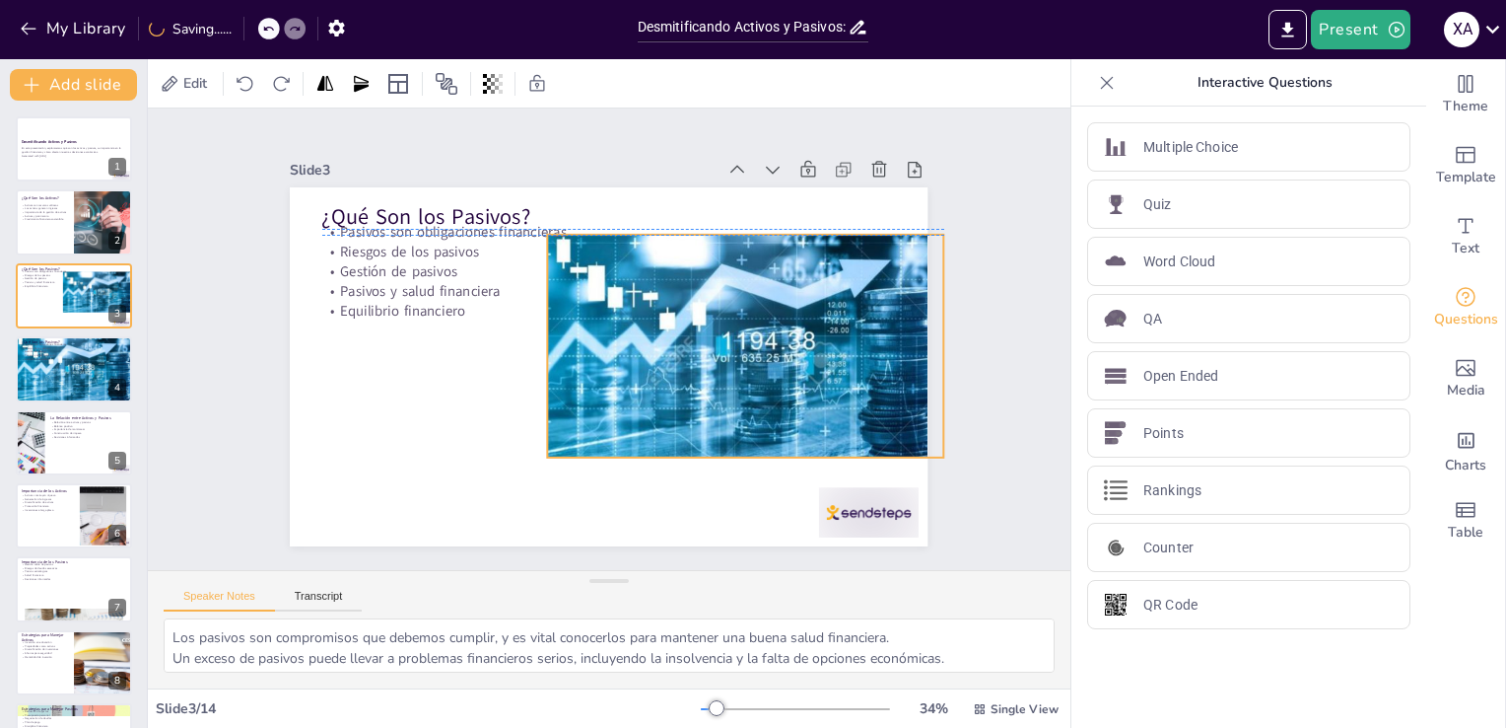
drag, startPoint x: 635, startPoint y: 385, endPoint x: 648, endPoint y: 289, distance: 97.5
click at [648, 187] on div "¿Qué Son los Pasivos? Pasivos son obligaciones financieras Riesgos de los pasiv…" at bounding box center [609, 187] width 638 height 0
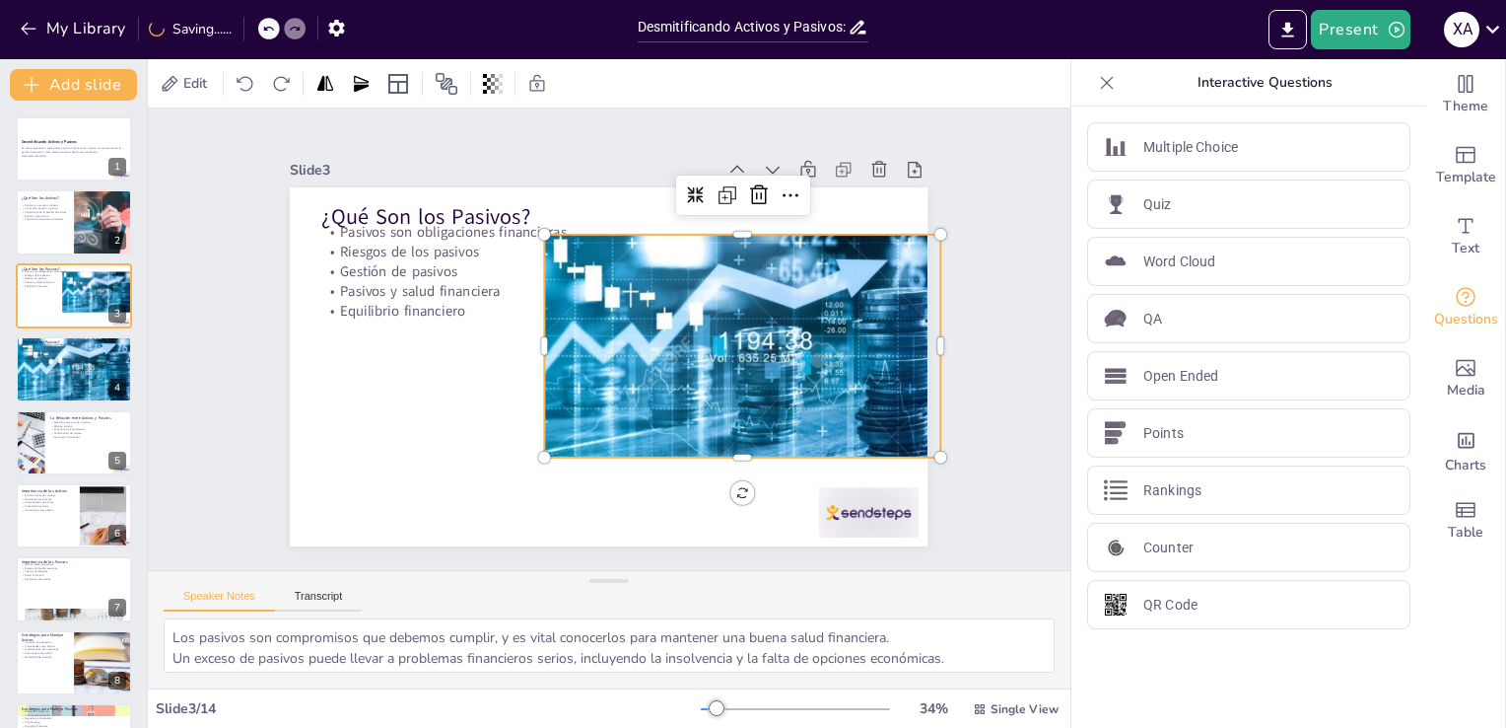
drag, startPoint x: 610, startPoint y: 329, endPoint x: 606, endPoint y: 373, distance: 43.6
click at [606, 373] on div at bounding box center [741, 360] width 422 height 305
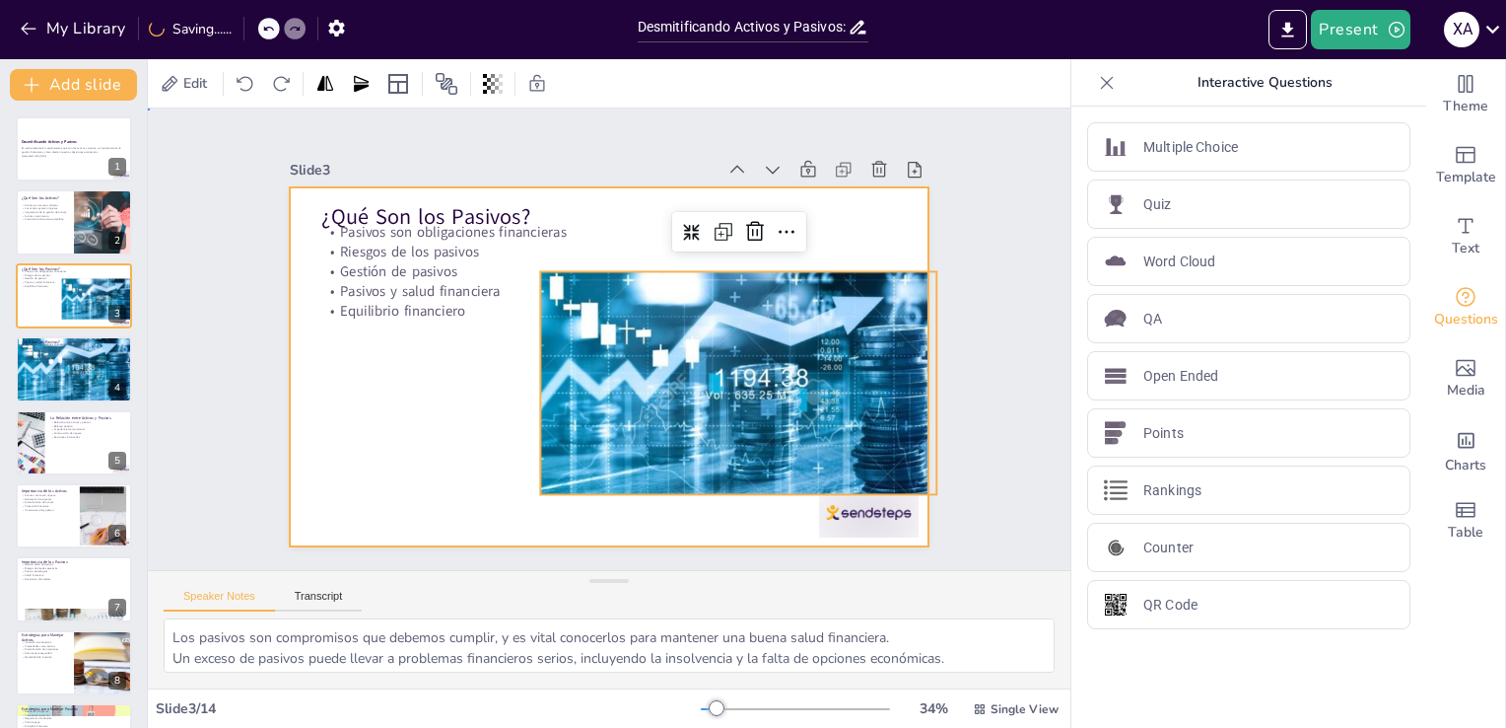
click at [426, 396] on div at bounding box center [606, 367] width 672 height 424
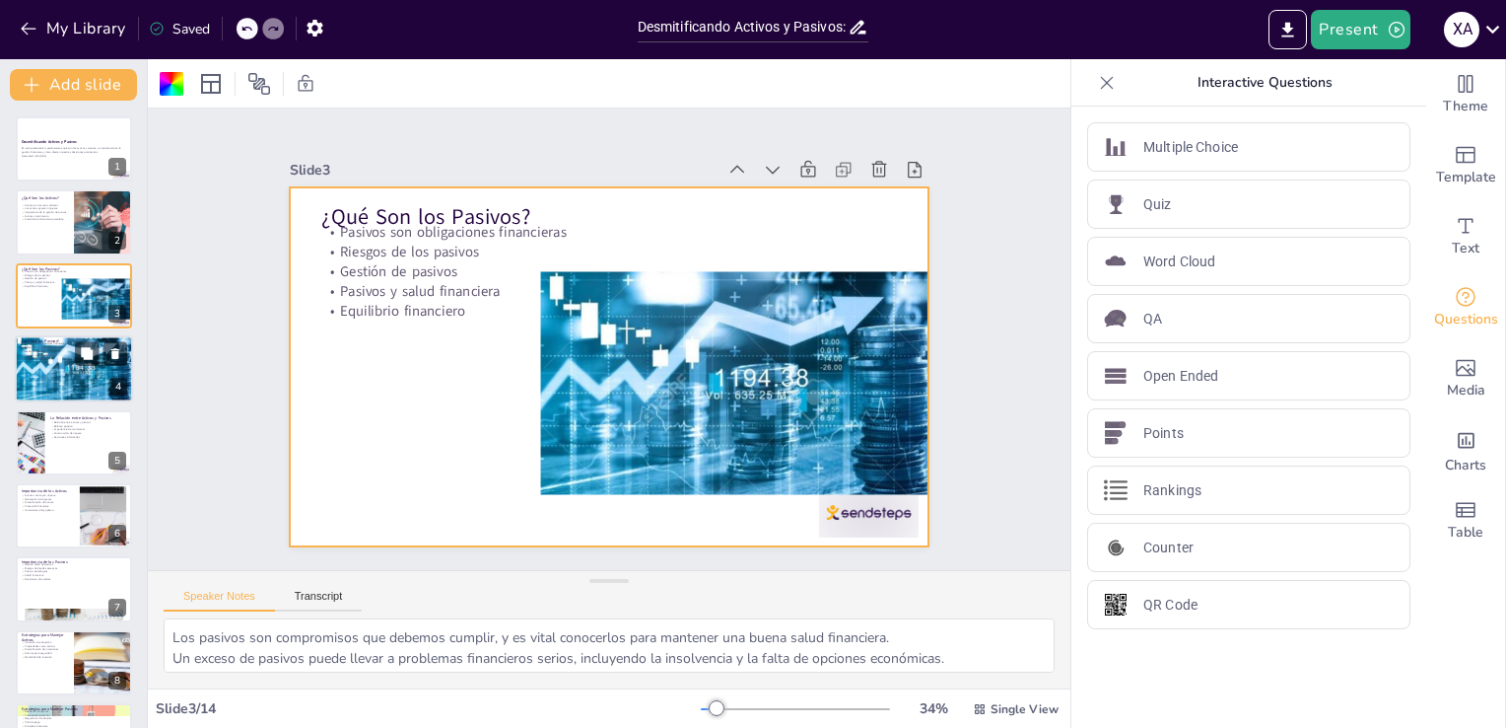
click at [37, 368] on div at bounding box center [74, 368] width 118 height 79
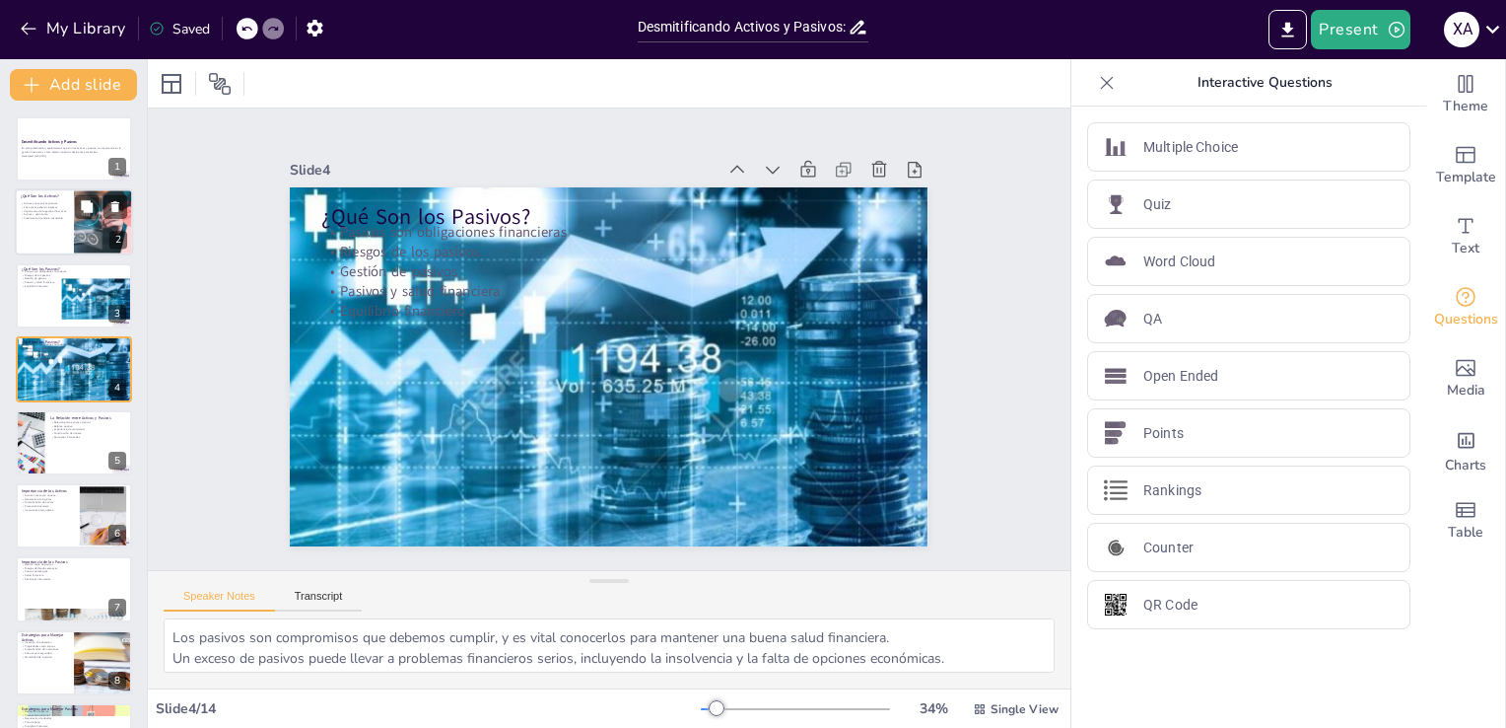
click at [43, 238] on div at bounding box center [74, 222] width 118 height 67
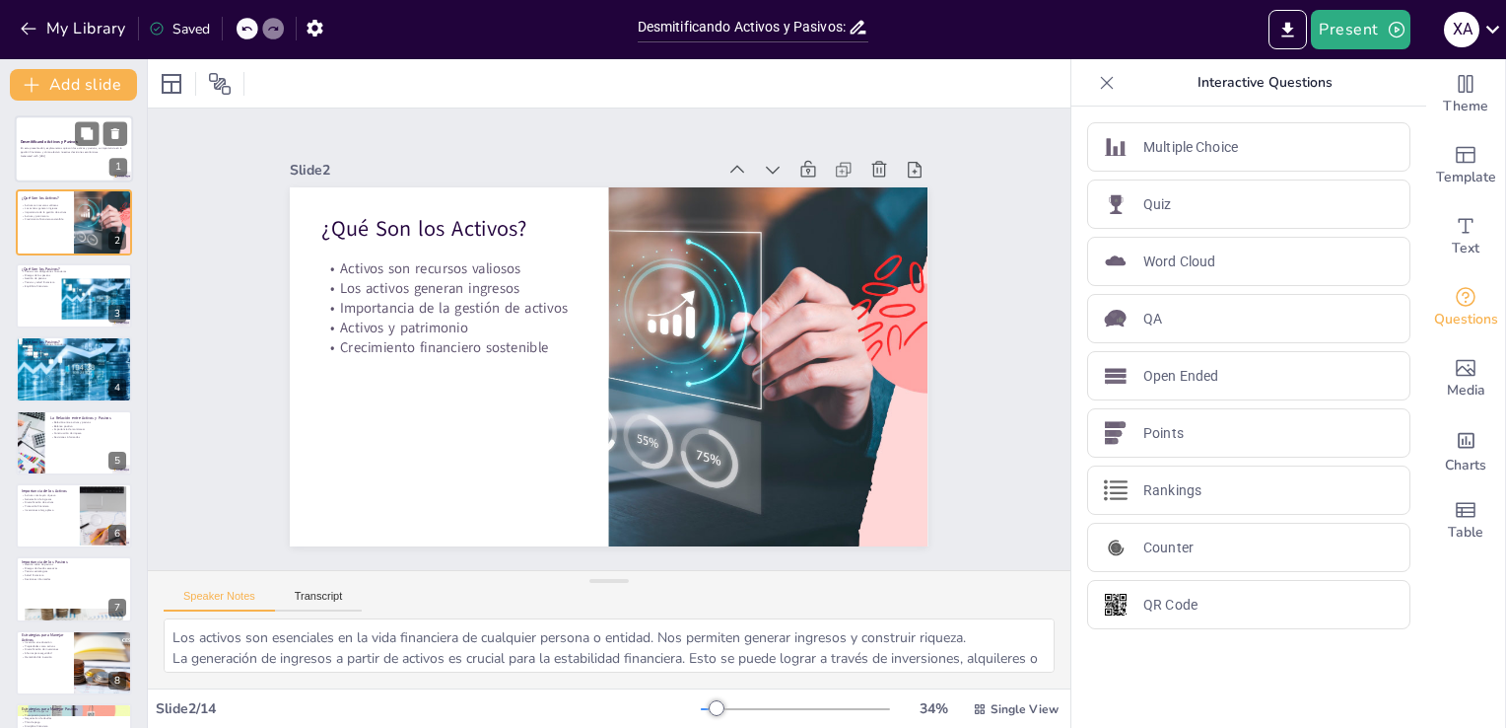
click at [63, 155] on p "Generated with [URL]" at bounding box center [74, 156] width 106 height 4
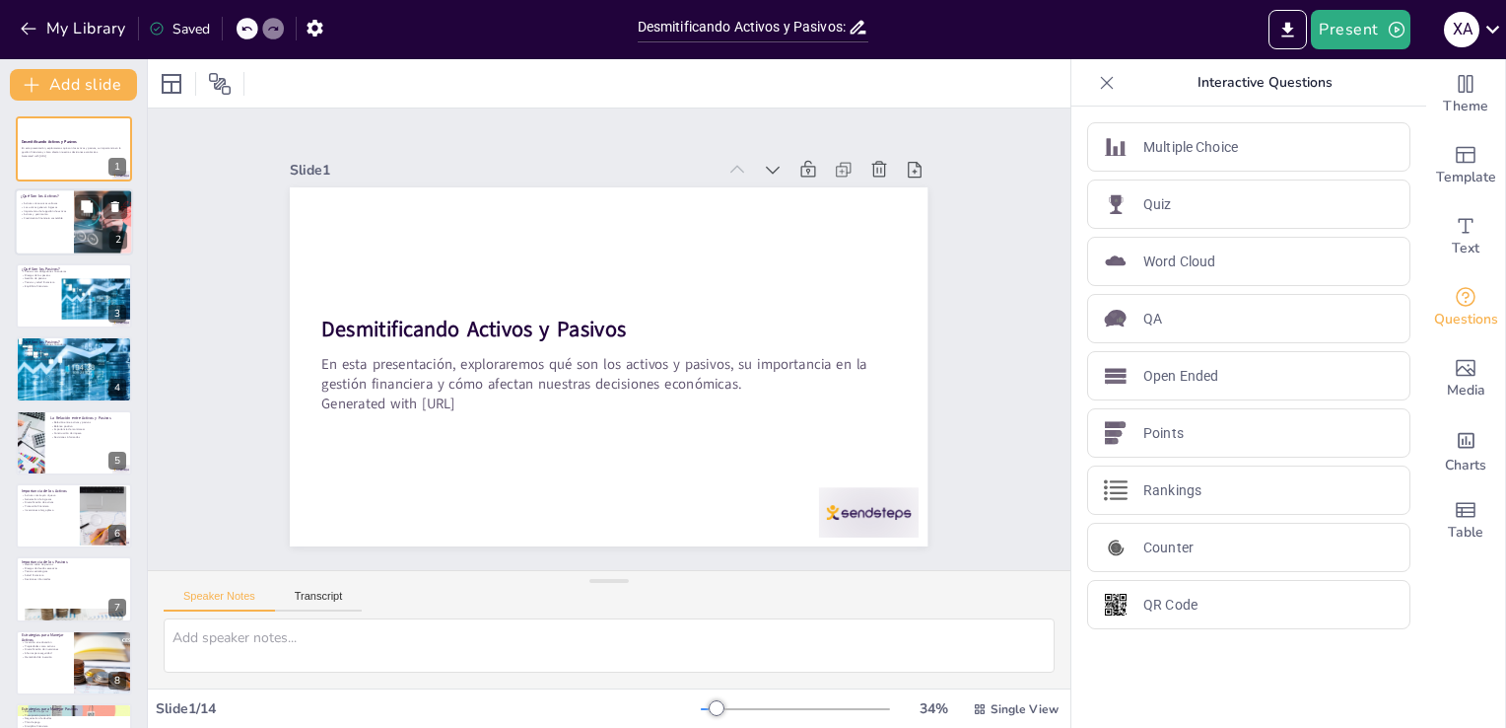
click at [63, 206] on p "Los activos generan ingresos" at bounding box center [44, 208] width 47 height 4
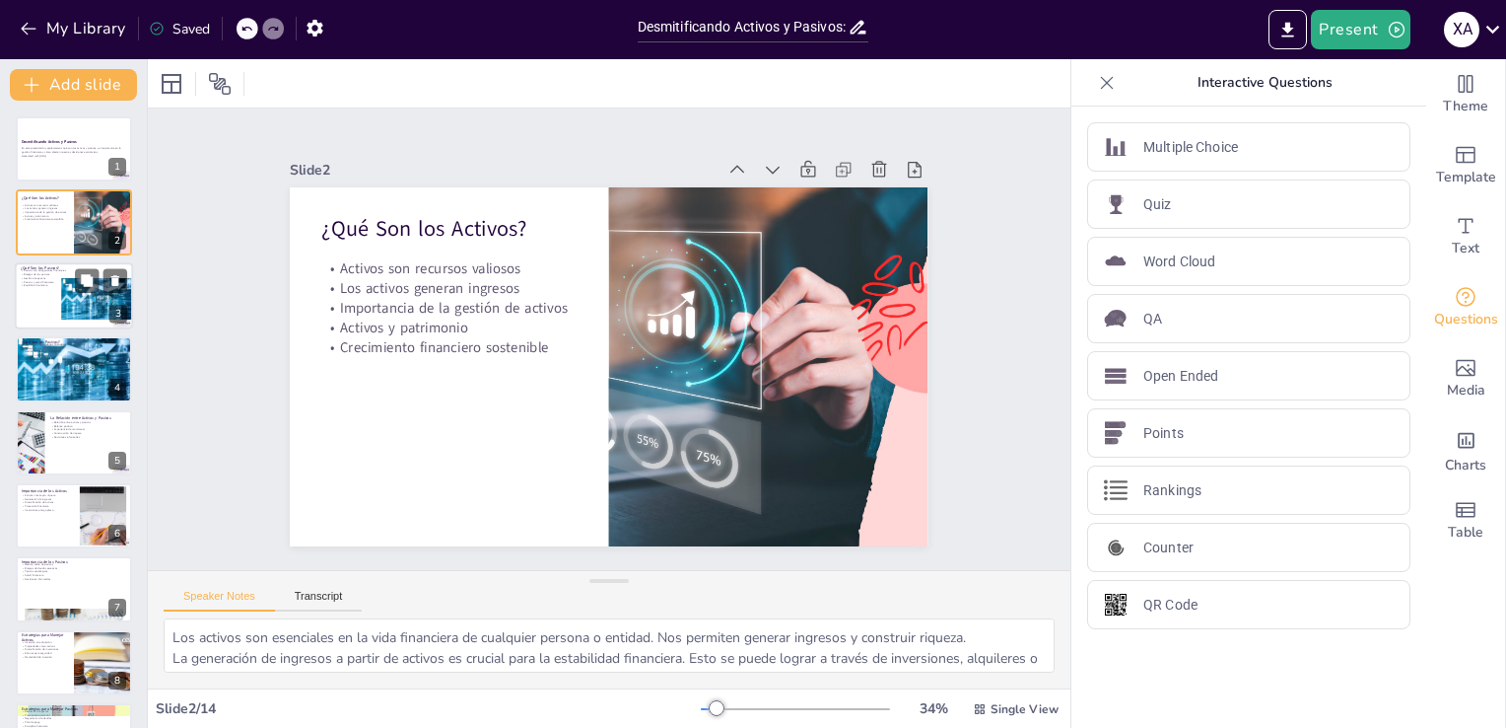
click at [60, 276] on p "Gestión de pasivos" at bounding box center [74, 278] width 106 height 4
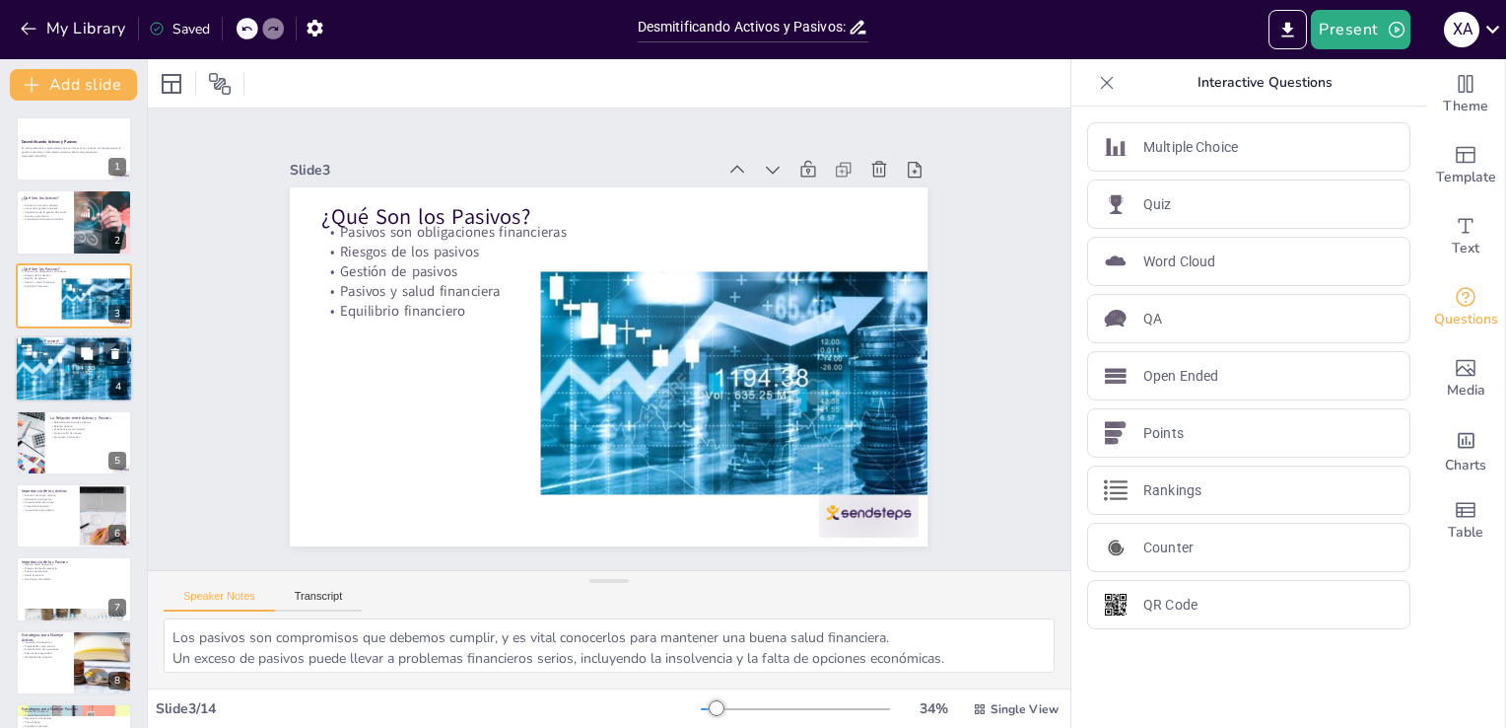
click at [56, 357] on p "Equilibrio financiero" at bounding box center [74, 359] width 106 height 4
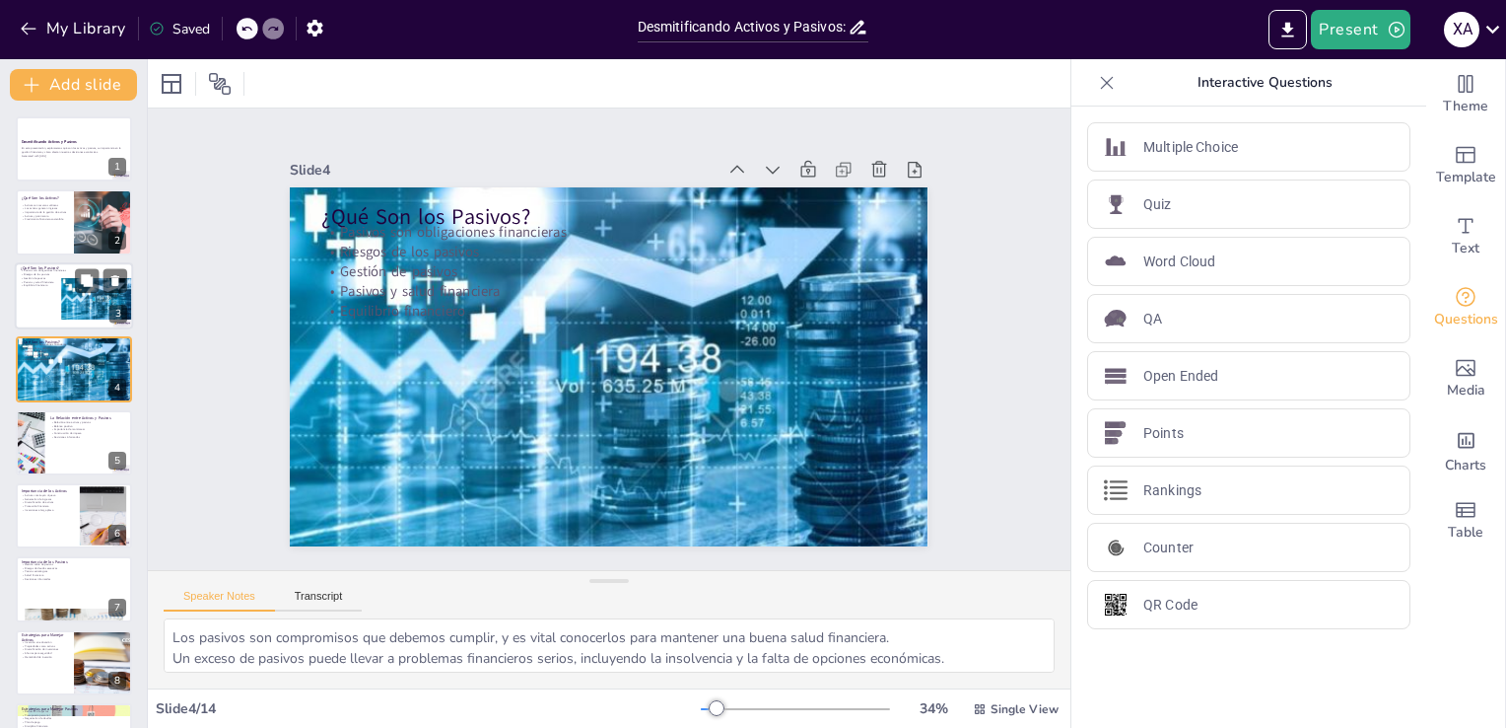
click at [57, 300] on div at bounding box center [74, 295] width 118 height 67
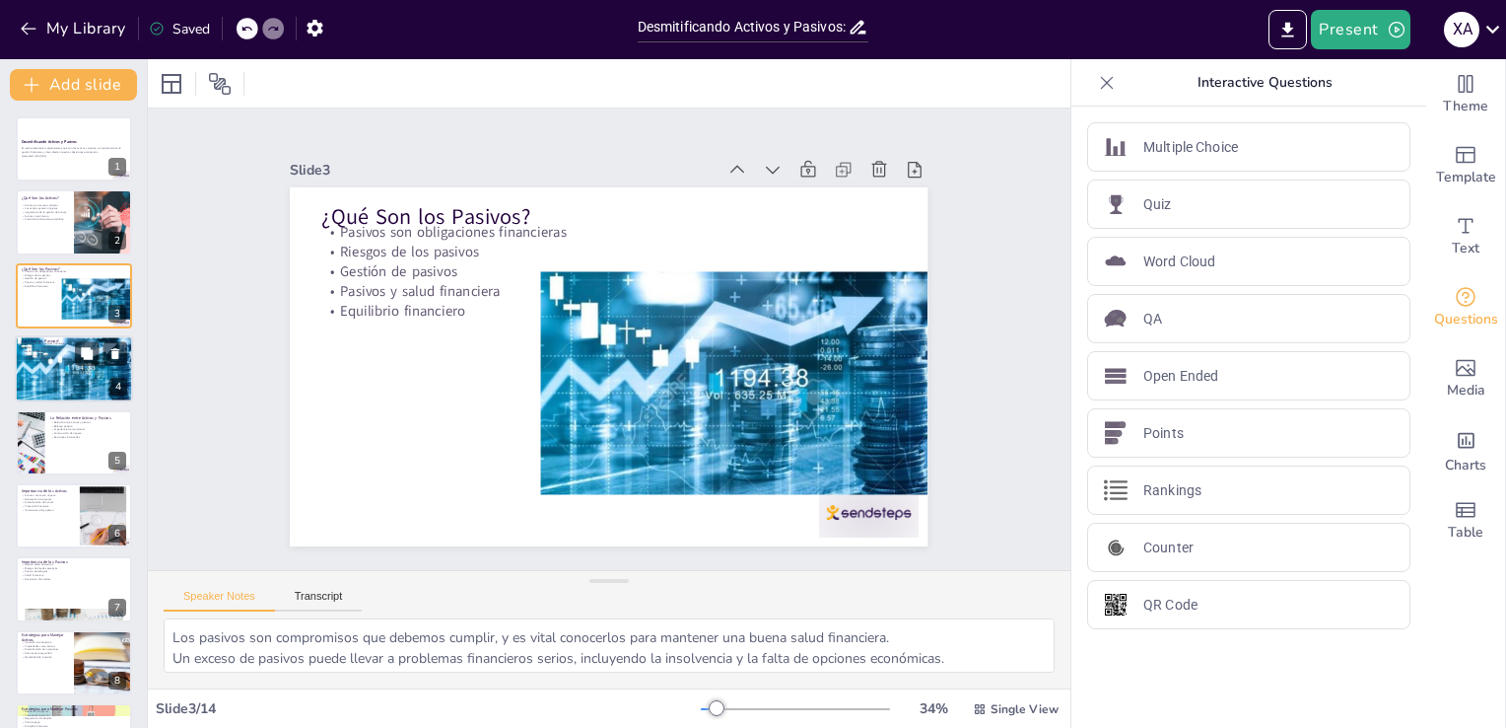
click at [59, 342] on p "Pasivos son obligaciones financieras" at bounding box center [74, 344] width 106 height 4
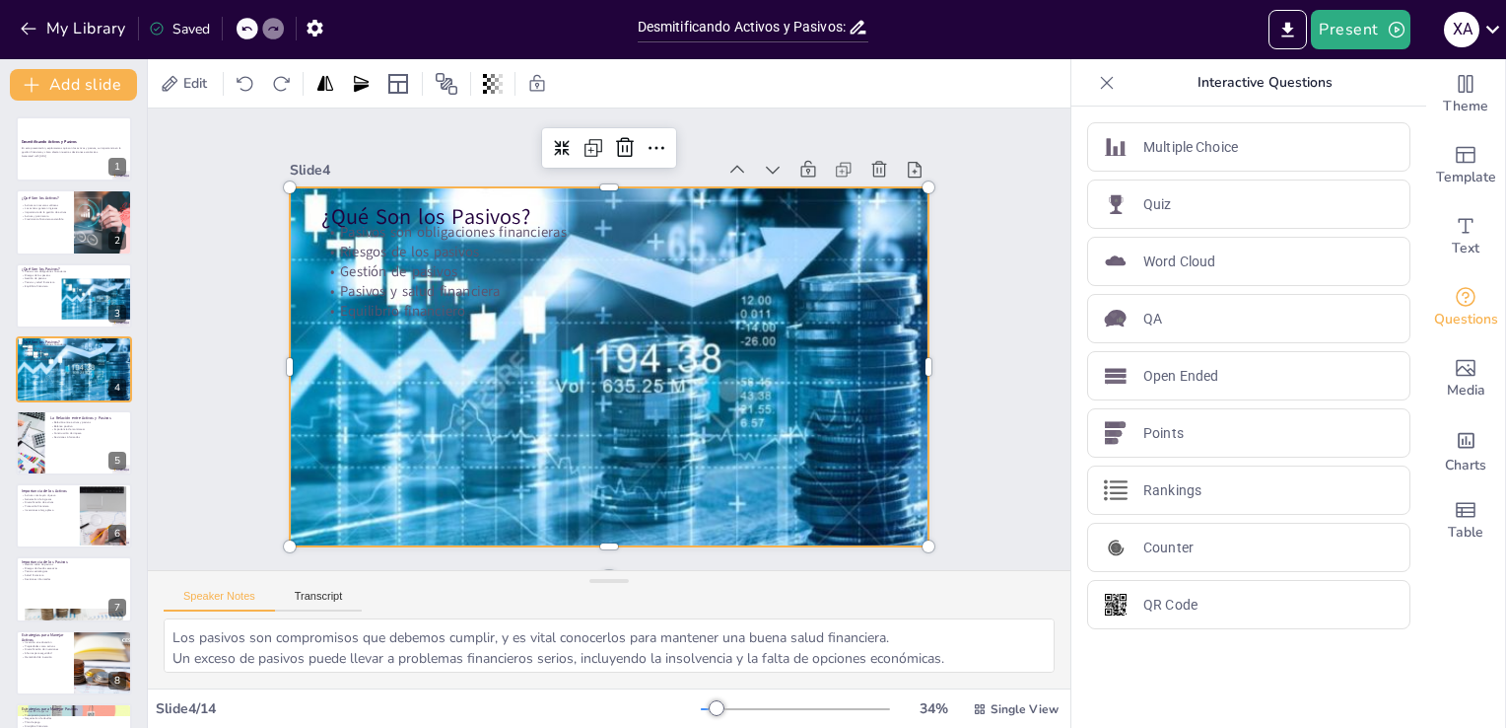
click at [344, 355] on div at bounding box center [609, 366] width 638 height 425
click at [113, 345] on button at bounding box center [116, 354] width 24 height 24
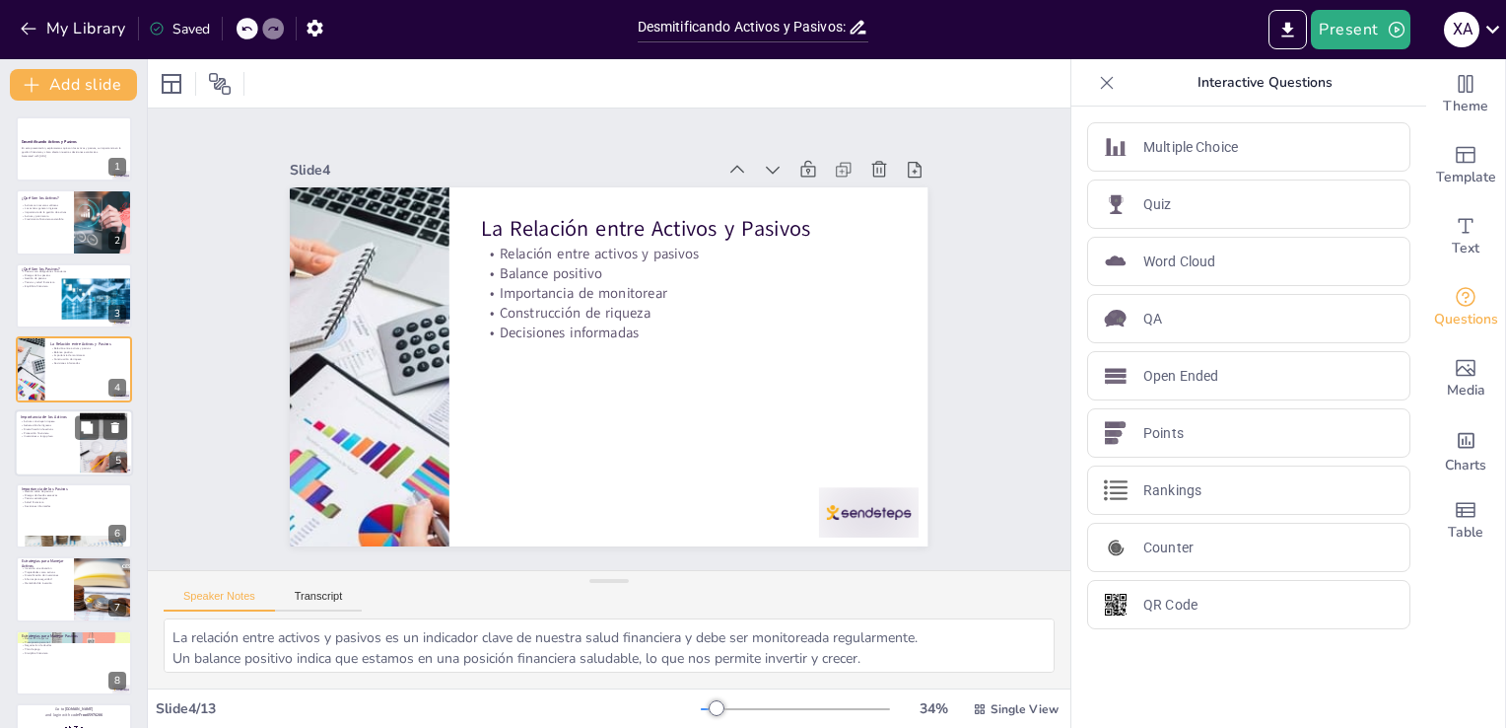
click at [59, 455] on div at bounding box center [74, 442] width 118 height 67
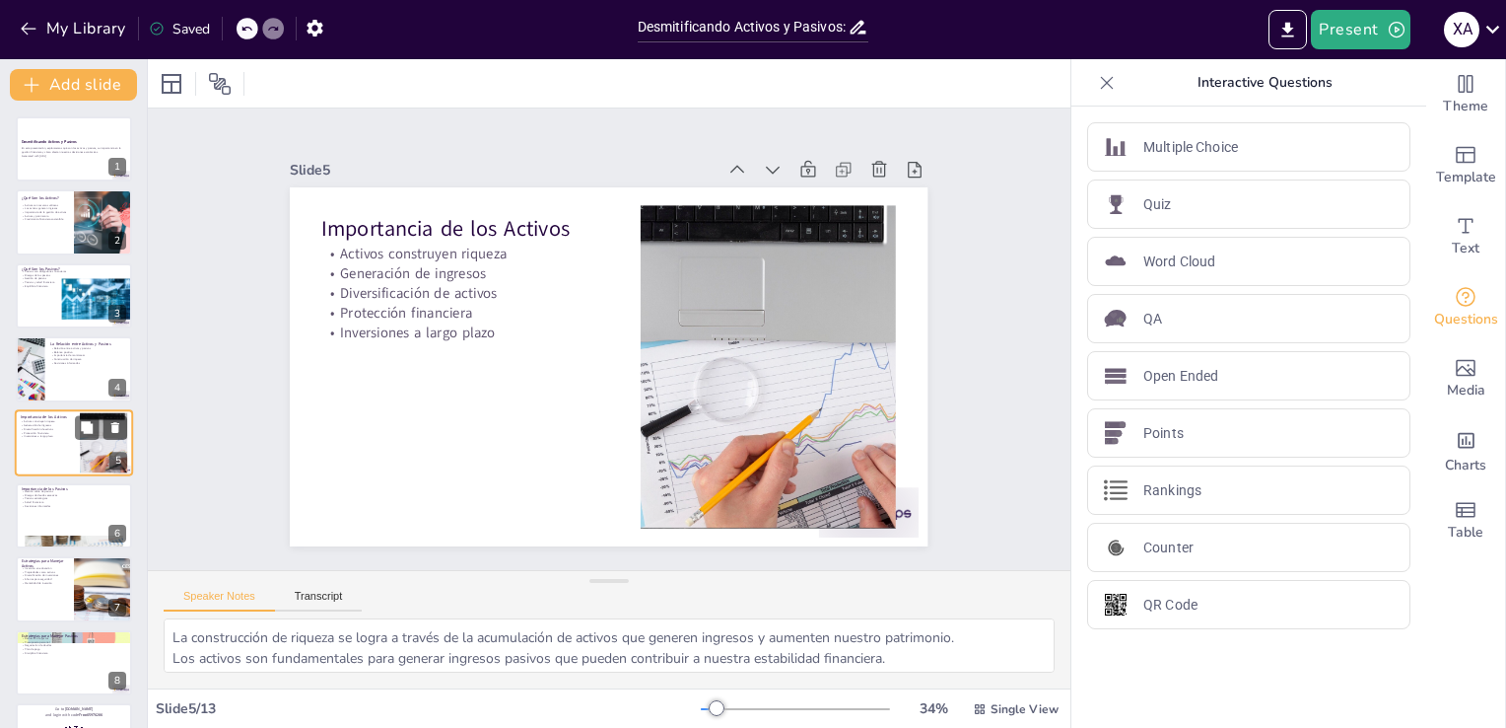
scroll to position [28, 0]
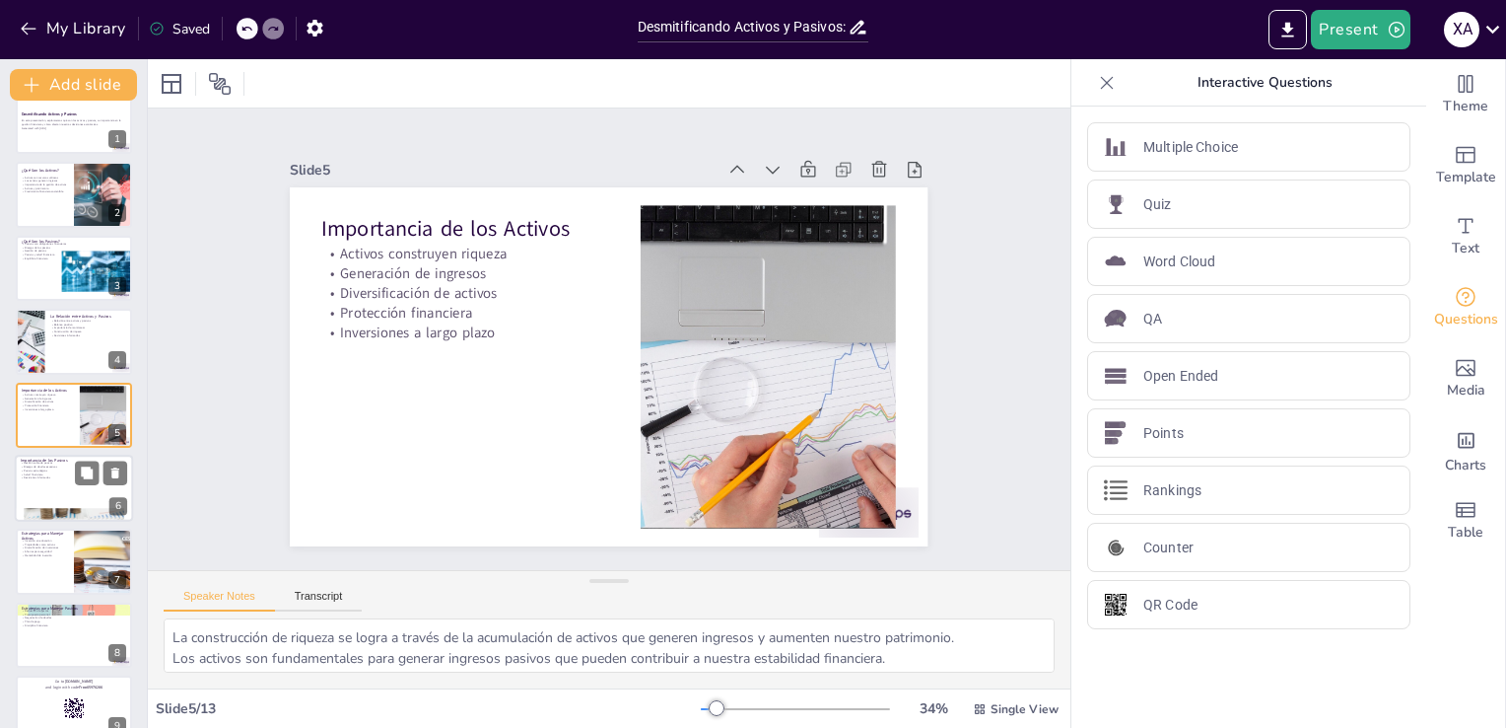
click at [57, 478] on div at bounding box center [74, 487] width 118 height 67
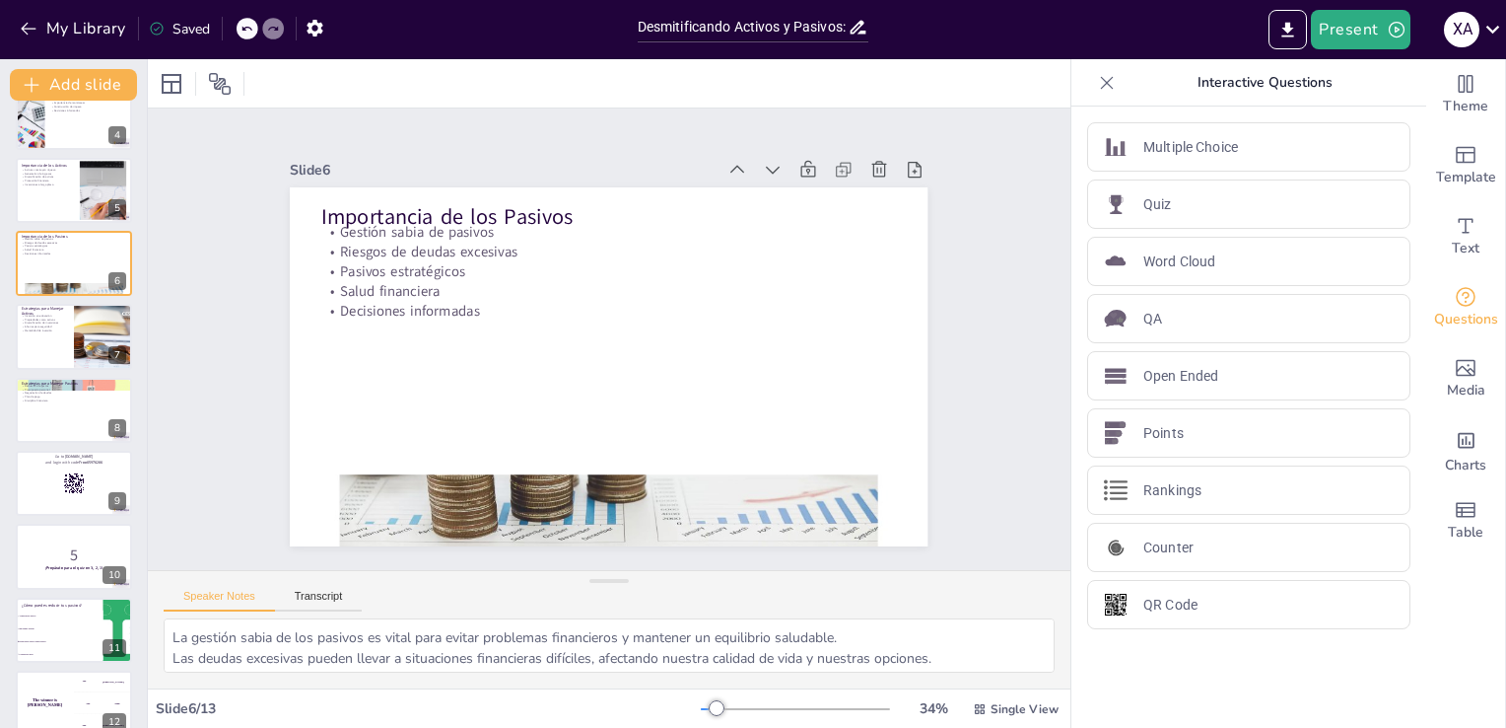
scroll to position [338, 0]
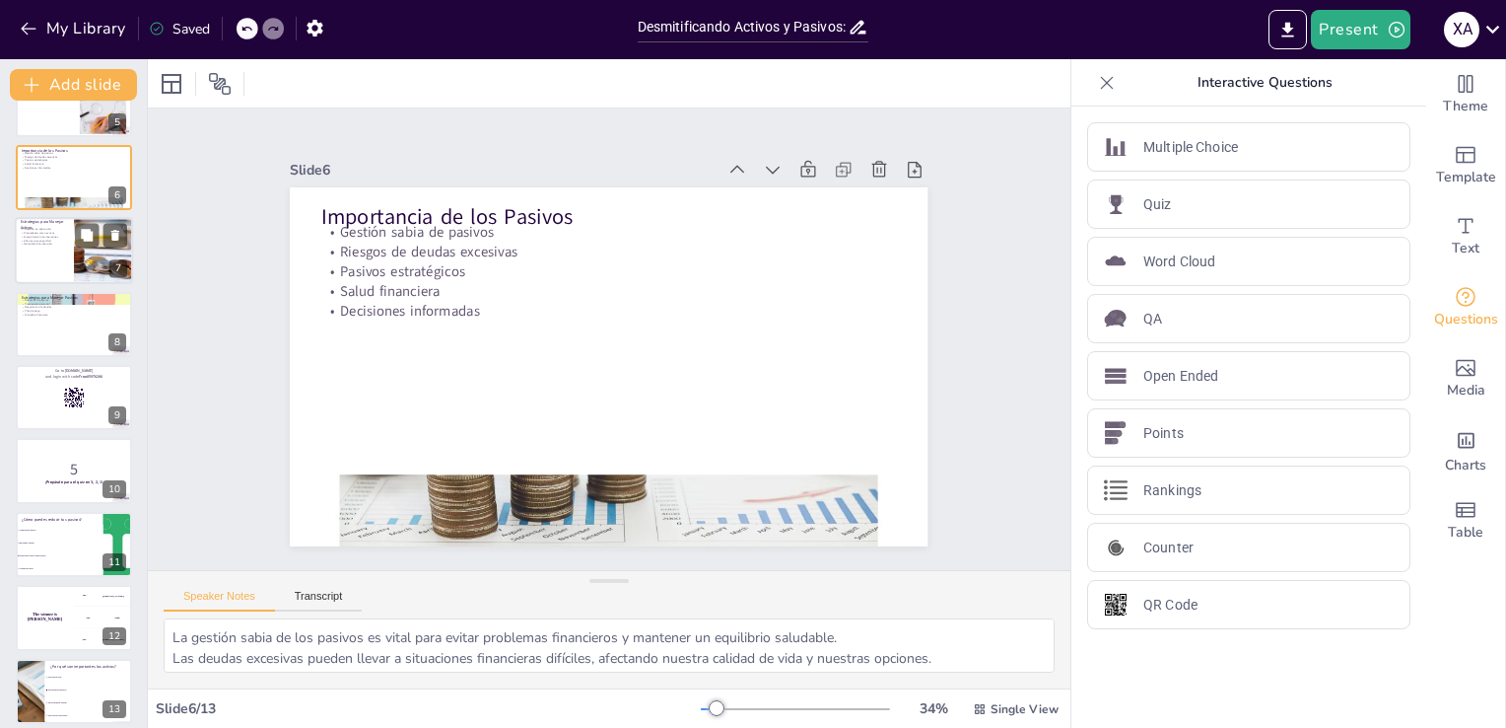
click at [35, 244] on p "Mentalidad de inversión" at bounding box center [44, 245] width 47 height 4
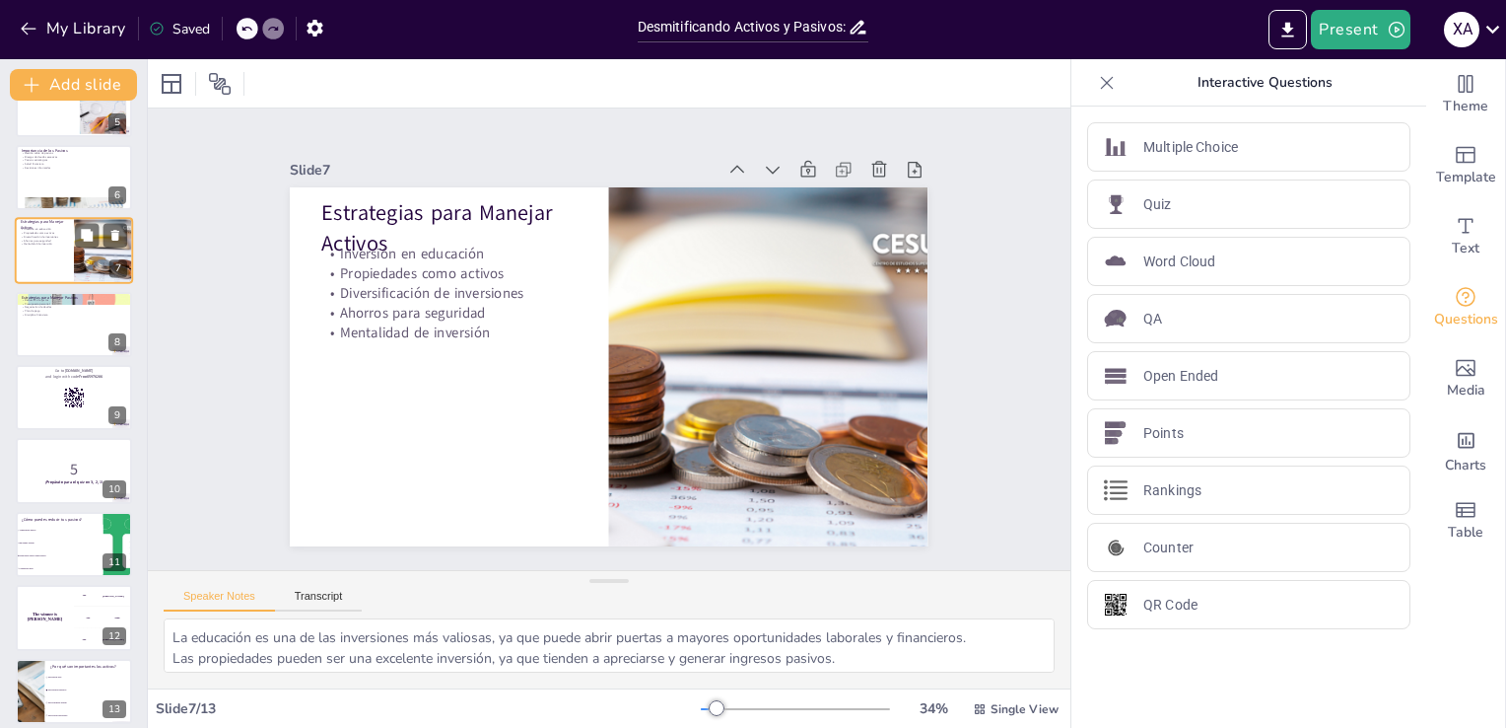
scroll to position [175, 0]
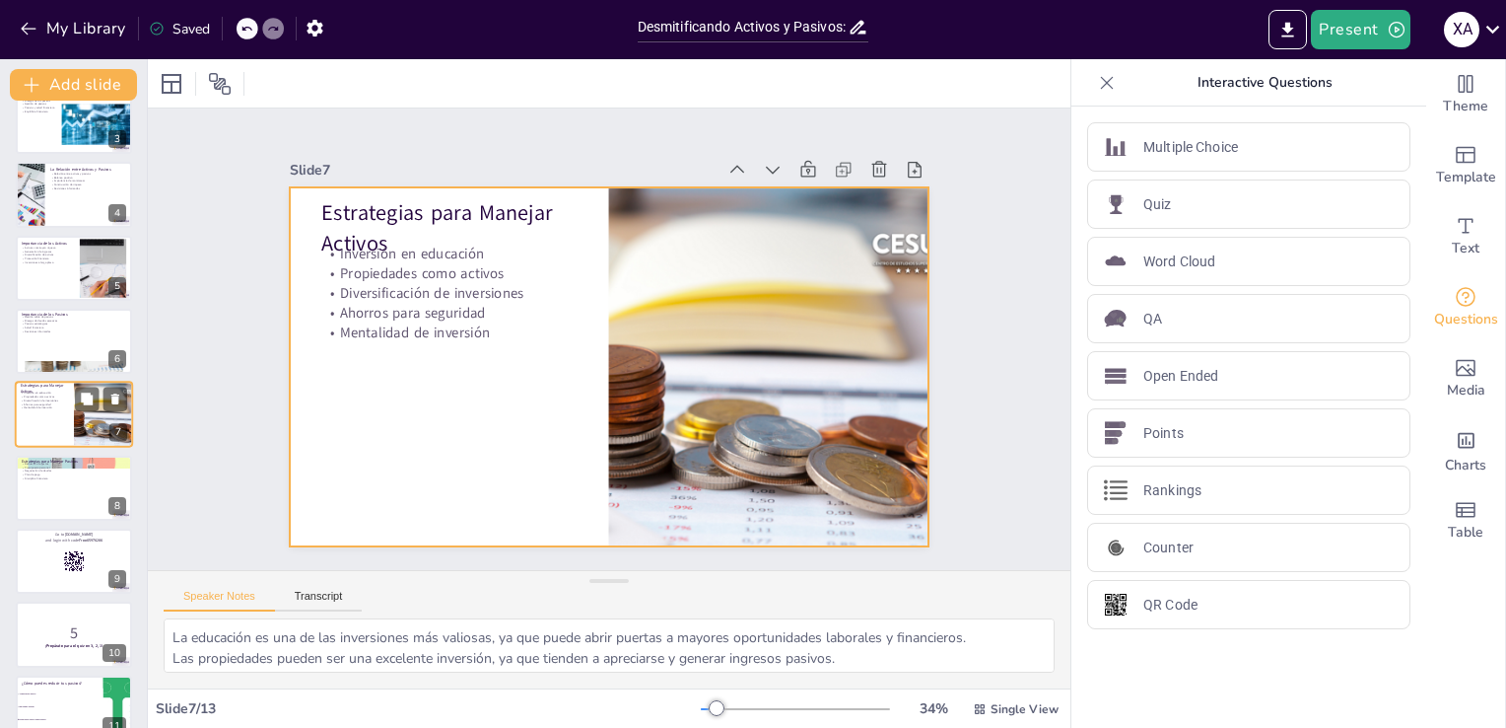
click at [35, 417] on div at bounding box center [74, 415] width 118 height 67
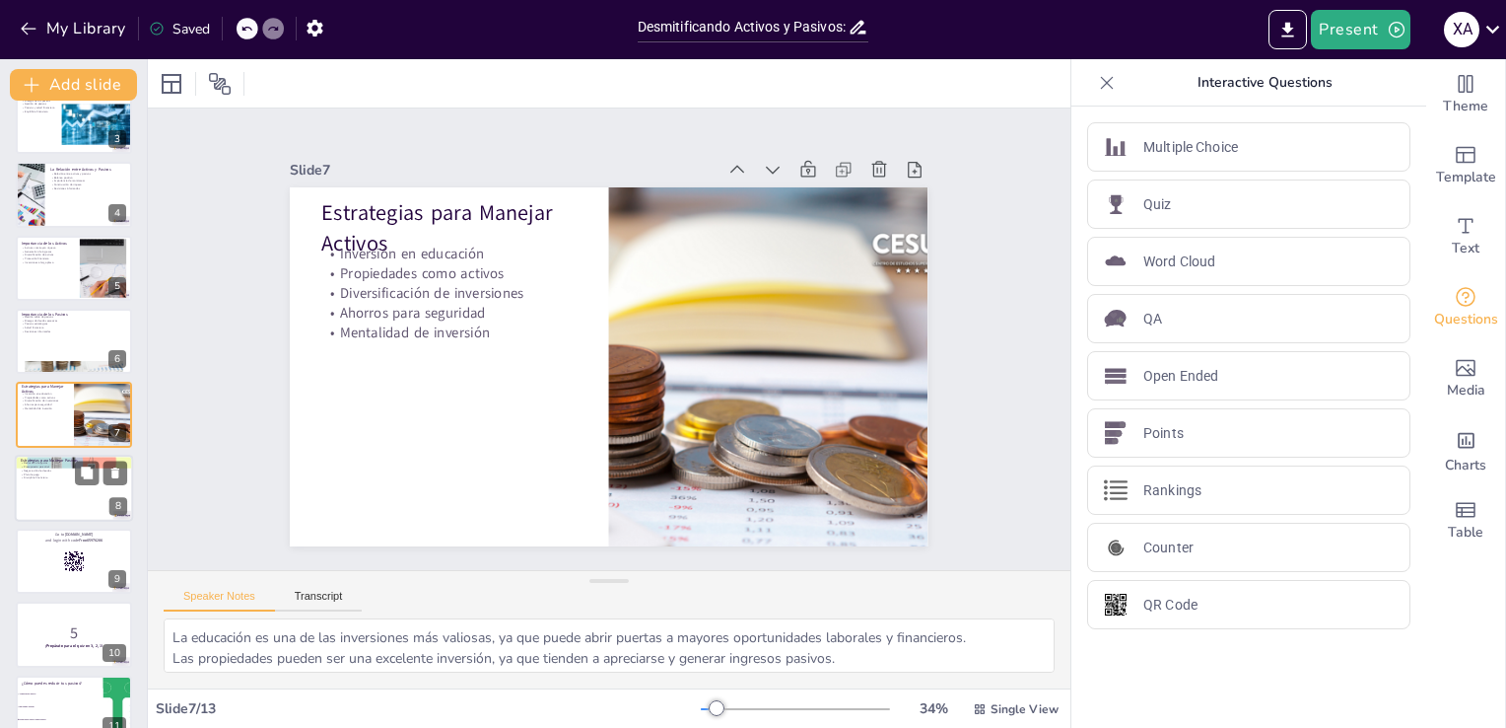
click at [35, 503] on div at bounding box center [74, 487] width 118 height 67
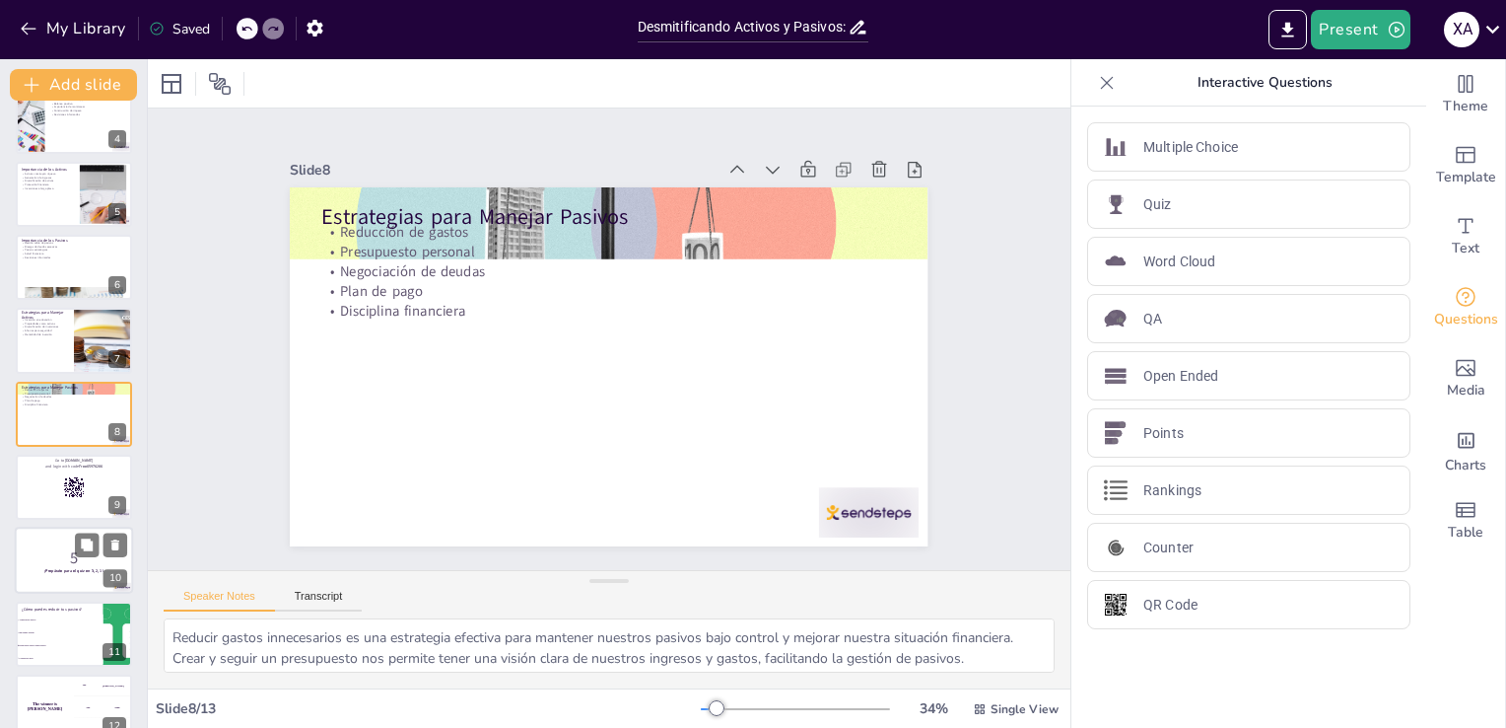
click at [35, 550] on p "5" at bounding box center [74, 558] width 106 height 22
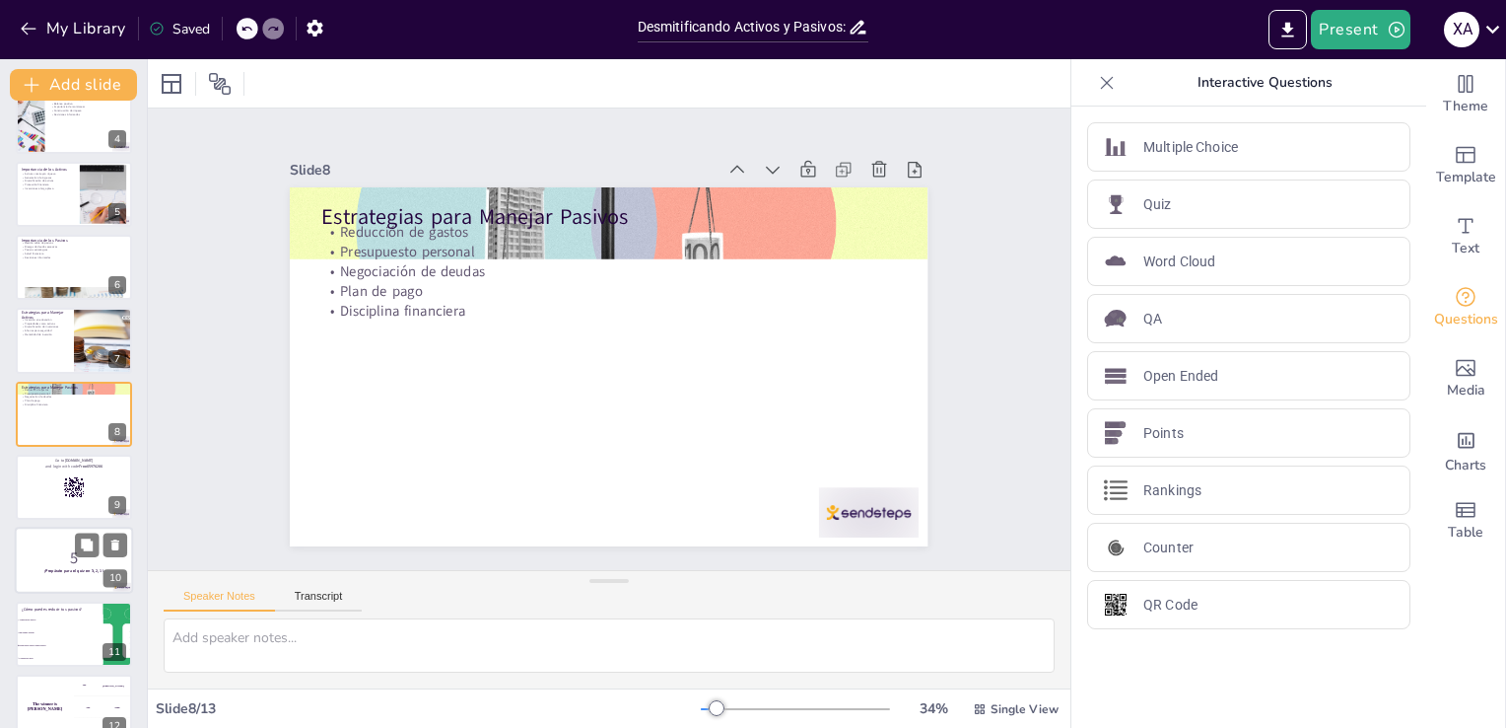
scroll to position [350, 0]
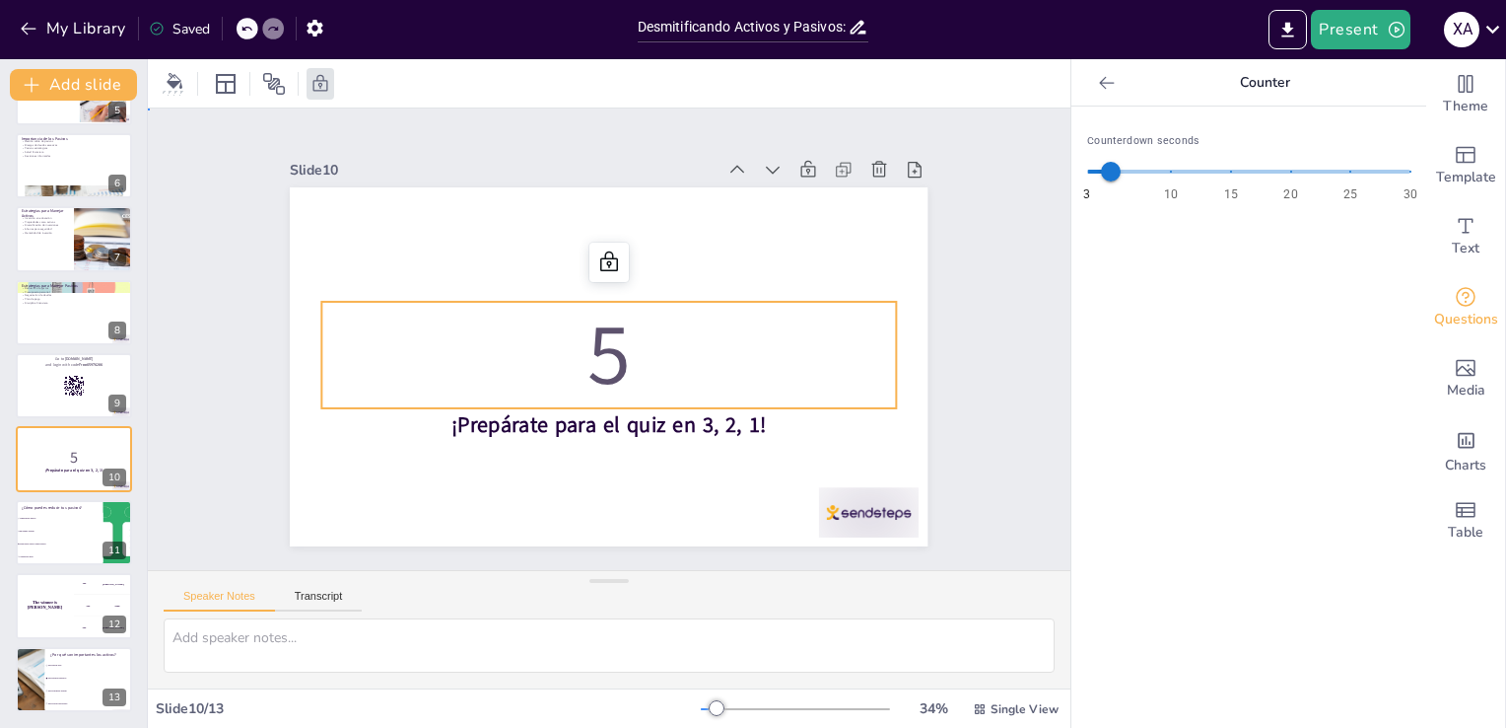
click at [562, 361] on p "5" at bounding box center [607, 354] width 584 height 178
click at [115, 439] on icon at bounding box center [115, 444] width 8 height 11
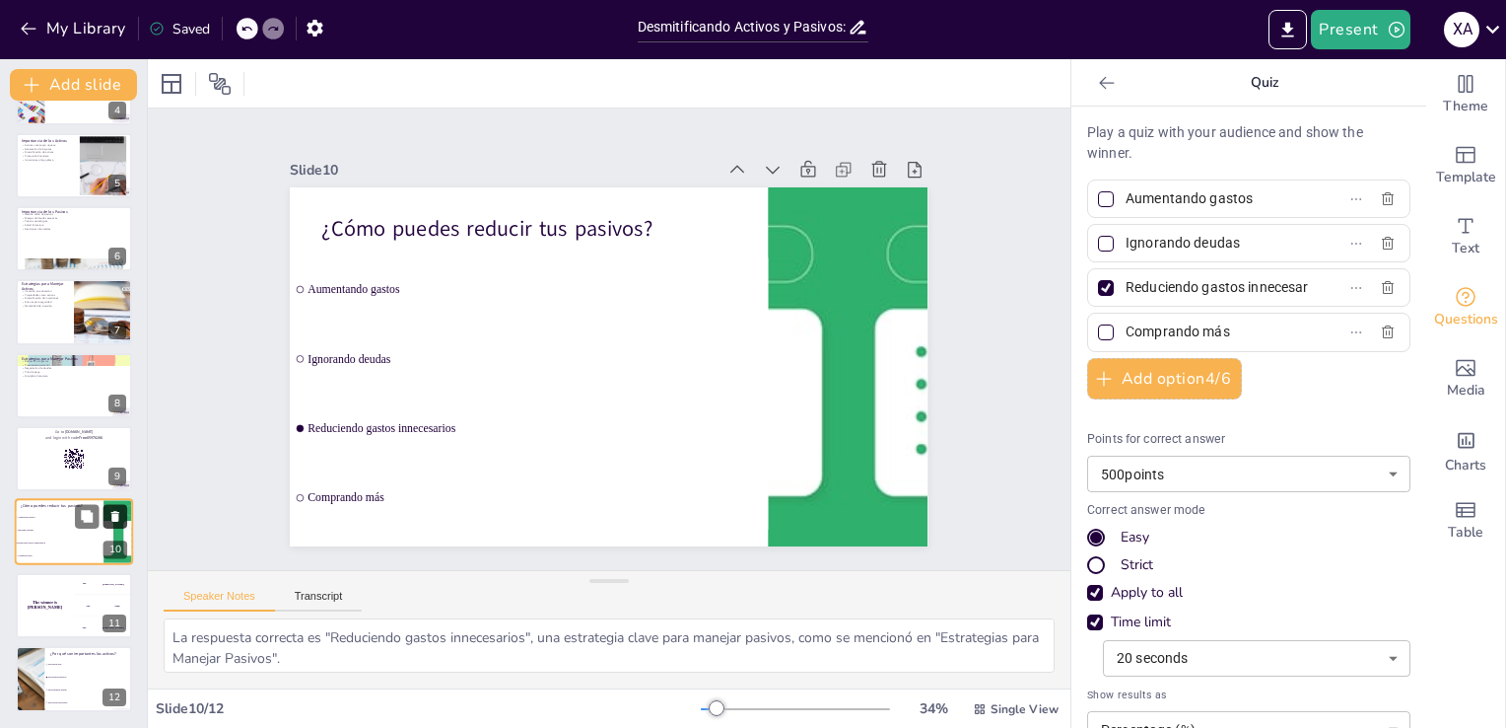
scroll to position [276, 0]
click at [53, 469] on div at bounding box center [74, 459] width 118 height 67
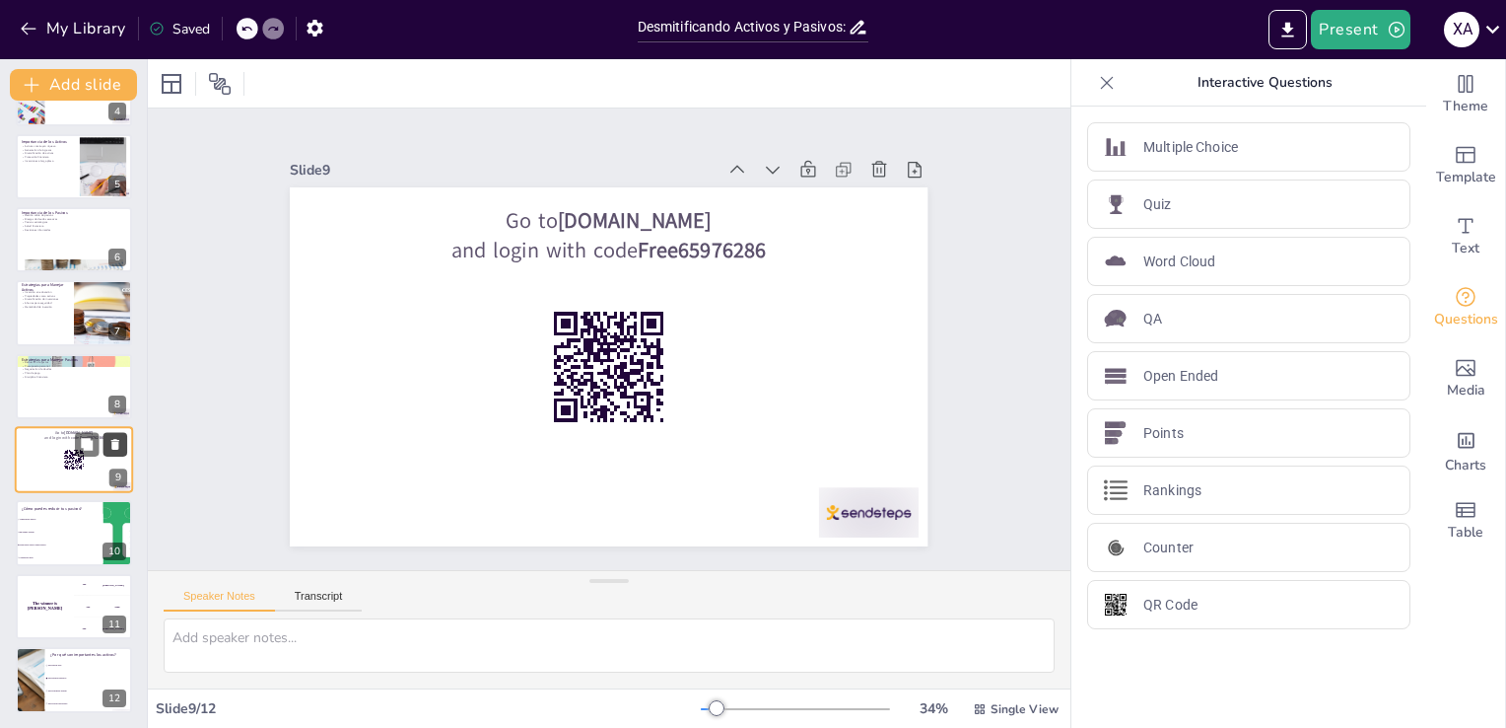
click at [113, 441] on icon at bounding box center [115, 444] width 8 height 11
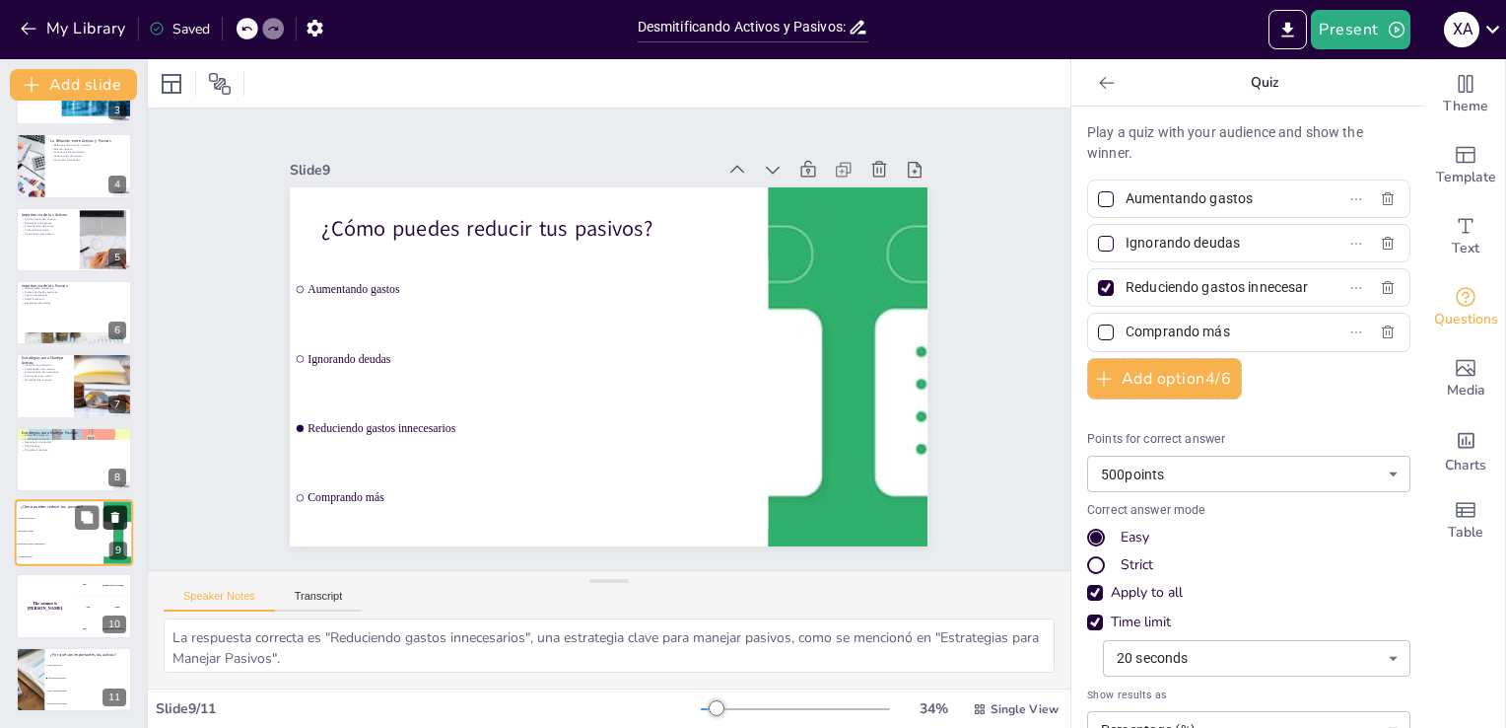
scroll to position [203, 0]
click at [113, 441] on icon at bounding box center [114, 444] width 8 height 11
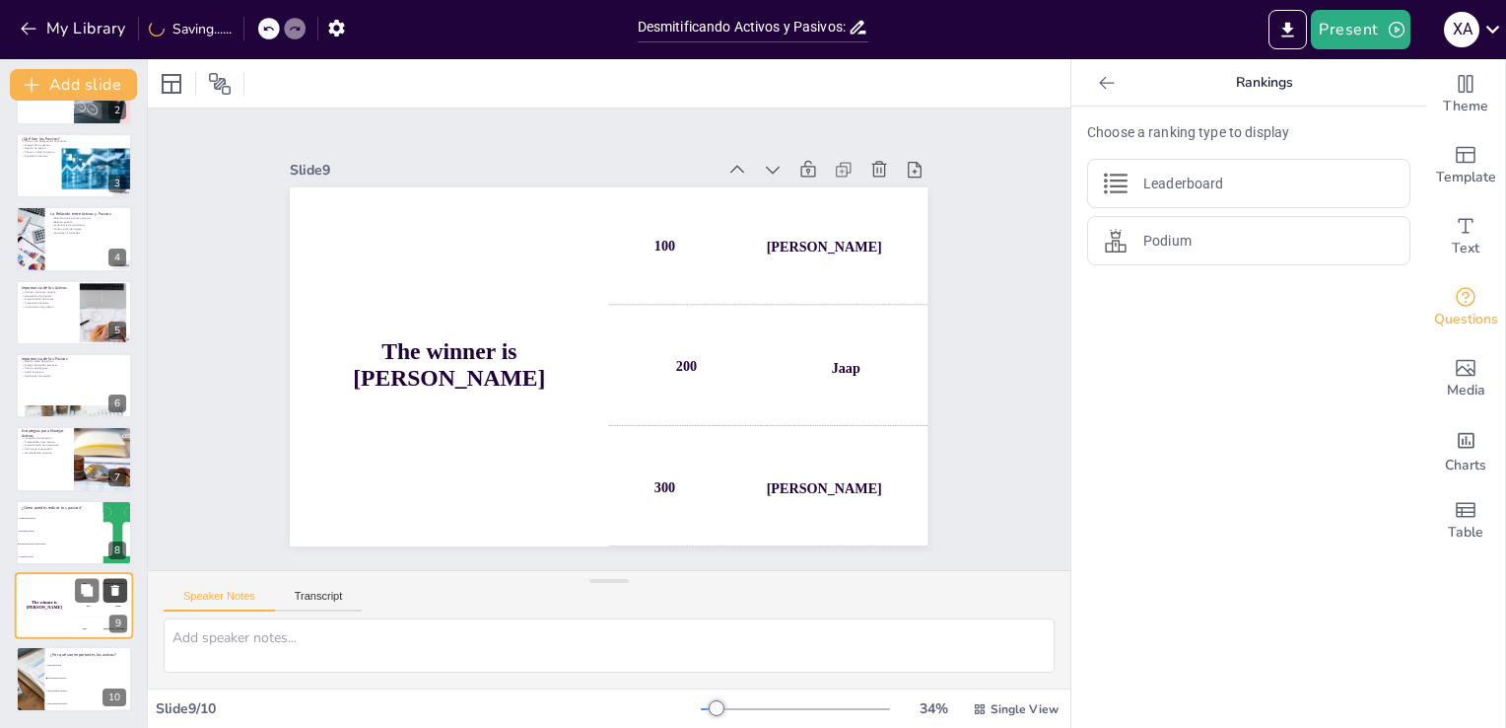
click at [113, 441] on icon at bounding box center [114, 444] width 8 height 11
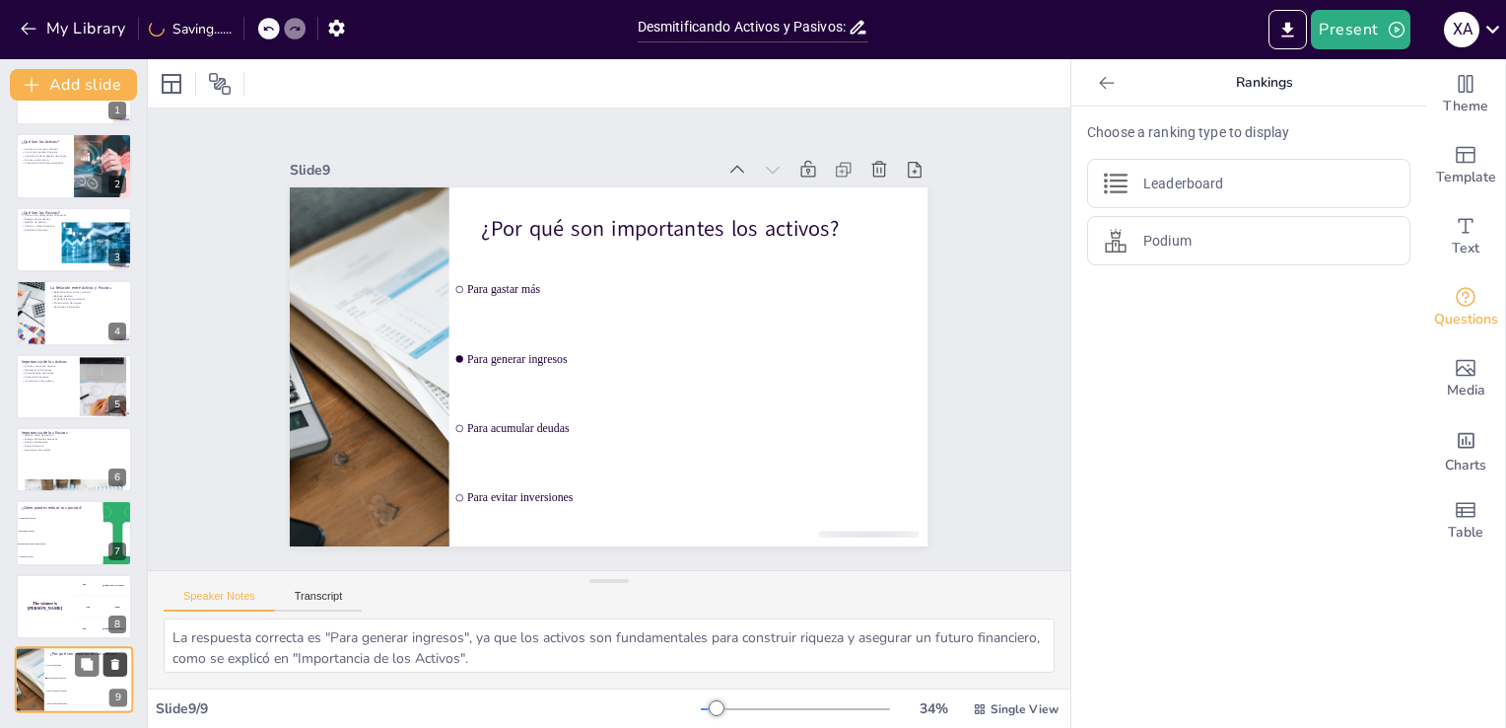
scroll to position [56, 0]
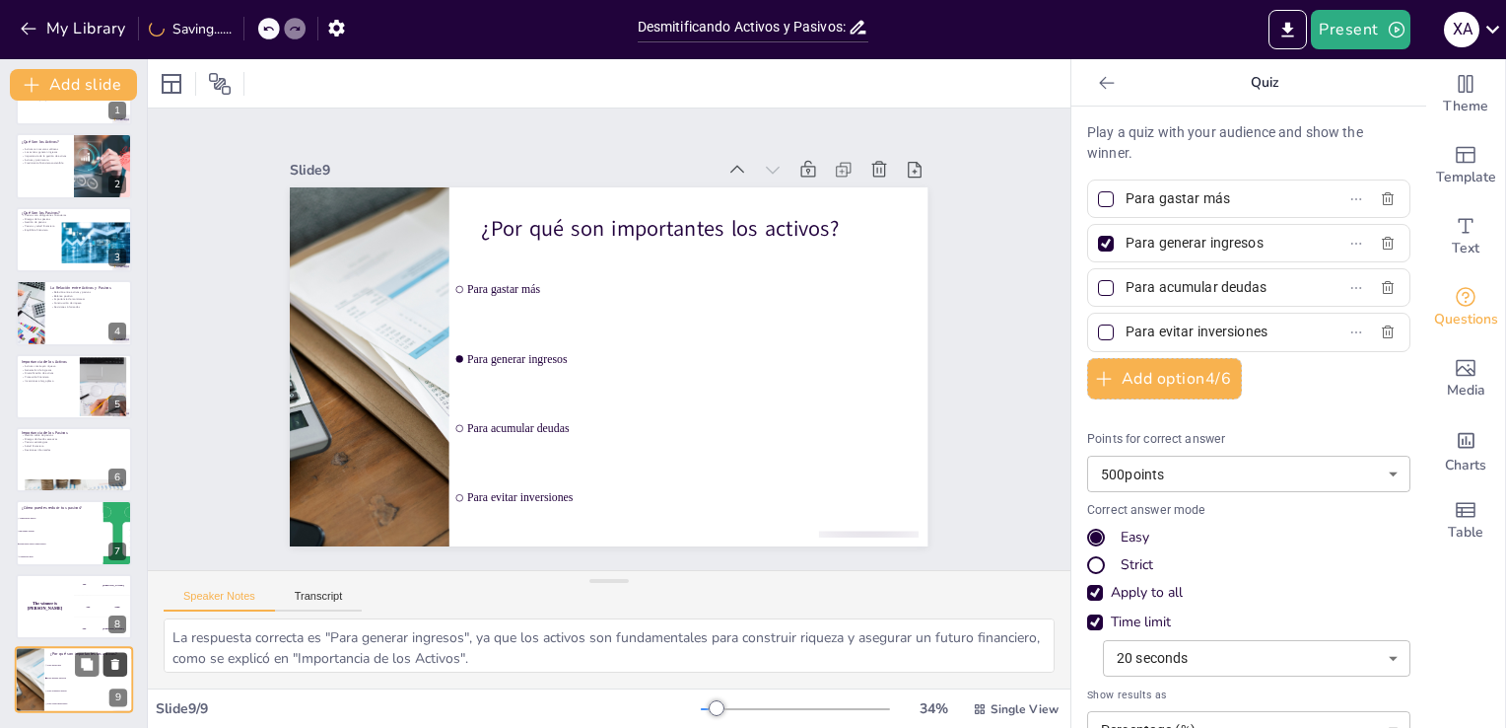
click at [113, 441] on icon at bounding box center [114, 445] width 8 height 11
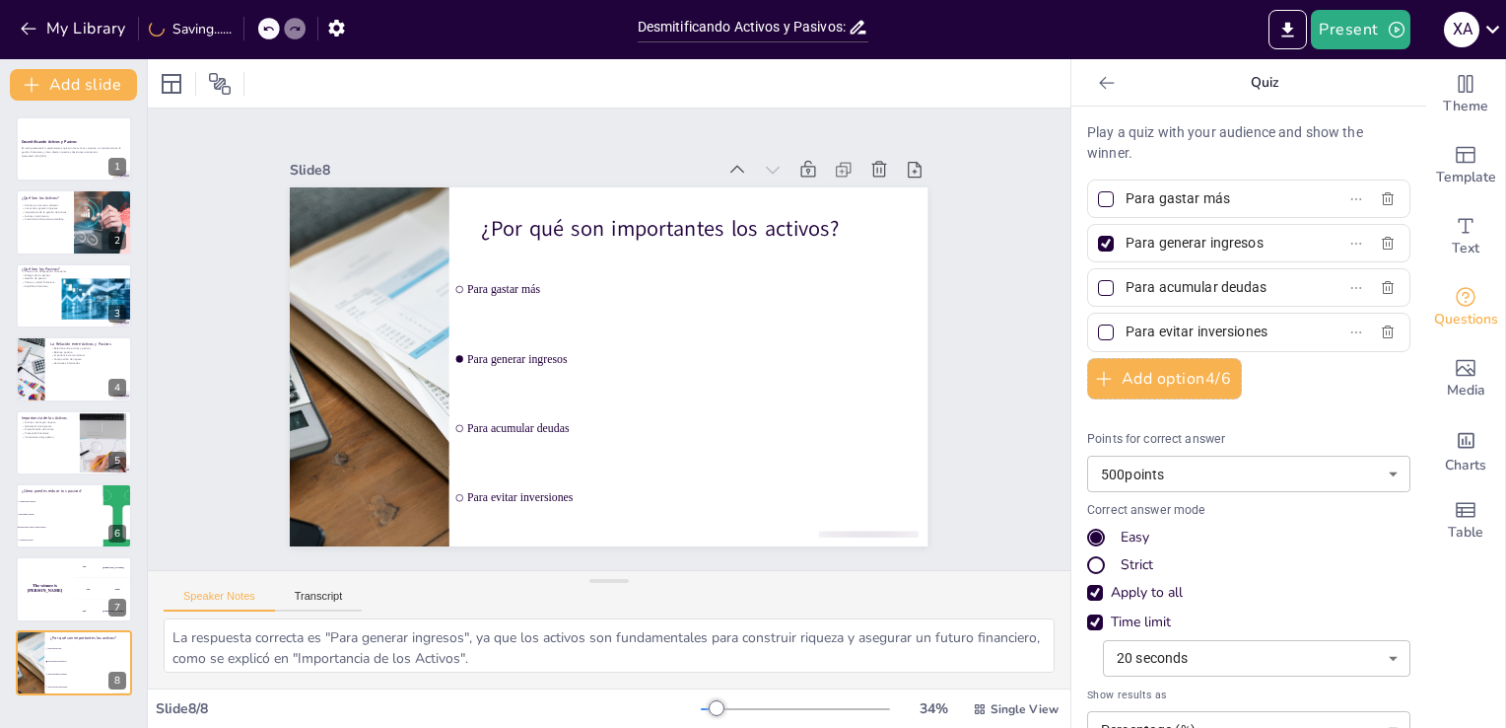
scroll to position [0, 0]
click at [113, 441] on div at bounding box center [102, 442] width 105 height 59
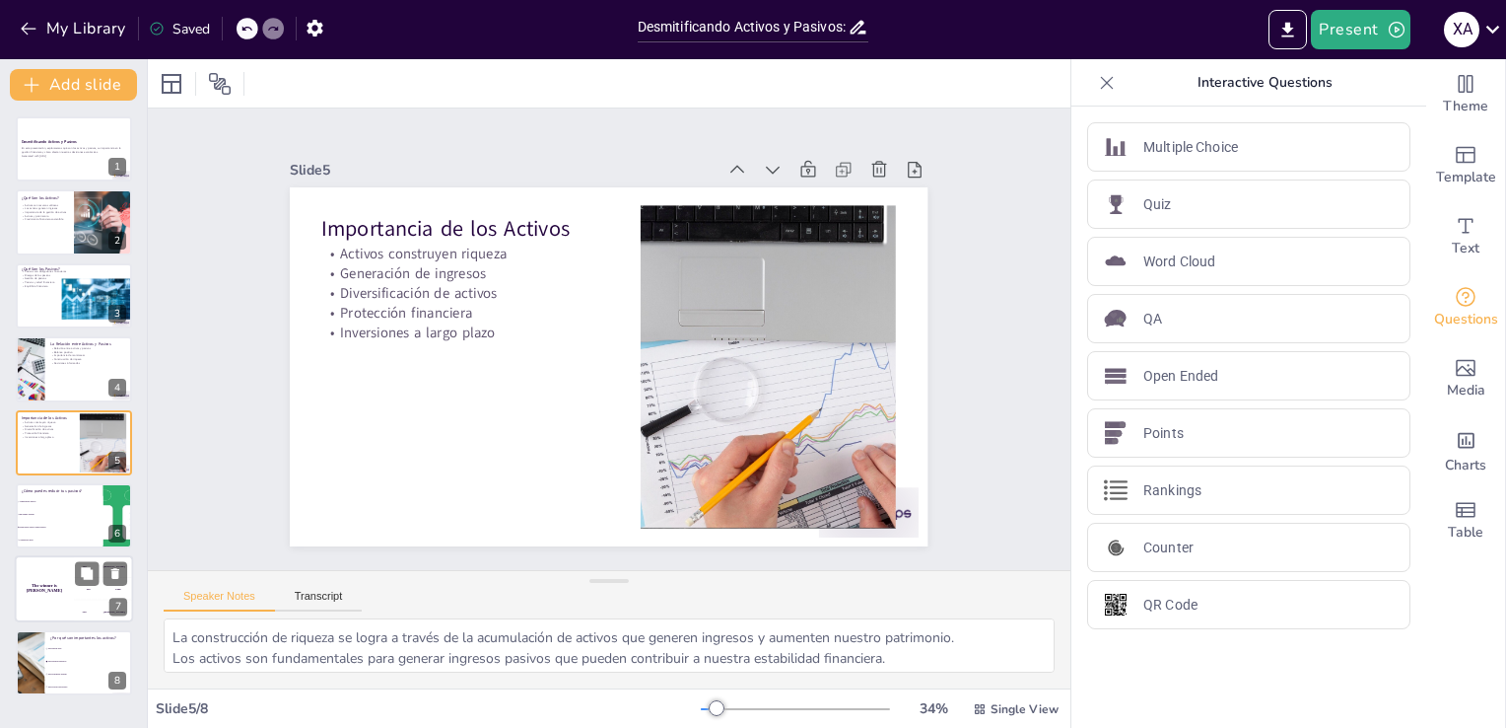
click at [106, 590] on div "200 Jaap" at bounding box center [103, 589] width 59 height 22
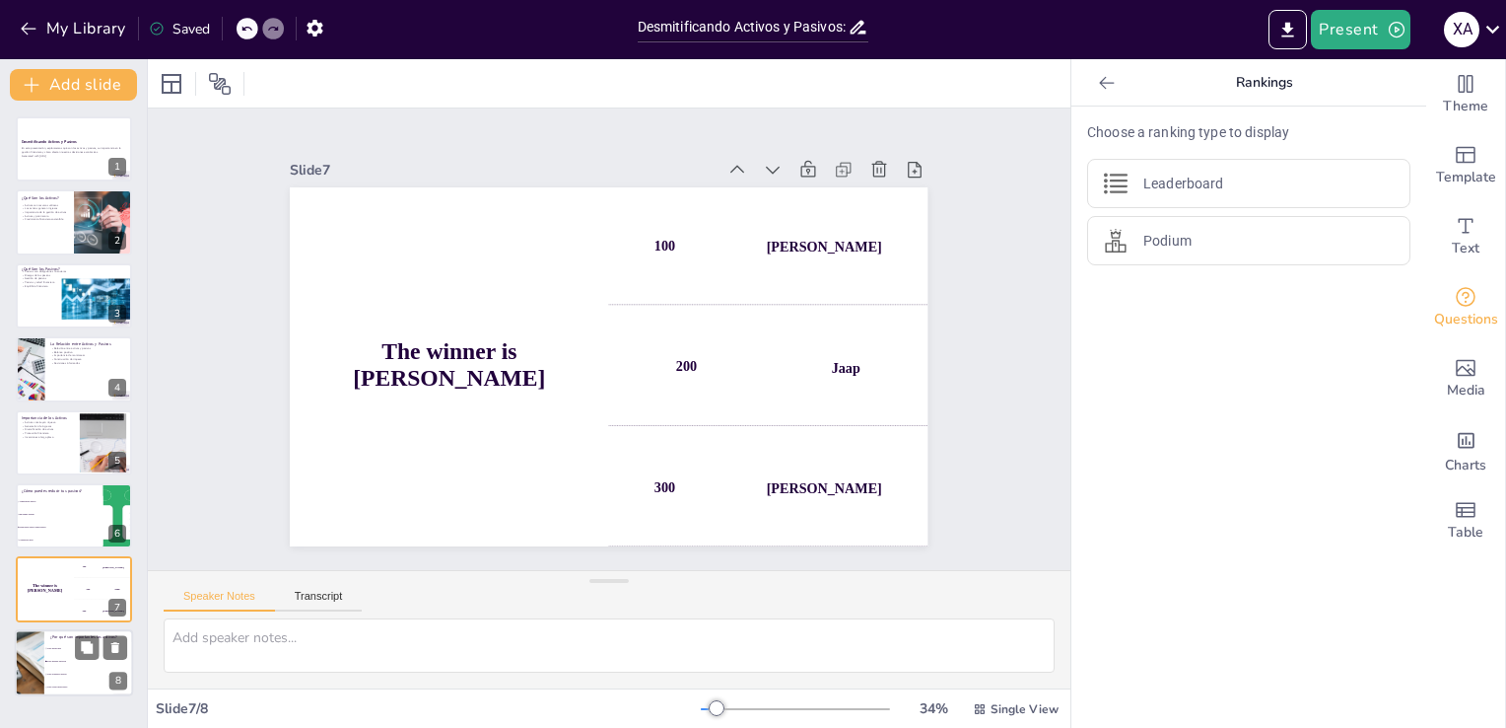
click at [75, 660] on span "Para generar ingresos" at bounding box center [89, 661] width 85 height 3
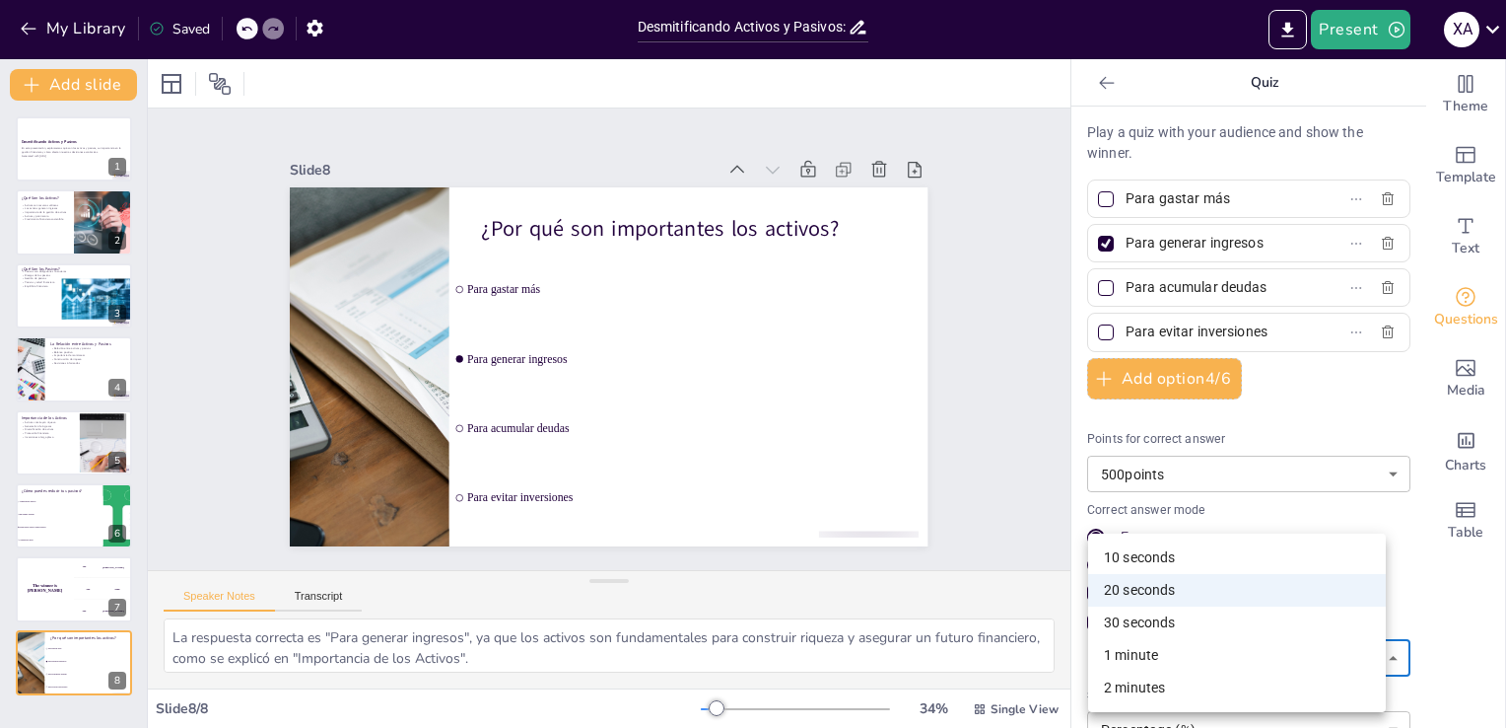
click at [1259, 644] on body "My Library Saved Desmitificando Activos y [GEOGRAPHIC_DATA]: ¿Qué Son y Por Qué…" at bounding box center [753, 364] width 1506 height 728
click at [1221, 613] on li "30 seconds" at bounding box center [1237, 622] width 298 height 33
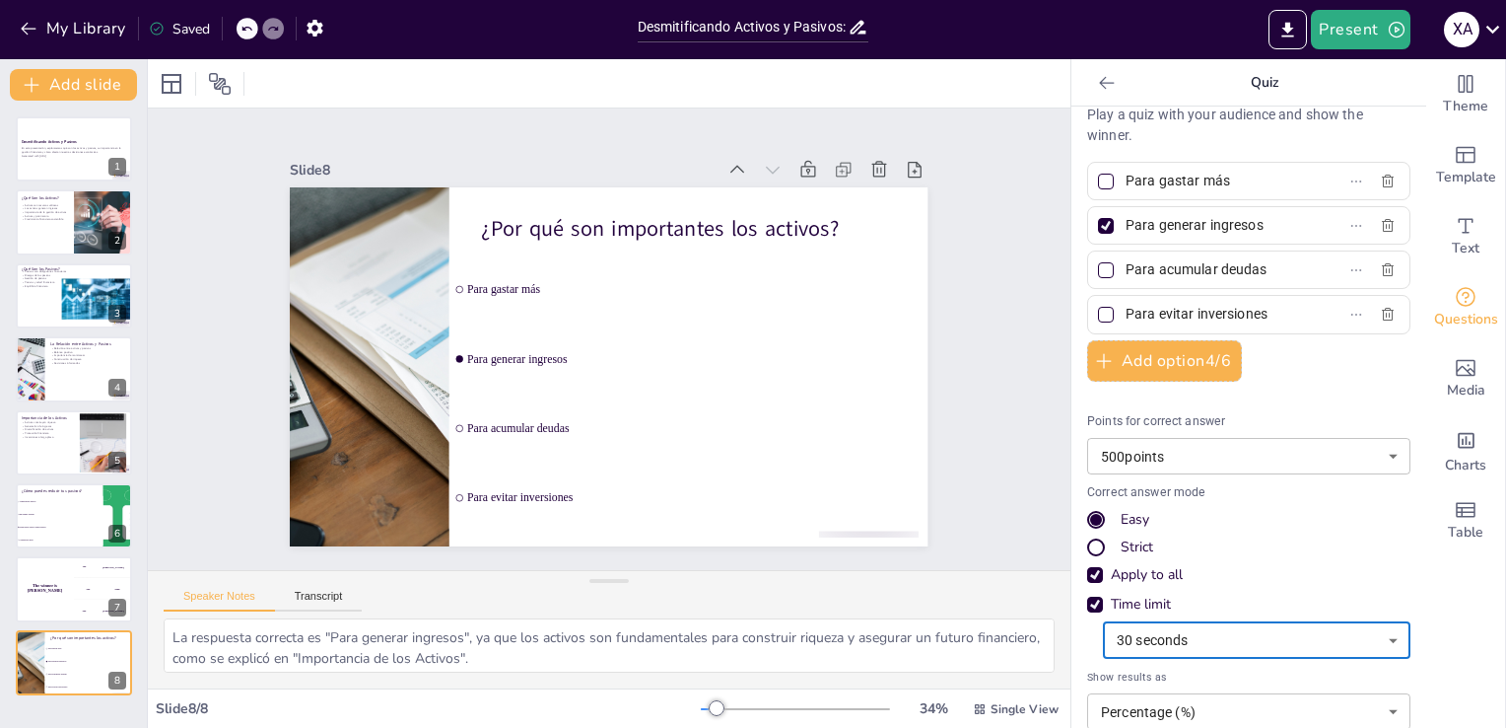
scroll to position [20, 0]
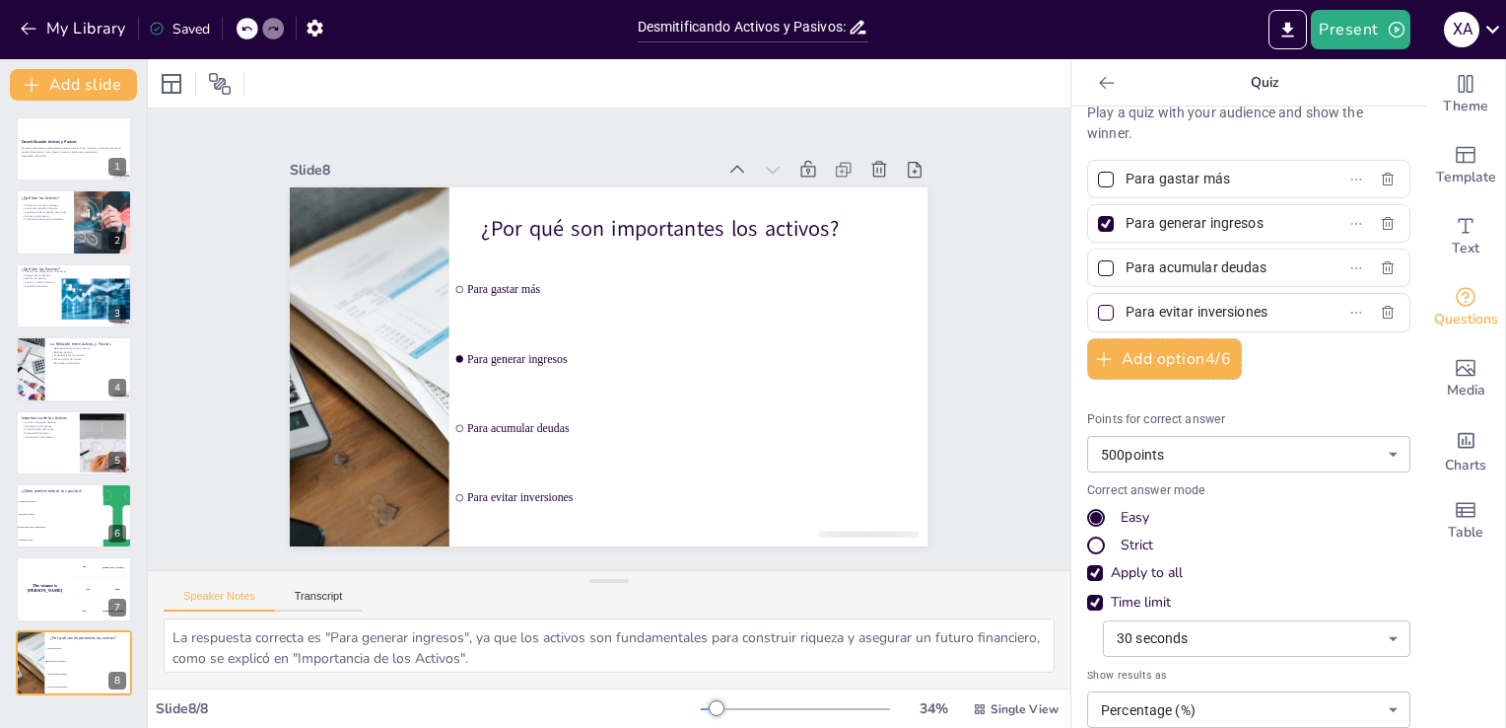
click at [1101, 269] on div at bounding box center [1106, 268] width 10 height 10
click at [1126, 269] on input "Para acumular deudas" at bounding box center [1217, 267] width 183 height 29
click at [1101, 269] on div at bounding box center [1106, 268] width 10 height 10
click at [1126, 269] on input "Para acumular deudas" at bounding box center [1217, 267] width 183 height 29
drag, startPoint x: 1407, startPoint y: 515, endPoint x: 1405, endPoint y: 625, distance: 110.4
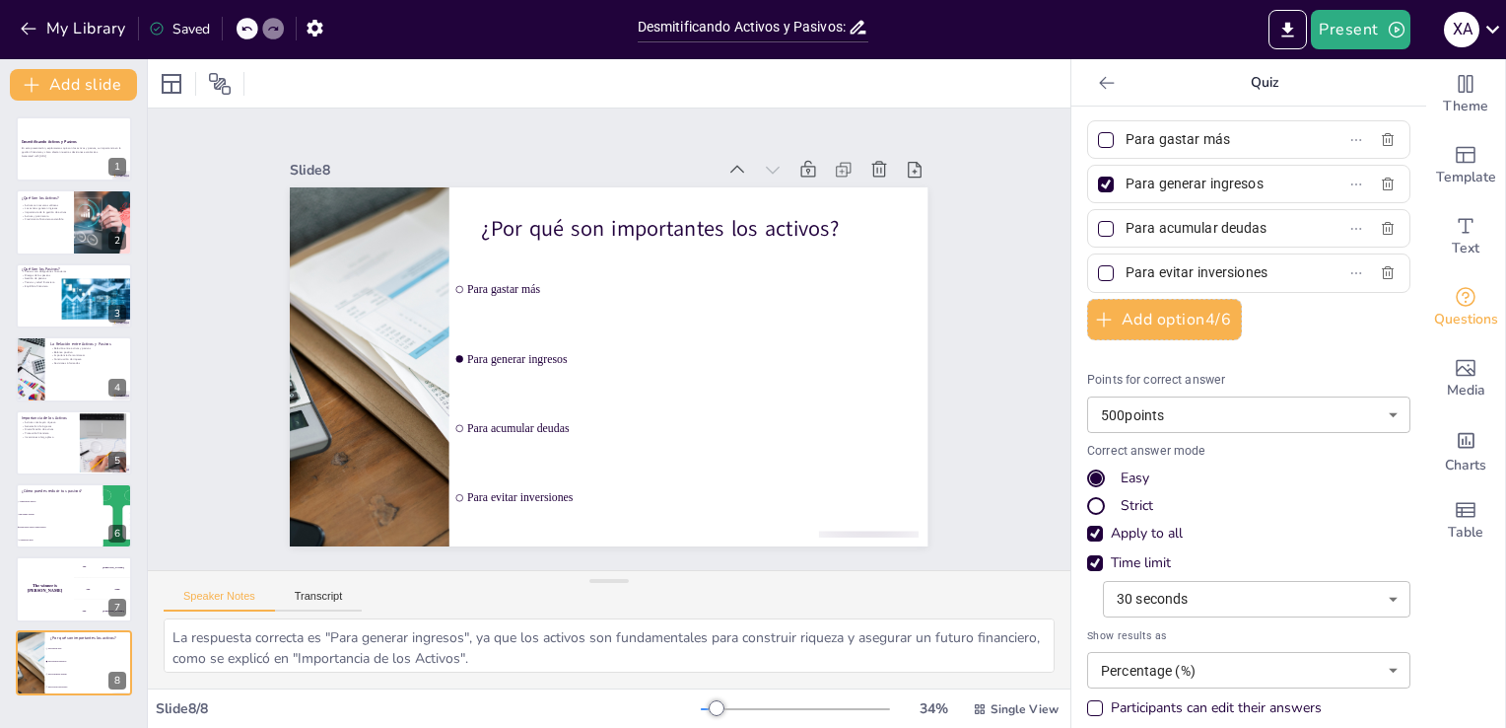
scroll to position [103, 0]
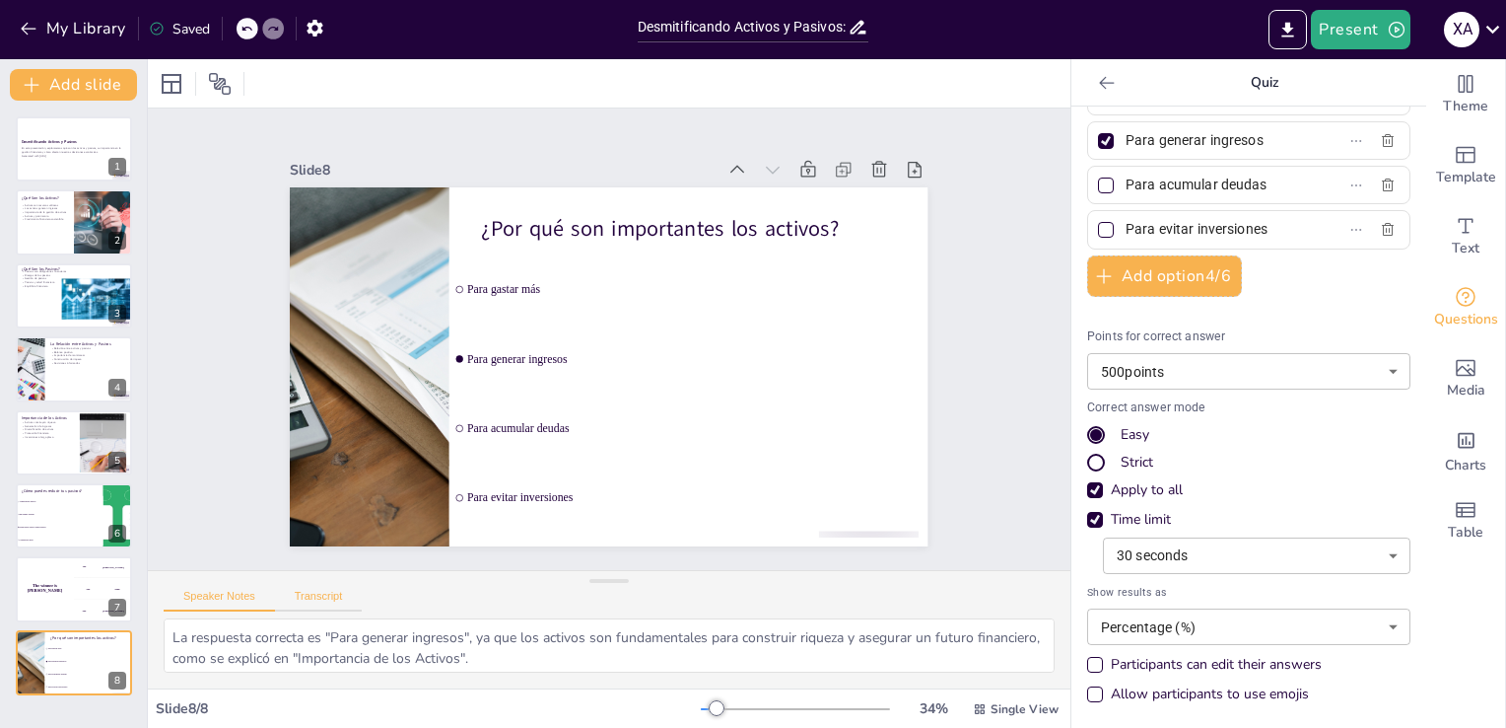
click at [313, 604] on button "Transcript" at bounding box center [319, 601] width 88 height 22
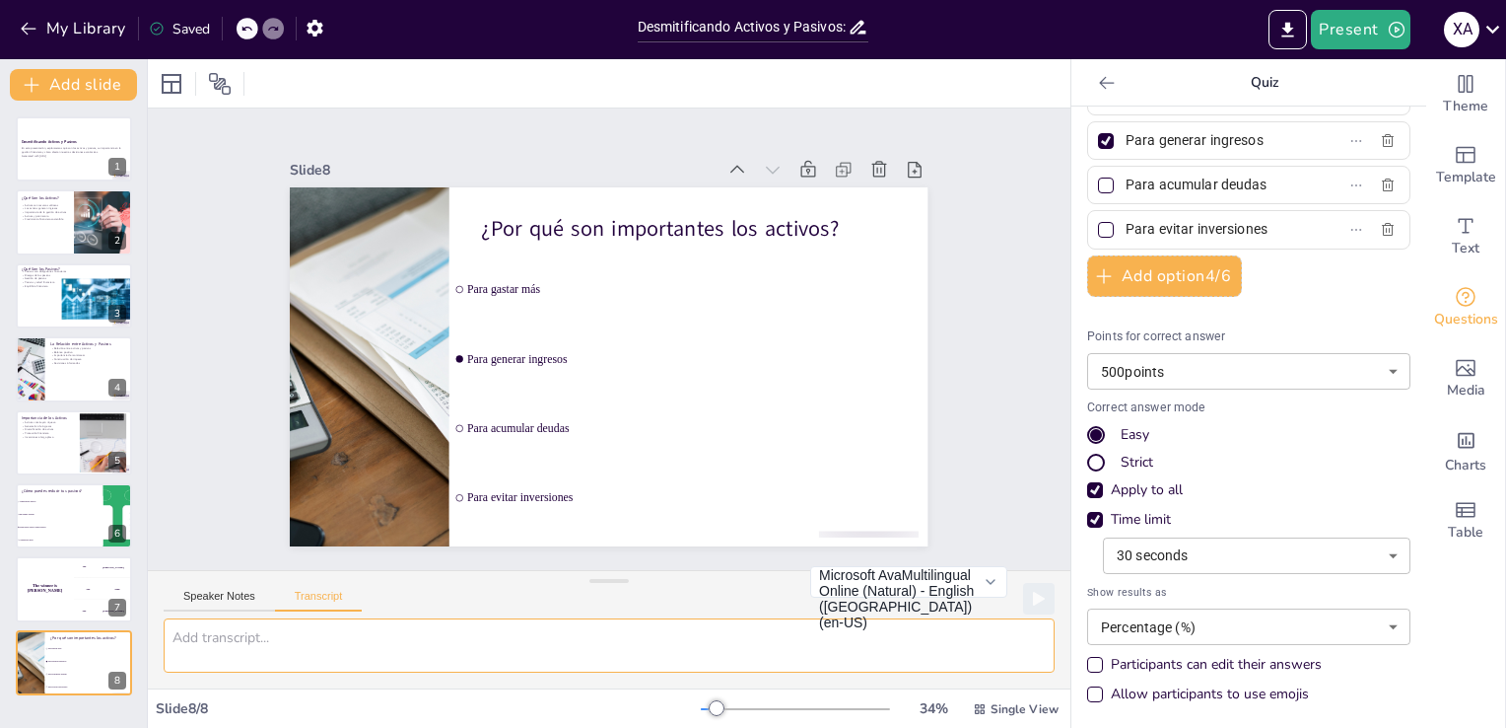
click at [313, 628] on textarea at bounding box center [609, 645] width 891 height 54
click at [1034, 601] on icon at bounding box center [1039, 599] width 10 height 12
click at [1033, 601] on rect at bounding box center [1039, 599] width 12 height 12
click at [85, 91] on button "Add slide" at bounding box center [73, 85] width 127 height 32
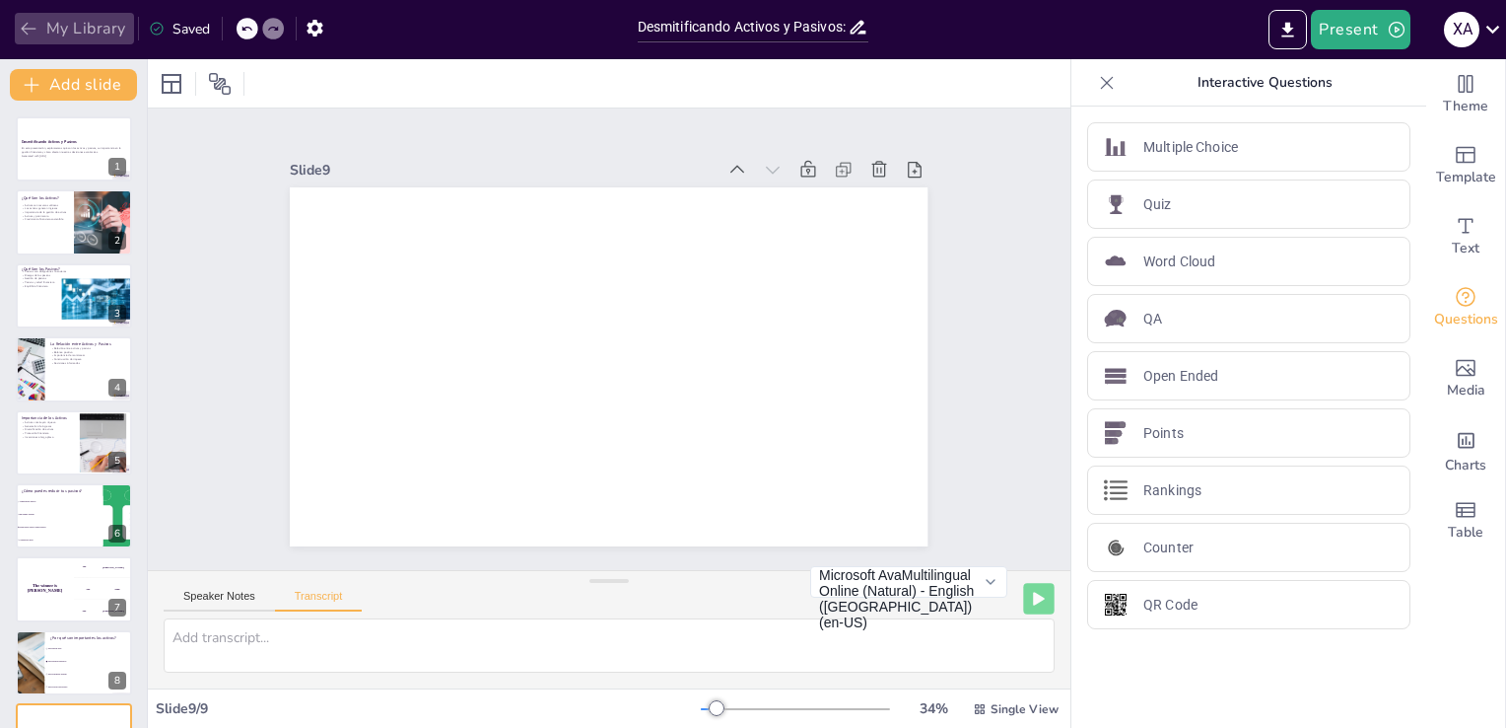
click at [30, 25] on icon "button" at bounding box center [29, 29] width 20 height 20
